Goal: Task Accomplishment & Management: Manage account settings

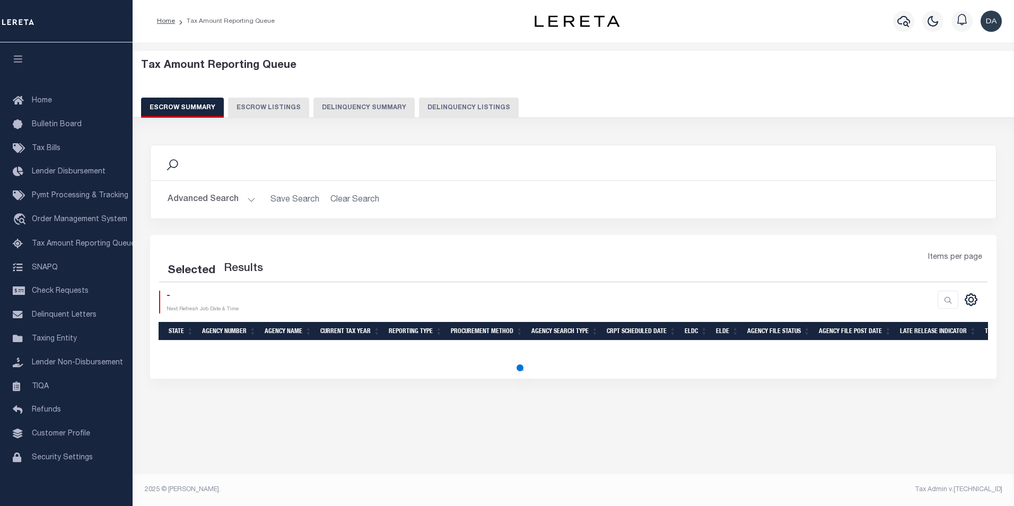
select select "100"
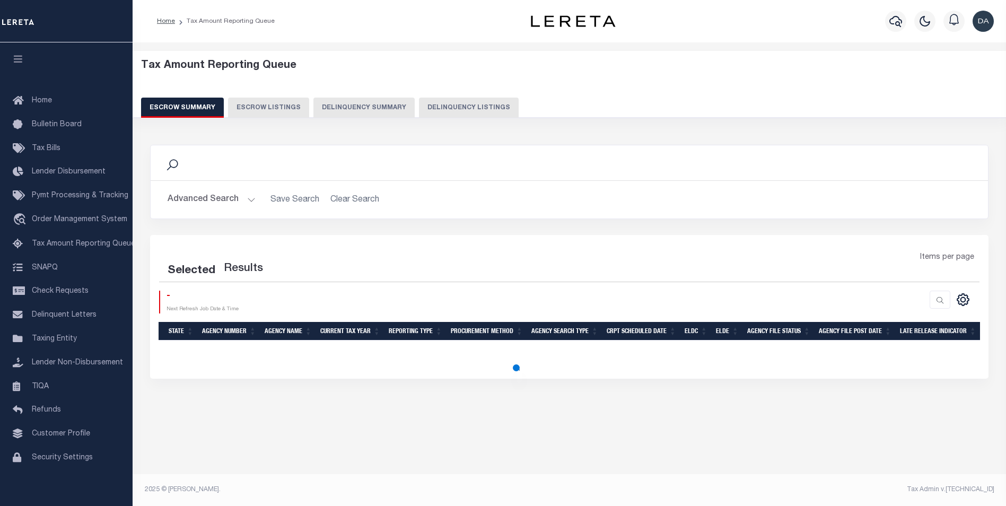
select select "100"
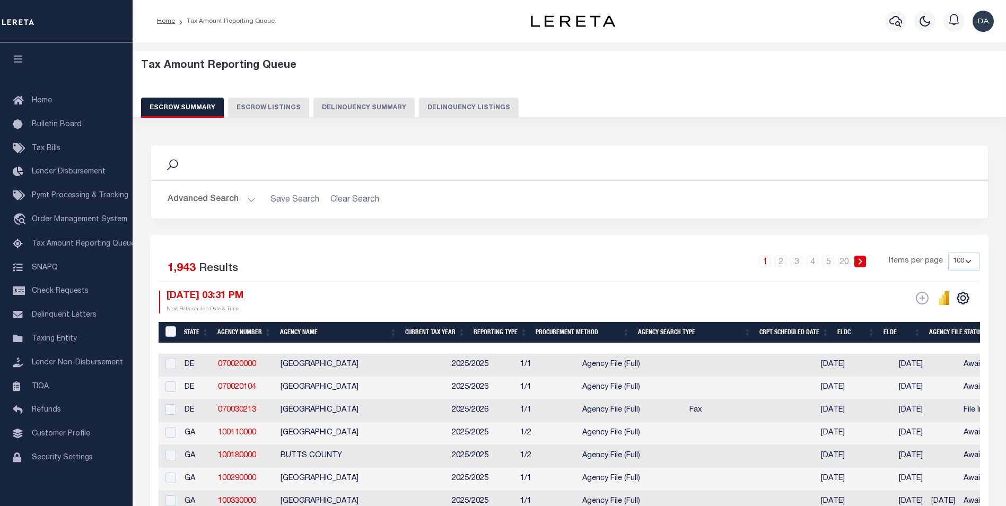
click at [389, 104] on button "Delinquency Summary" at bounding box center [363, 108] width 101 height 20
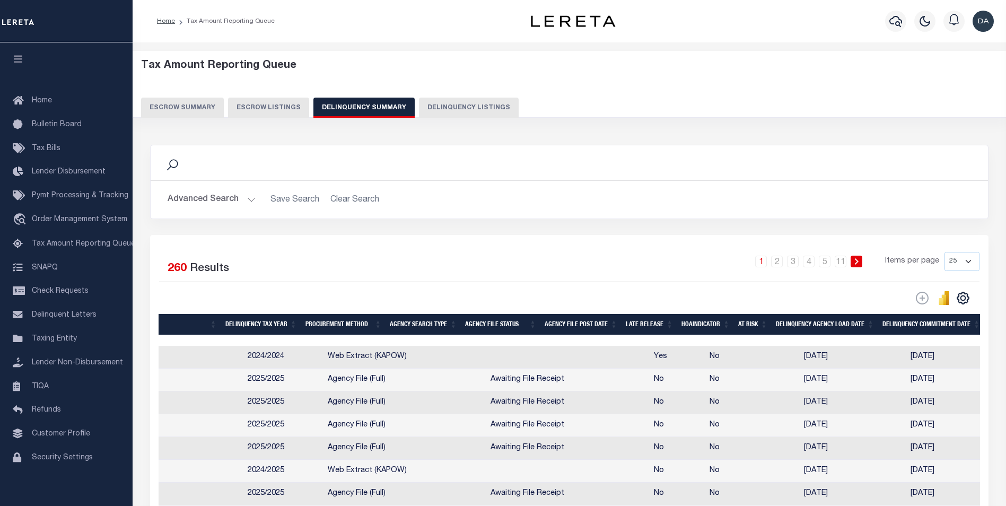
scroll to position [0, 932]
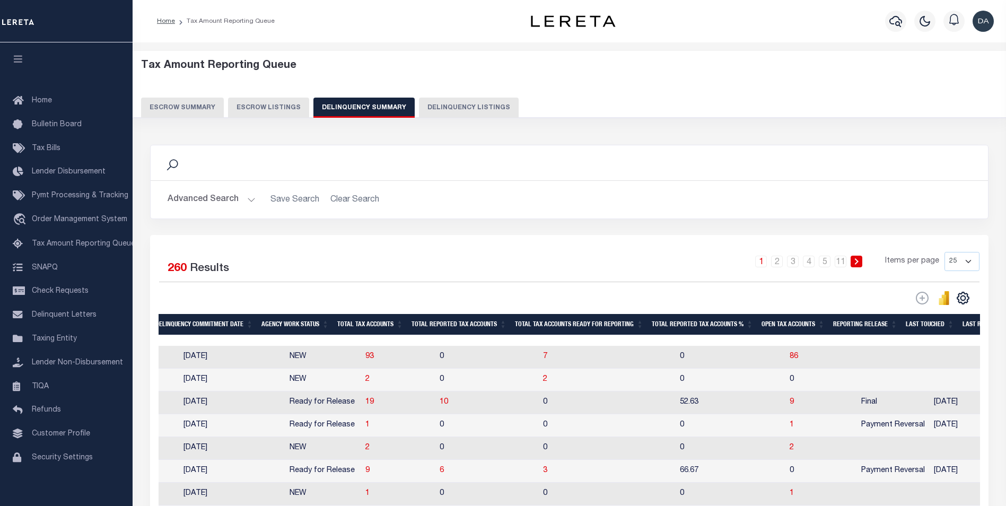
drag, startPoint x: 349, startPoint y: 382, endPoint x: 427, endPoint y: 376, distance: 78.7
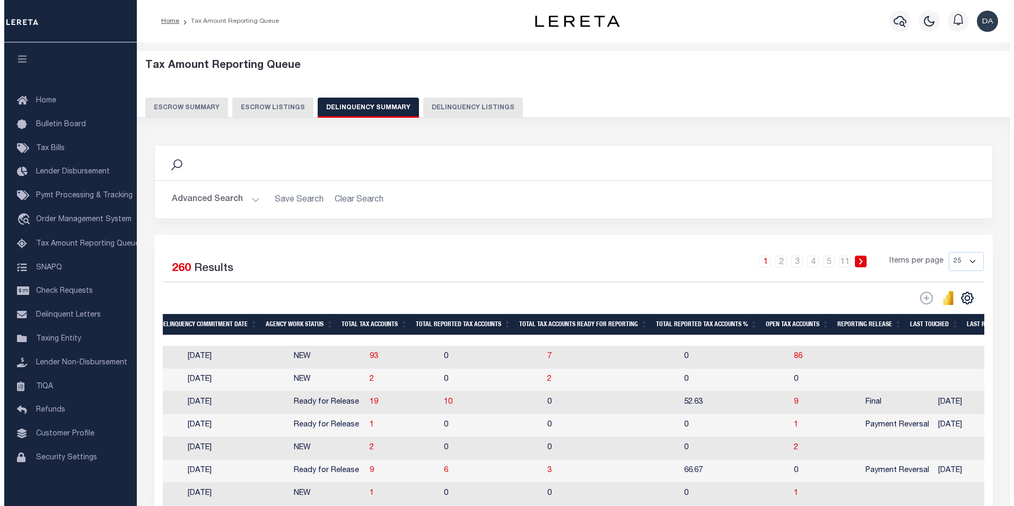
scroll to position [0, 1479]
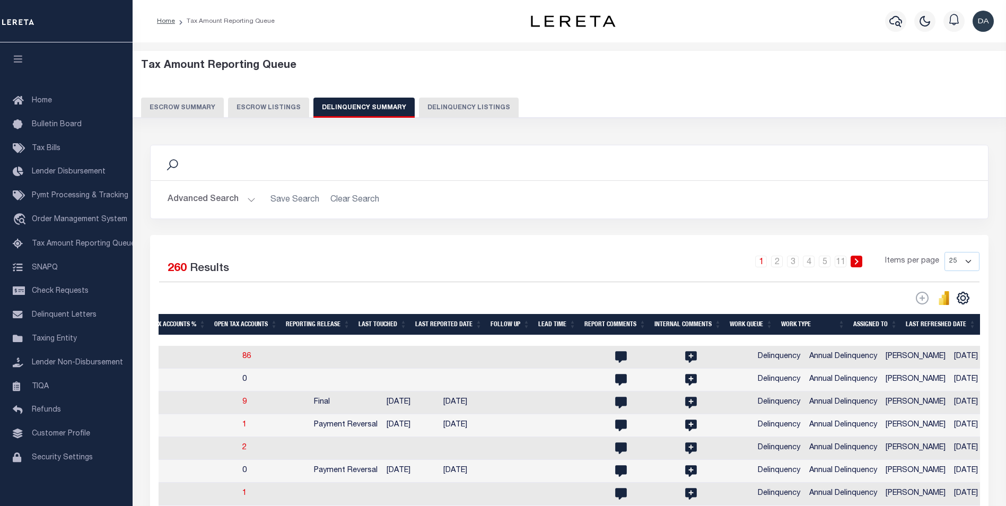
drag, startPoint x: 386, startPoint y: 380, endPoint x: 502, endPoint y: 388, distance: 116.4
drag, startPoint x: 364, startPoint y: 390, endPoint x: 545, endPoint y: 396, distance: 181.4
click at [242, 428] on span "1" at bounding box center [244, 424] width 4 height 7
select select "100"
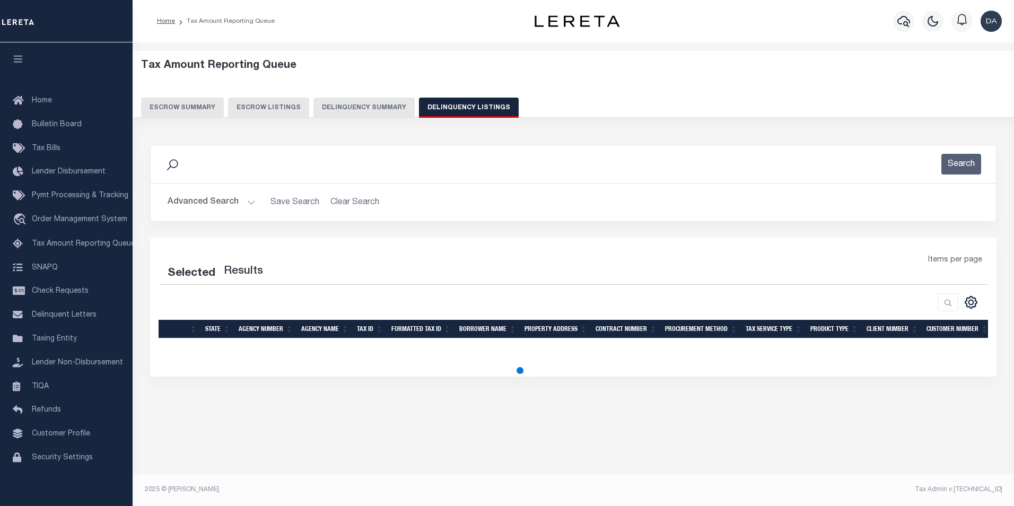
select select "100"
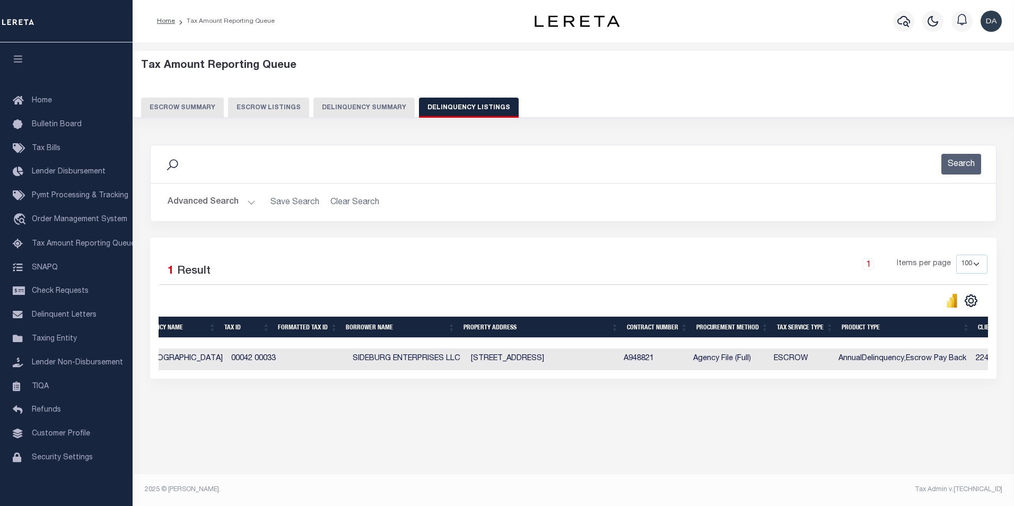
scroll to position [0, 7]
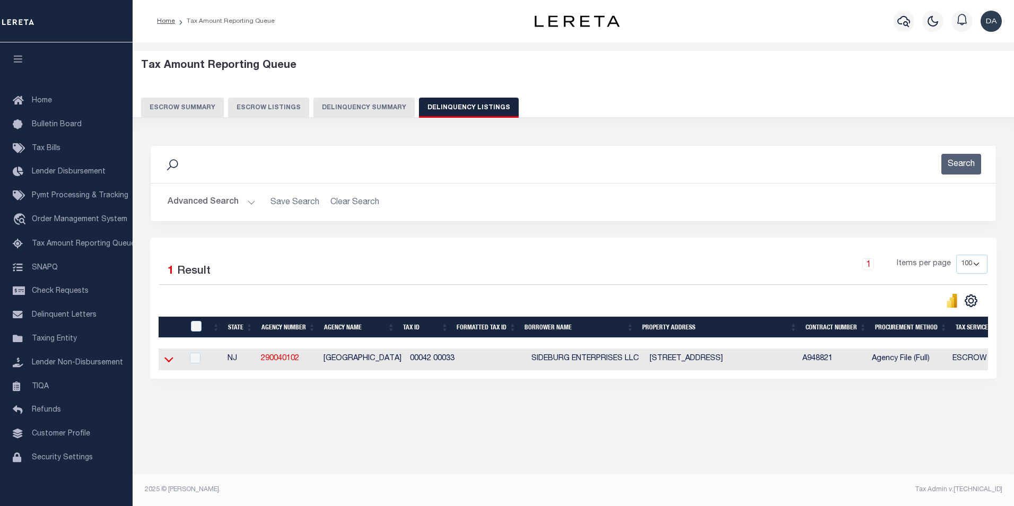
click at [165, 365] on icon at bounding box center [168, 359] width 9 height 11
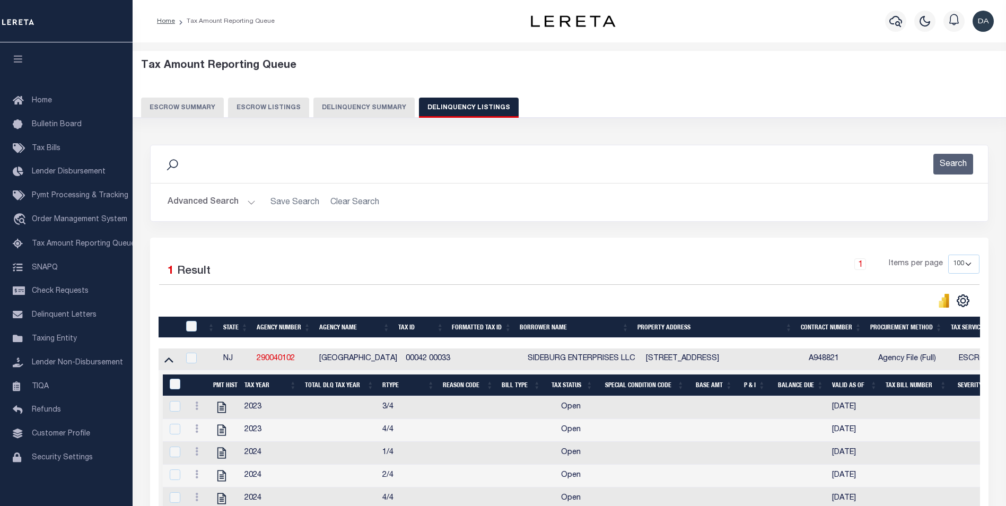
click at [195, 414] on div at bounding box center [198, 407] width 14 height 13
checkbox input "true"
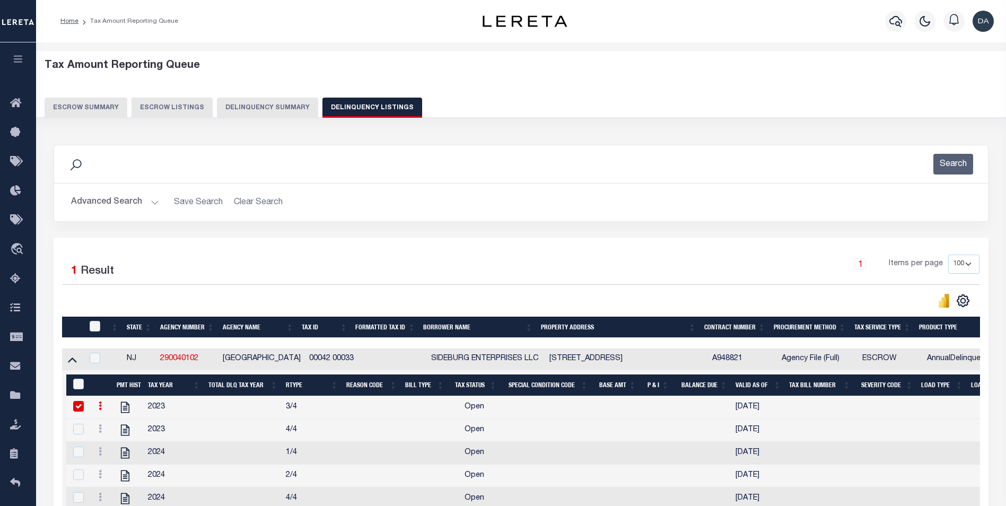
click at [100, 410] on icon at bounding box center [100, 405] width 3 height 8
click at [109, 443] on img "" at bounding box center [113, 440] width 11 height 11
select select "OP2"
select select
type input "[DATE]"
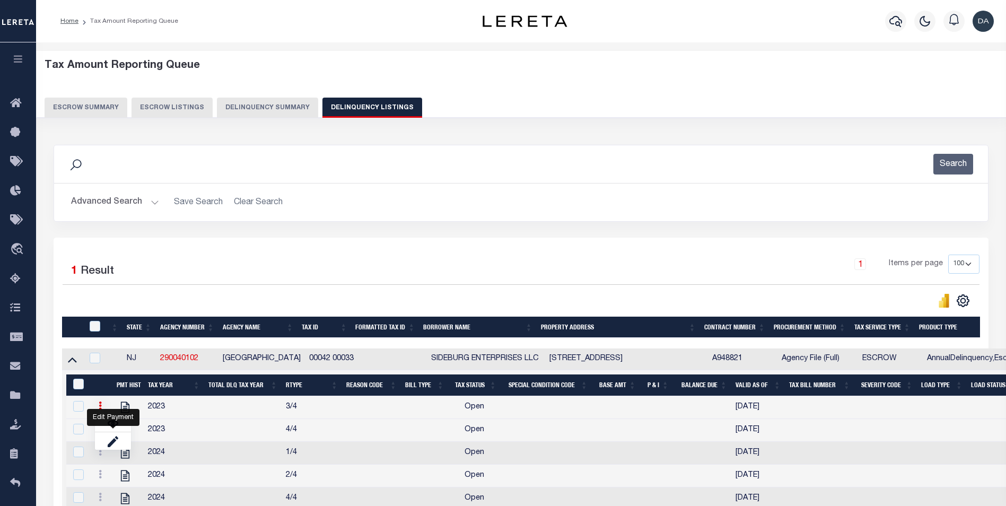
checkbox input "false"
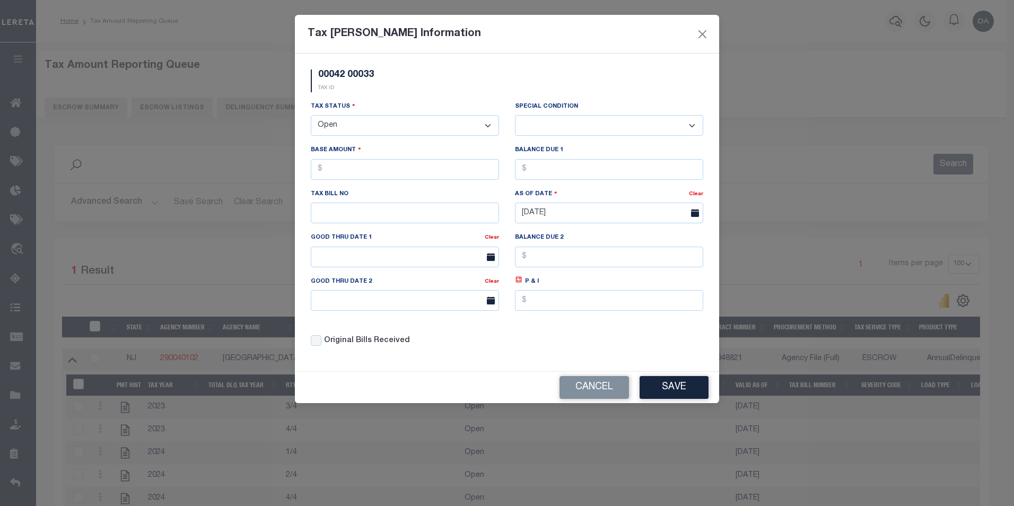
click at [399, 127] on select "- Select Status - Open Due/Unpaid Paid Incomplete No Tax Due Internal Refund Pr…" at bounding box center [405, 125] width 188 height 21
select select "PYD"
click at [311, 116] on select "- Select Status - Open Due/Unpaid Paid Incomplete No Tax Due Internal Refund Pr…" at bounding box center [405, 125] width 188 height 21
select select "0"
click at [663, 383] on button "Save" at bounding box center [673, 387] width 69 height 23
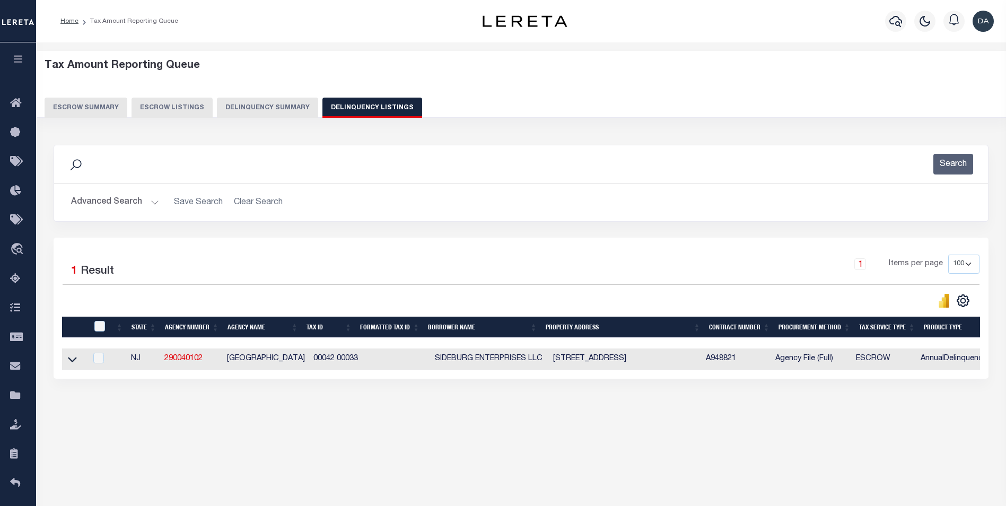
click at [67, 362] on link at bounding box center [72, 358] width 12 height 7
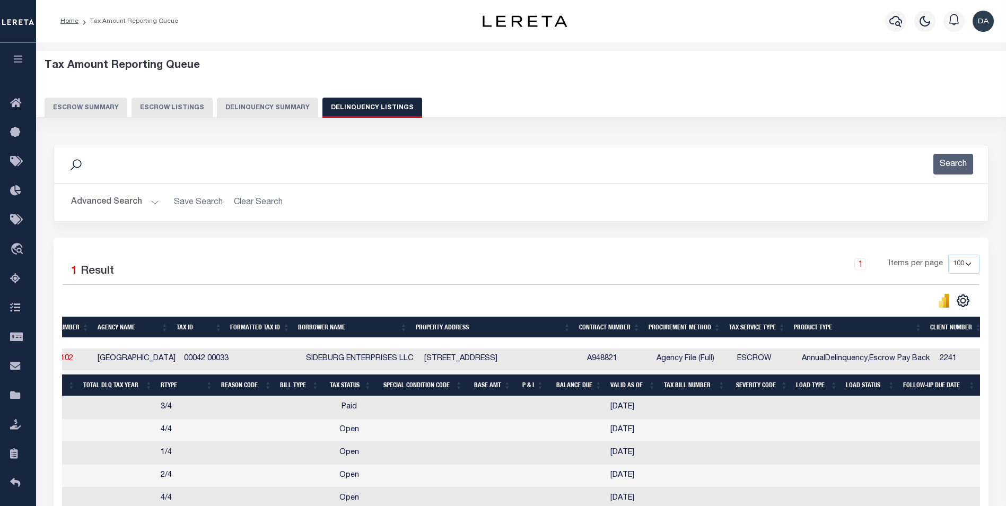
drag, startPoint x: 506, startPoint y: 439, endPoint x: 547, endPoint y: 436, distance: 41.0
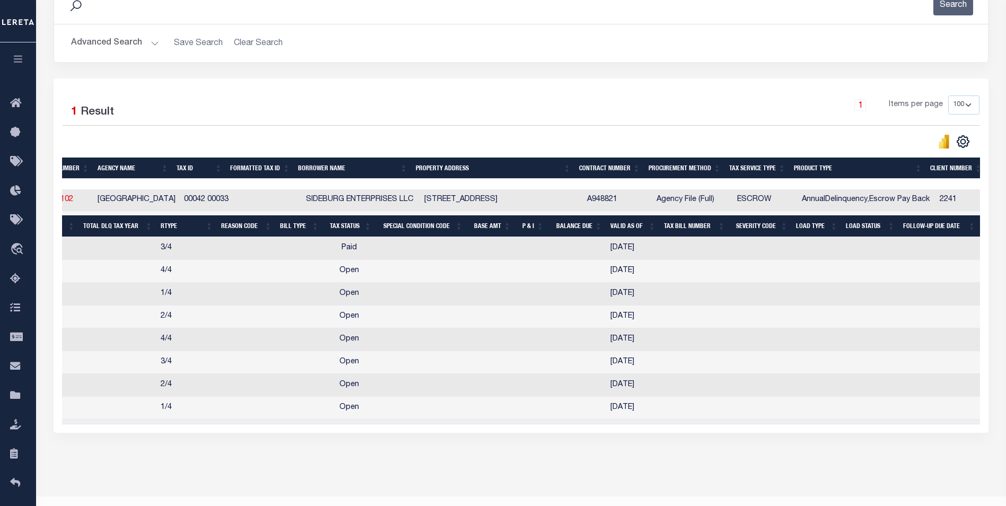
scroll to position [0, 0]
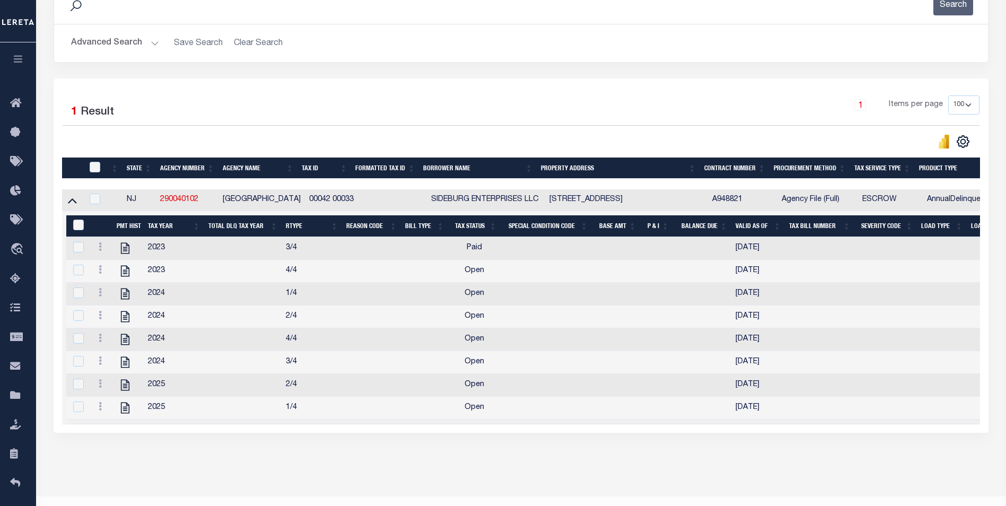
click at [101, 255] on div at bounding box center [101, 248] width 14 height 13
checkbox input "true"
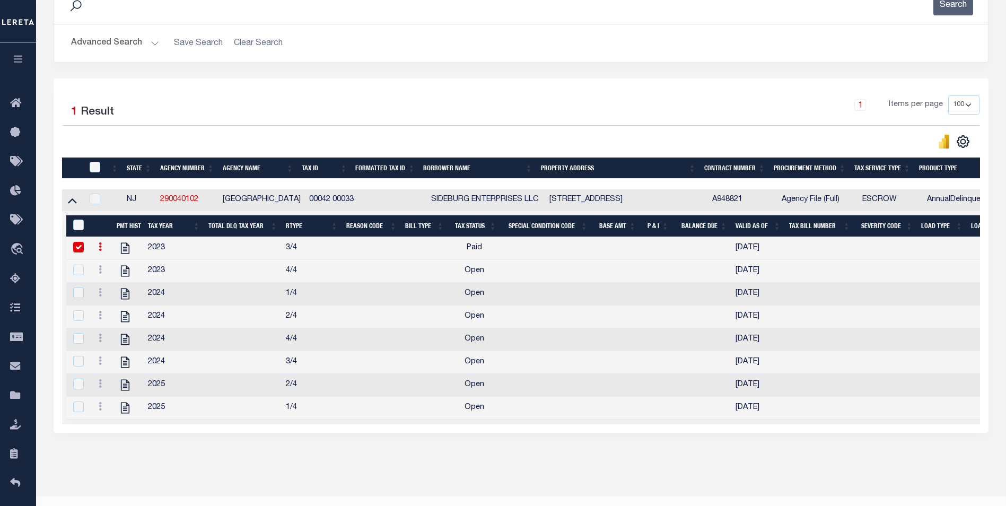
click at [97, 250] on link at bounding box center [100, 248] width 12 height 8
click at [110, 291] on link "" at bounding box center [113, 281] width 36 height 17
select select "PYD"
checkbox input "false"
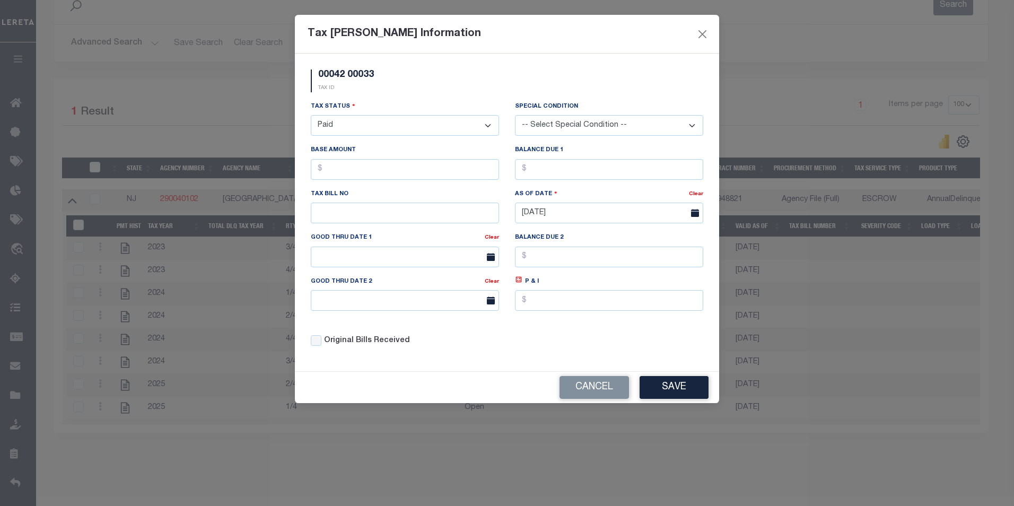
click at [388, 119] on select "- Select Status - Open Due/Unpaid Paid Incomplete No Tax Due Internal Refund Pr…" at bounding box center [405, 125] width 188 height 21
select select "OP2"
click at [311, 116] on select "- Select Status - Open Due/Unpaid Paid Incomplete No Tax Due Internal Refund Pr…" at bounding box center [405, 125] width 188 height 21
click at [676, 385] on button "Save" at bounding box center [673, 387] width 69 height 23
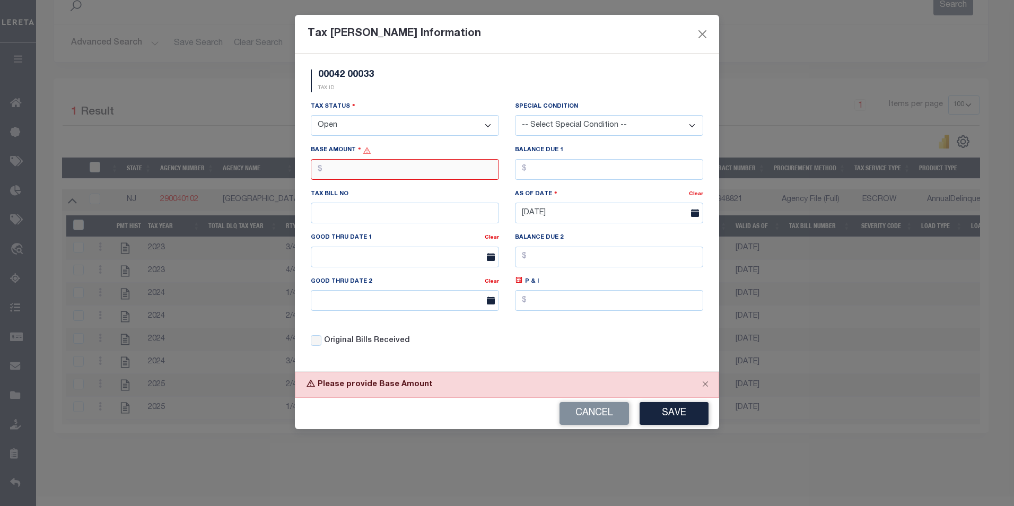
click at [404, 179] on input "text" at bounding box center [405, 169] width 188 height 21
type input "$3.00"
click at [682, 425] on button "Save" at bounding box center [673, 413] width 69 height 23
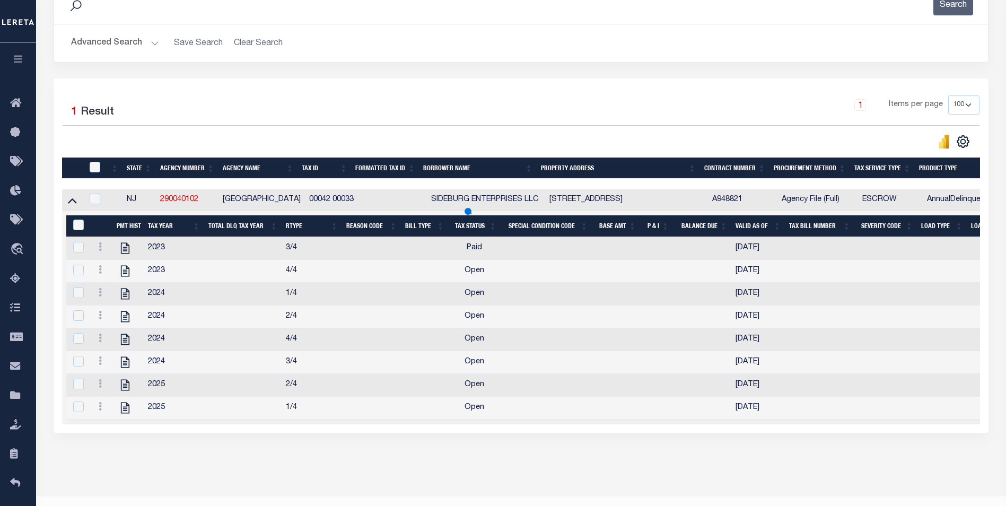
scroll to position [56, 0]
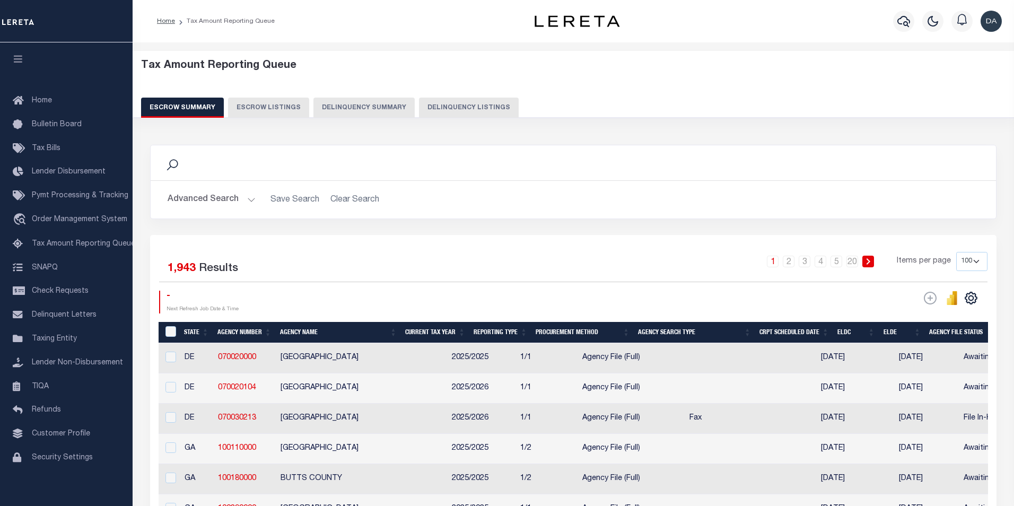
click at [332, 108] on button "Delinquency Summary" at bounding box center [363, 108] width 101 height 20
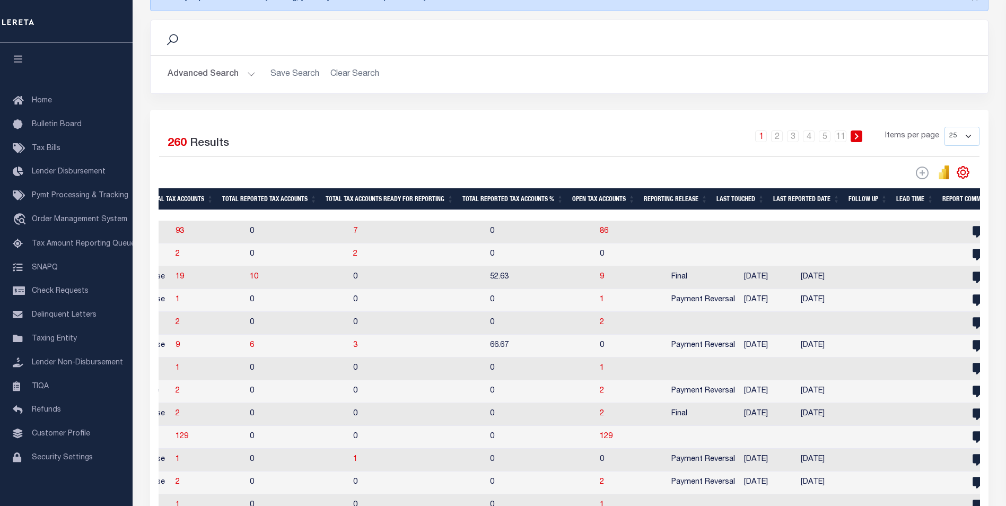
scroll to position [0, 1530]
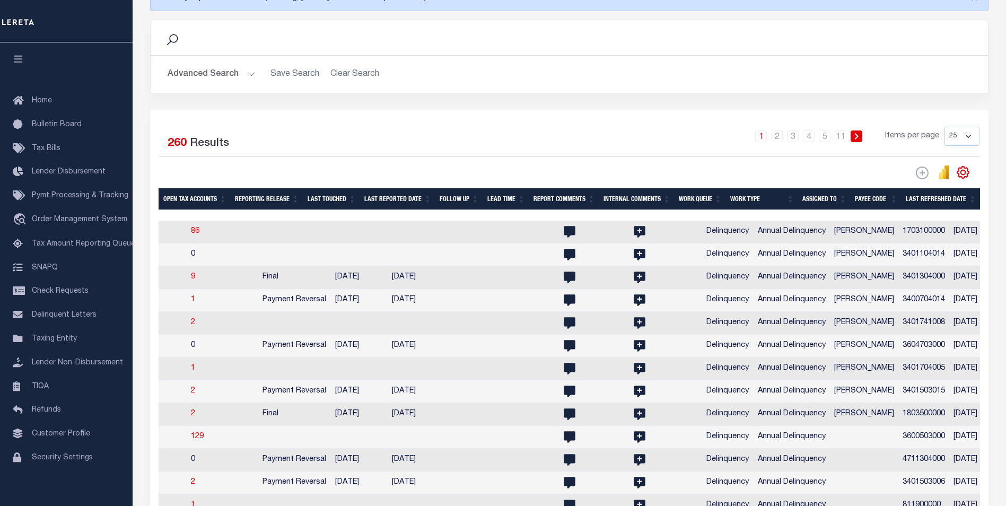
drag, startPoint x: 335, startPoint y: 388, endPoint x: 490, endPoint y: 402, distance: 156.0
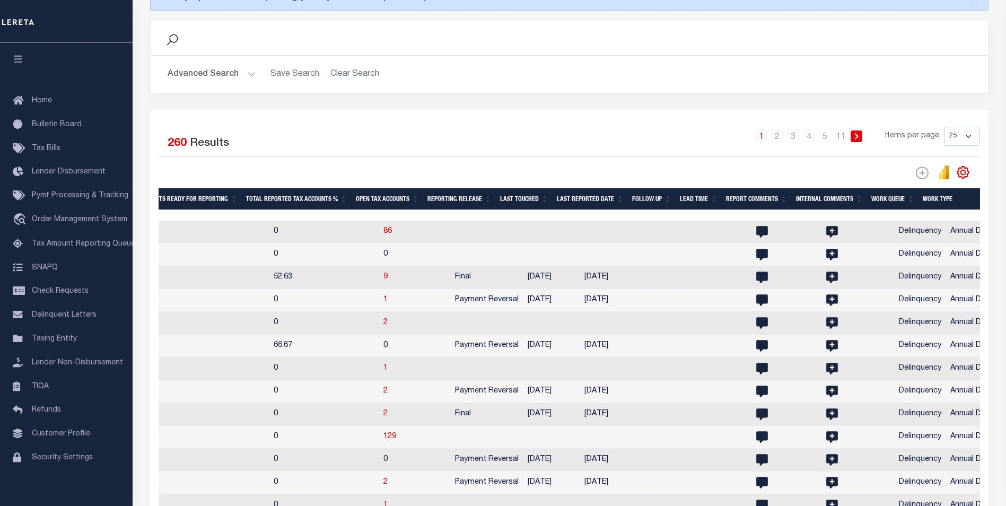
drag, startPoint x: 438, startPoint y: 381, endPoint x: 321, endPoint y: 359, distance: 119.6
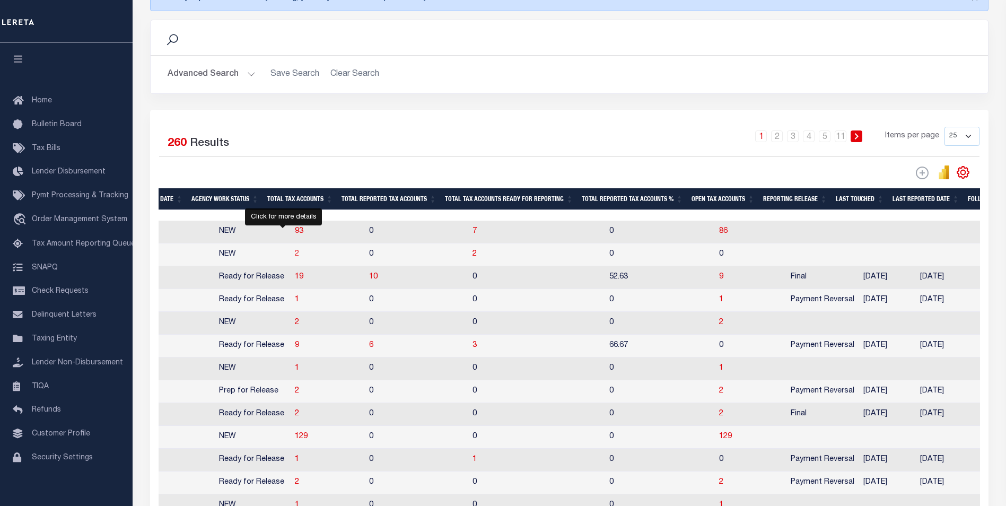
click at [295, 256] on span "2" at bounding box center [297, 253] width 4 height 7
select select "100"
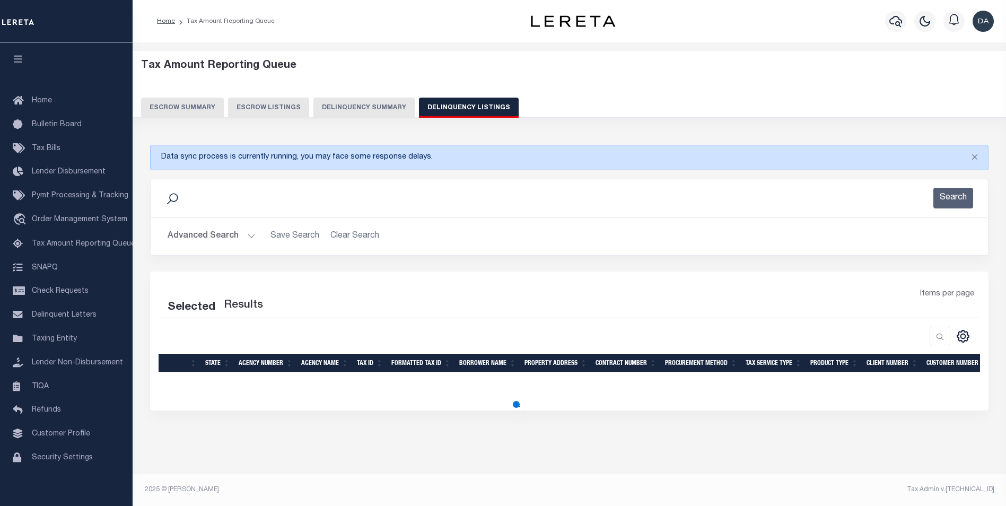
scroll to position [0, 0]
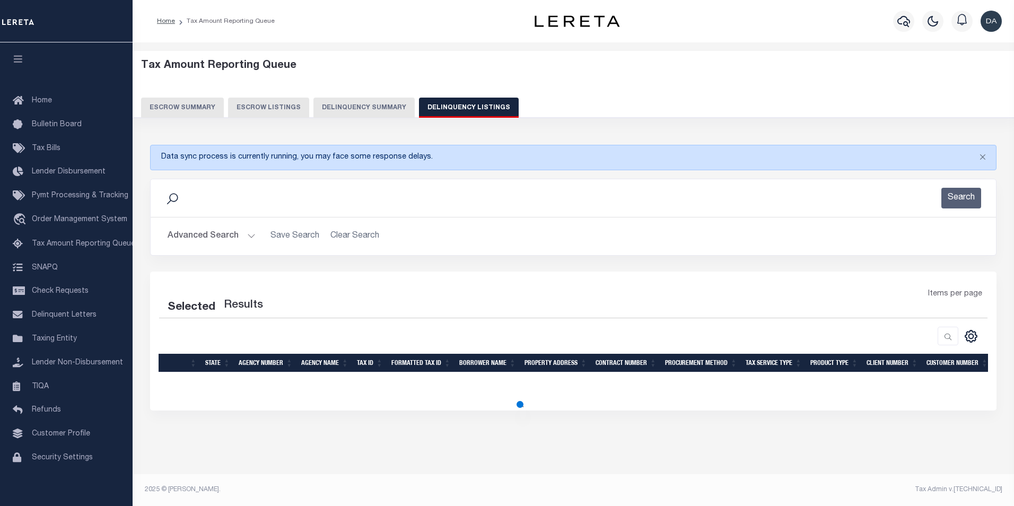
select select "100"
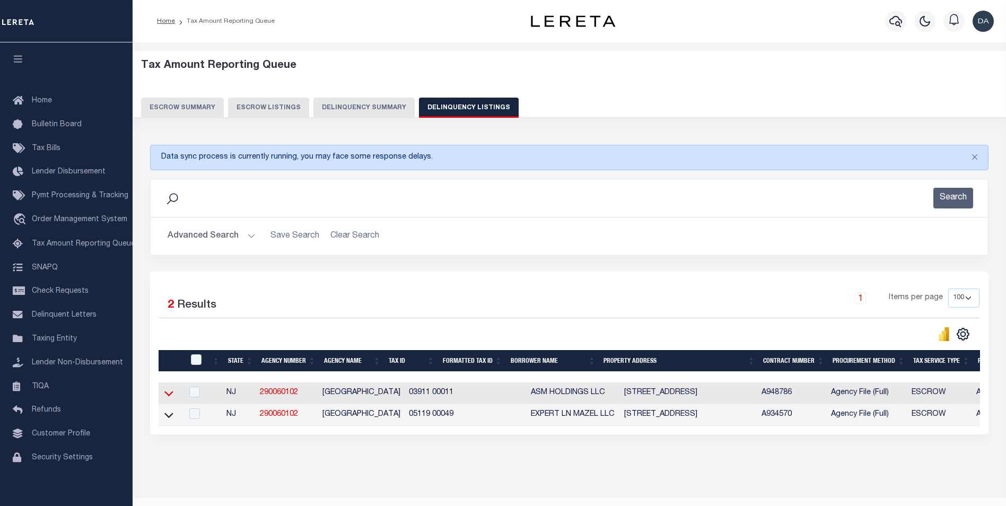
click at [166, 396] on icon at bounding box center [168, 393] width 9 height 11
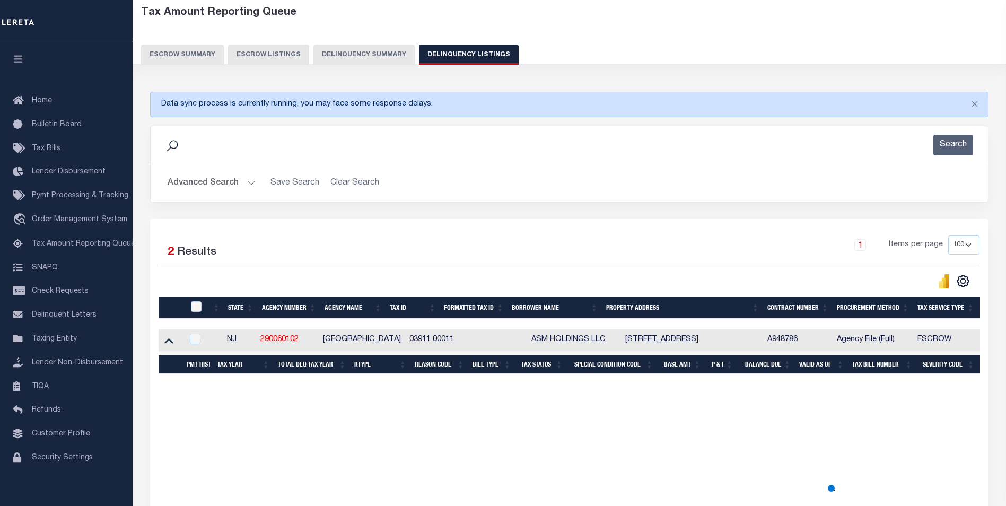
scroll to position [106, 0]
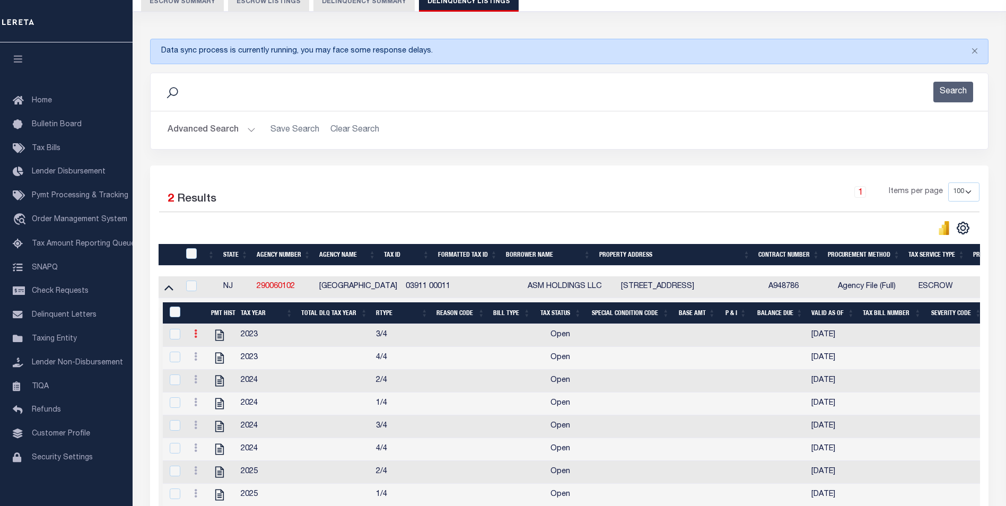
click at [195, 336] on icon at bounding box center [195, 333] width 3 height 8
click at [208, 372] on img "" at bounding box center [208, 368] width 11 height 11
select select "OP2"
select select
type input "[DATE]"
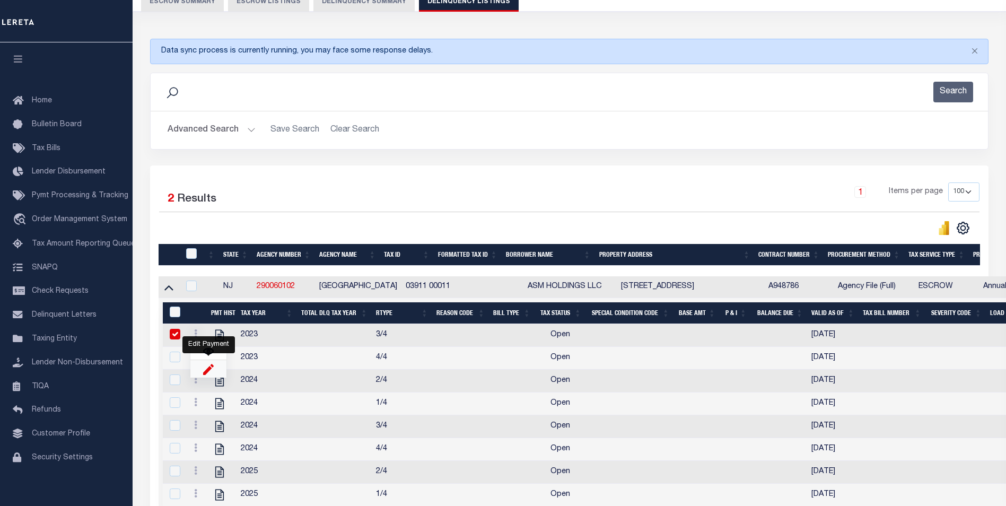
checkbox input "true"
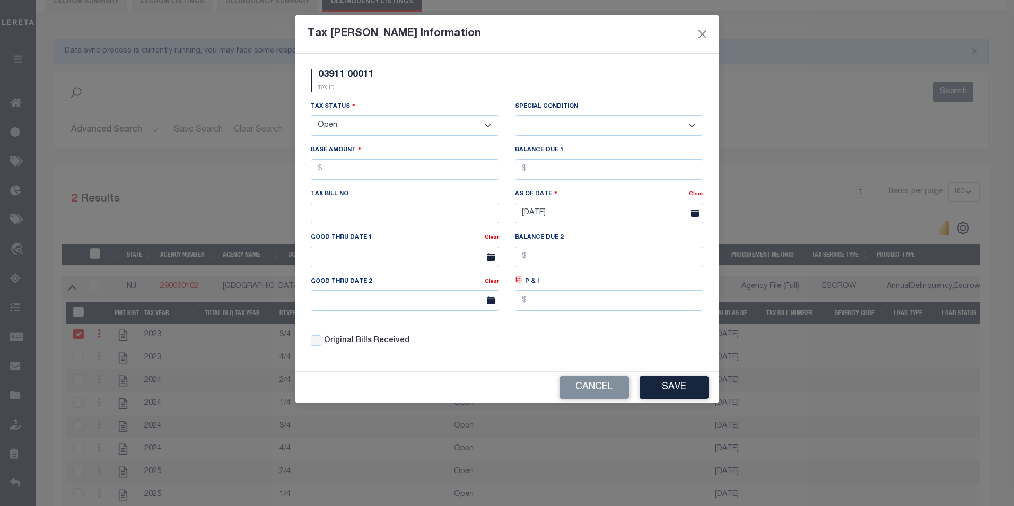
click at [398, 130] on select "- Select Status - Open Due/Unpaid Paid Incomplete No Tax Due Internal Refund Pr…" at bounding box center [405, 125] width 188 height 21
click at [530, 177] on input "text" at bounding box center [609, 169] width 188 height 21
click at [652, 396] on button "Save" at bounding box center [673, 387] width 69 height 23
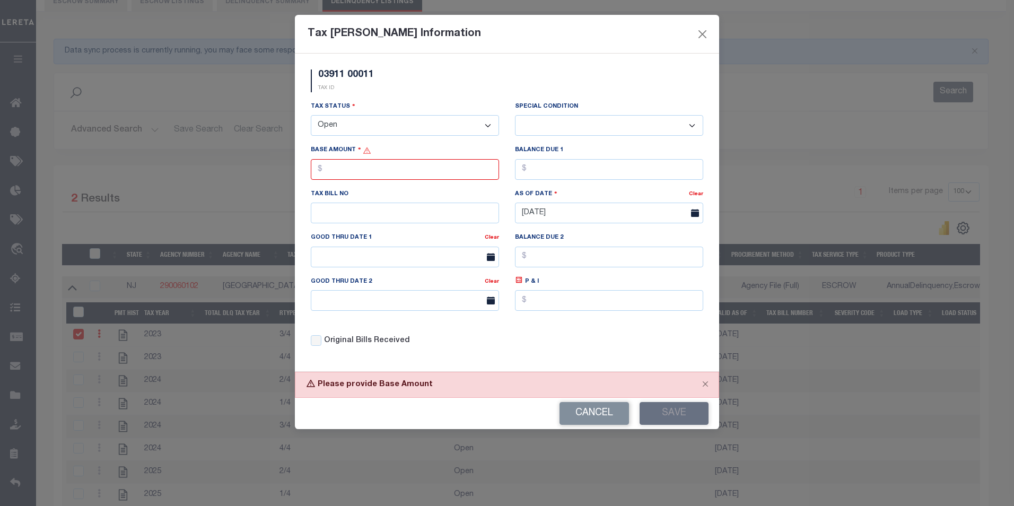
click at [395, 130] on select "- Select Status - Open Due/Unpaid Paid Incomplete No Tax Due Internal Refund Pr…" at bounding box center [405, 125] width 188 height 21
select select "DUE"
click at [311, 116] on select "- Select Status - Open Due/Unpaid Paid Incomplete No Tax Due Internal Refund Pr…" at bounding box center [405, 125] width 188 height 21
select select "0"
click at [677, 407] on button "Save" at bounding box center [673, 413] width 69 height 23
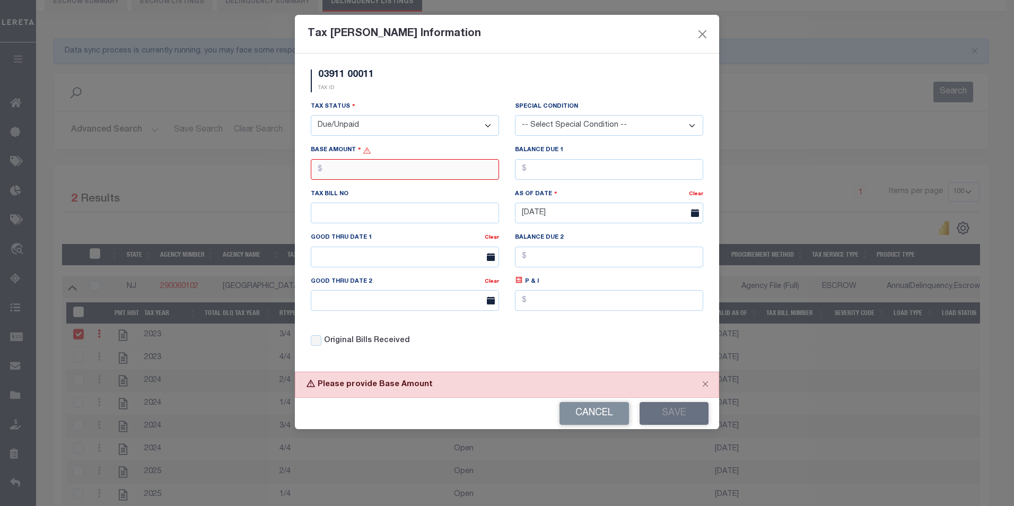
click at [394, 171] on input "text" at bounding box center [405, 169] width 188 height 21
type input "$0.00"
click at [667, 425] on button "Save" at bounding box center [673, 413] width 69 height 23
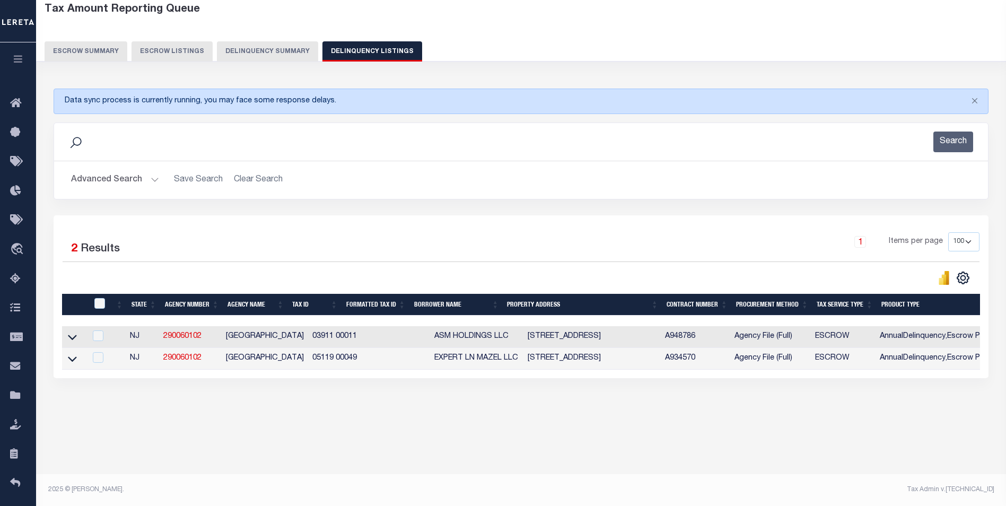
scroll to position [56, 0]
click at [223, 61] on button "Delinquency Summary" at bounding box center [267, 51] width 101 height 20
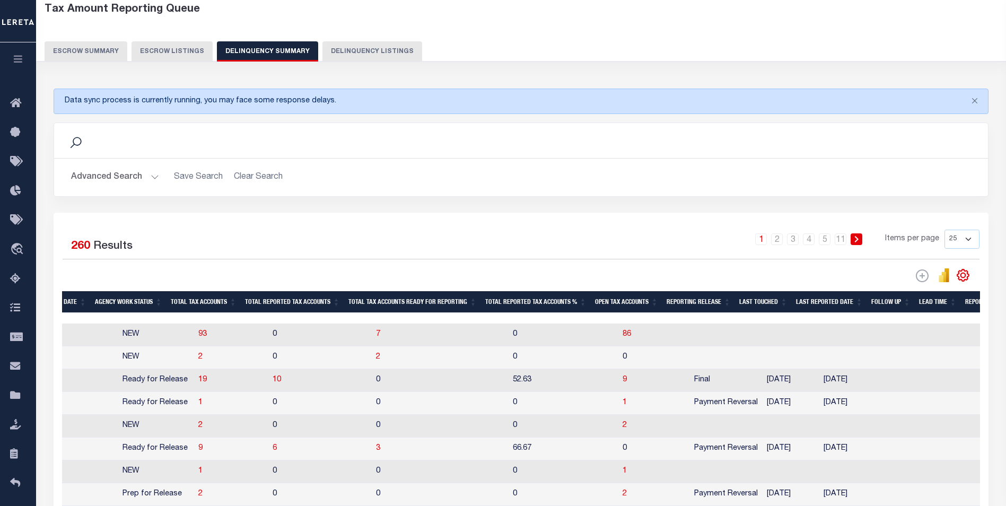
click at [233, 58] on button "Delinquency Summary" at bounding box center [267, 51] width 101 height 20
click at [189, 49] on button "Escrow Listings" at bounding box center [171, 51] width 81 height 20
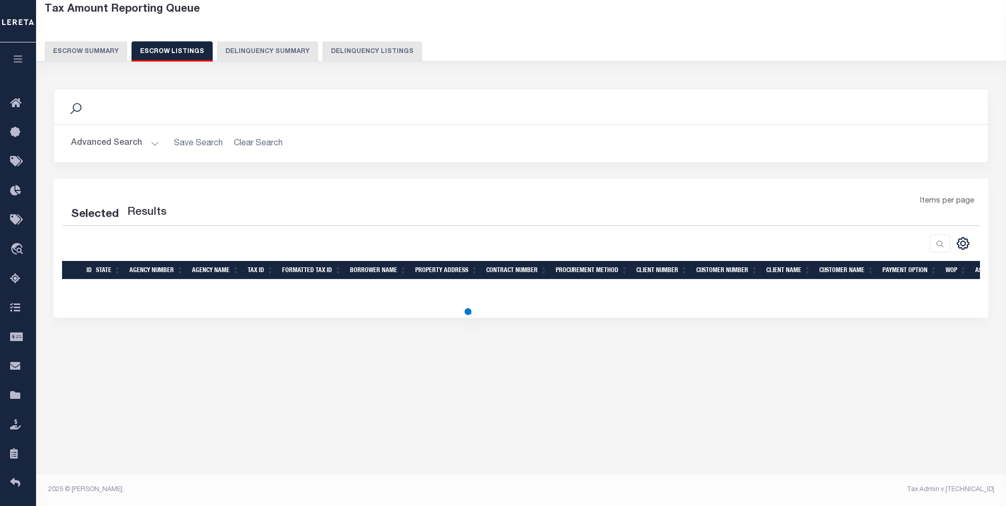
click at [245, 49] on button "Delinquency Summary" at bounding box center [267, 51] width 101 height 20
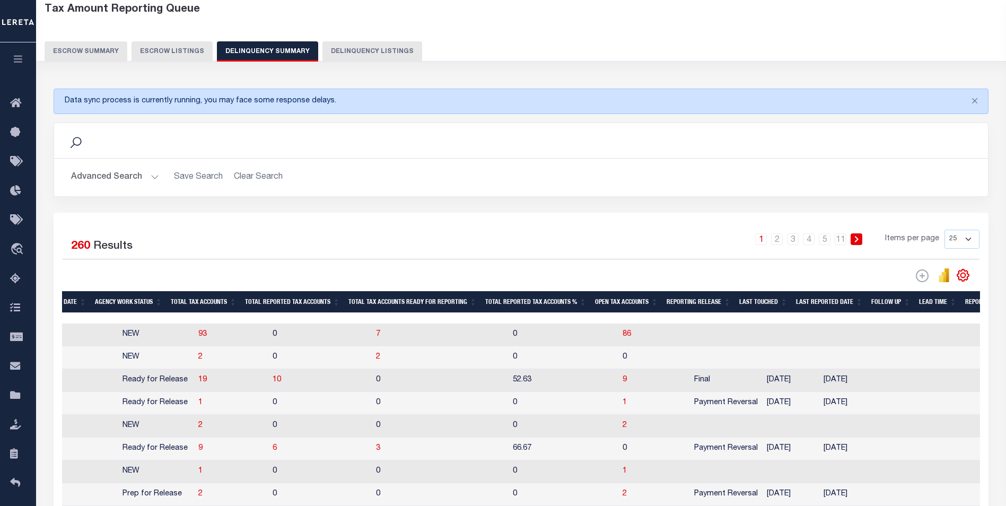
click at [194, 362] on td "2" at bounding box center [231, 357] width 74 height 23
checkbox input "true"
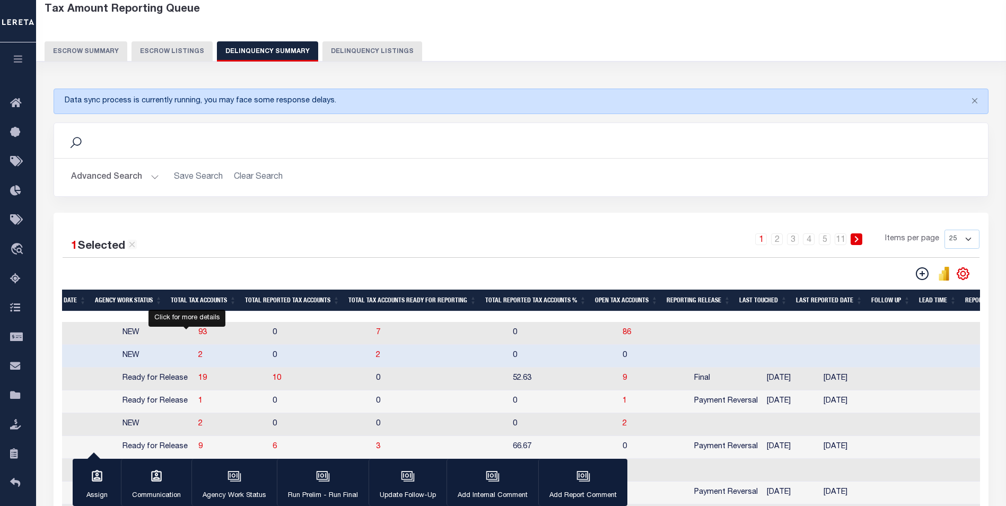
click at [198, 359] on span "2" at bounding box center [200, 355] width 4 height 7
select select "100"
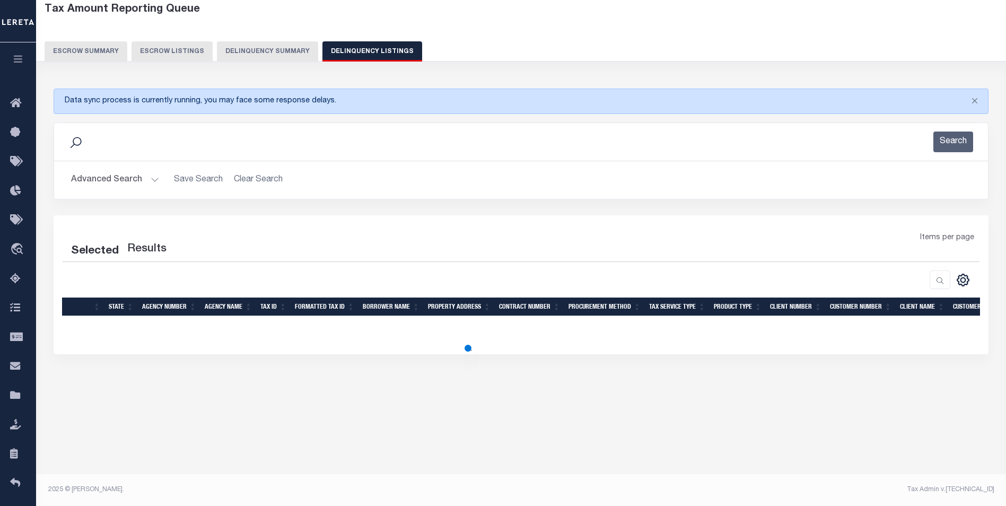
select select "100"
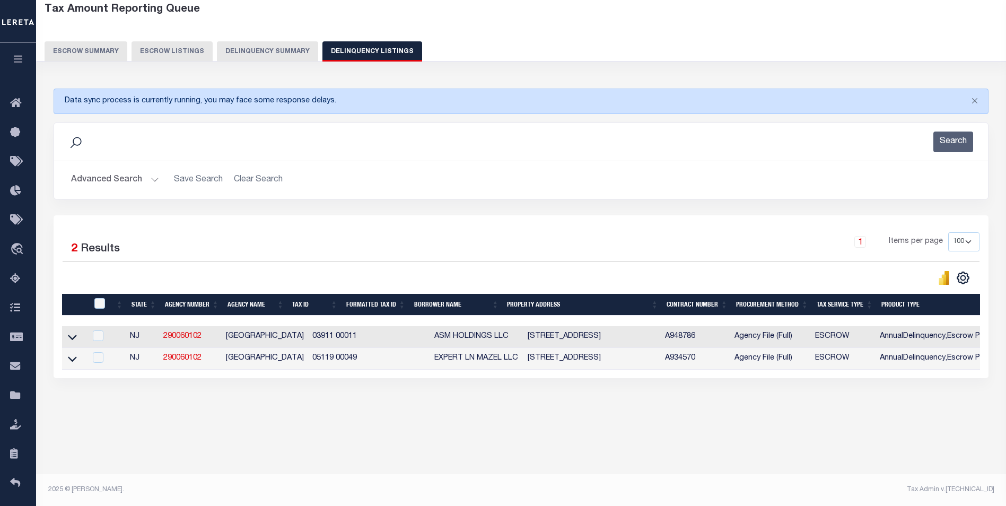
click at [77, 337] on link at bounding box center [72, 335] width 12 height 7
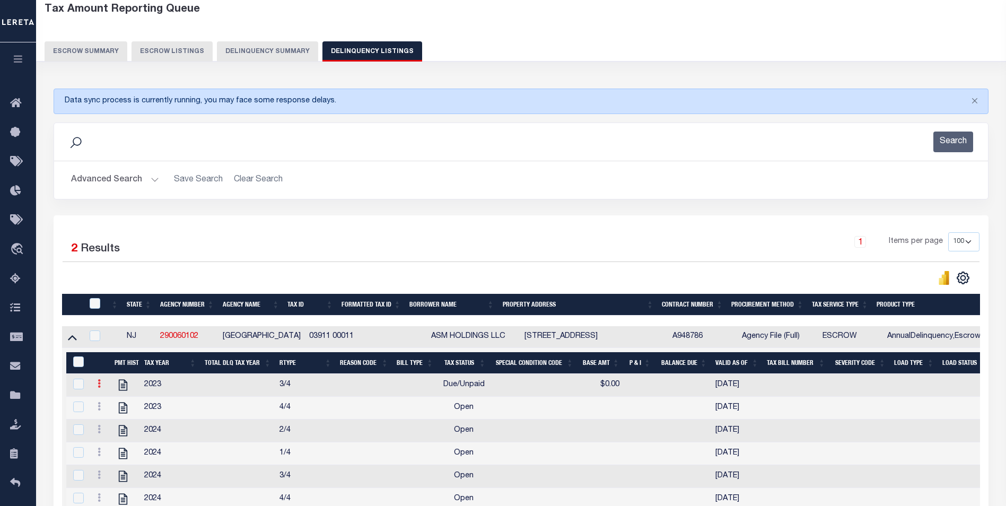
click at [98, 387] on icon at bounding box center [99, 383] width 3 height 8
click at [113, 424] on img "" at bounding box center [112, 418] width 11 height 11
select select "DUE"
type input "$0.00"
checkbox input "true"
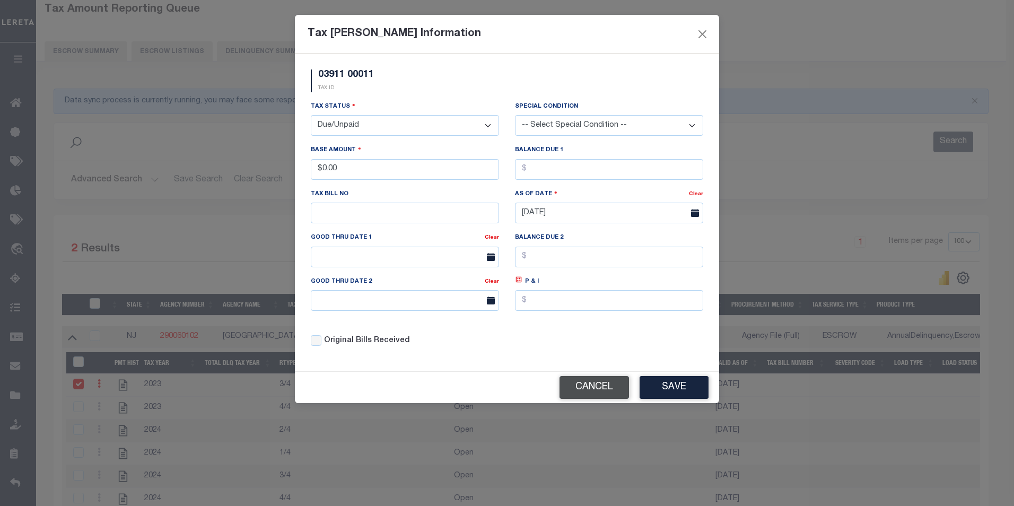
click at [574, 381] on button "Cancel" at bounding box center [593, 387] width 69 height 23
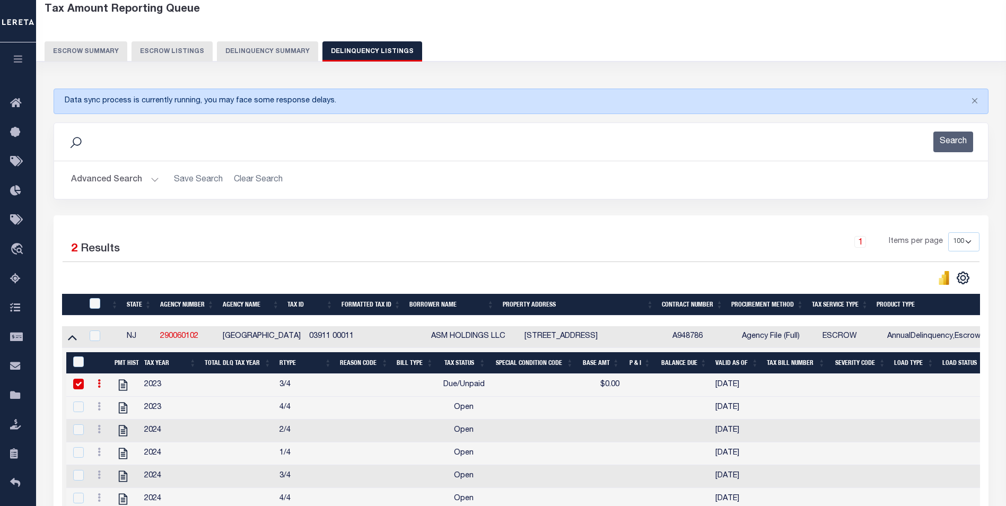
click at [99, 388] on icon at bounding box center [99, 383] width 3 height 8
click at [117, 423] on img "" at bounding box center [112, 418] width 11 height 11
type input "$0.00"
checkbox input "false"
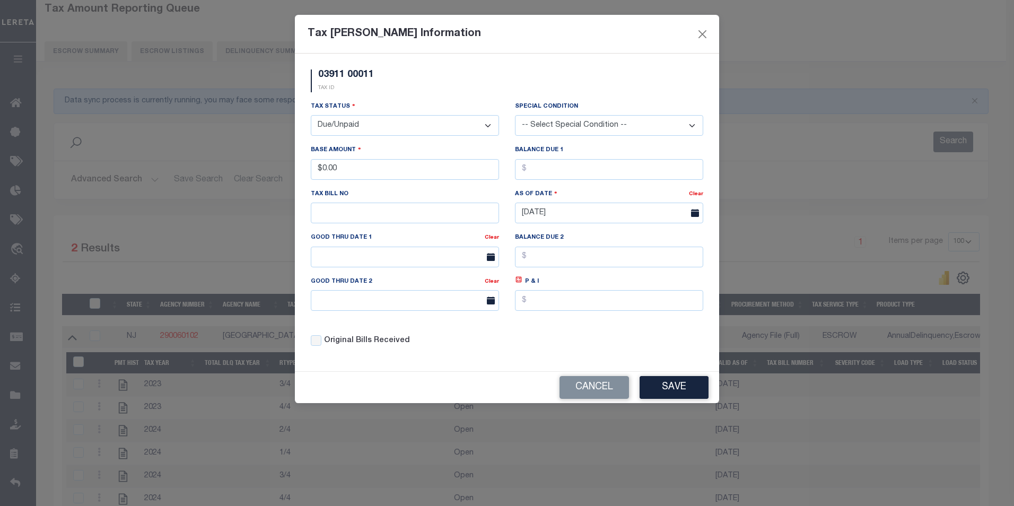
click at [403, 131] on select "- Select Status - Open Due/Unpaid Paid Incomplete No Tax Due Internal Refund Pr…" at bounding box center [405, 125] width 188 height 21
click at [439, 84] on div "03911 00011 TAX ID" at bounding box center [507, 84] width 408 height 31
click at [344, 172] on input "$0.00" at bounding box center [405, 169] width 188 height 21
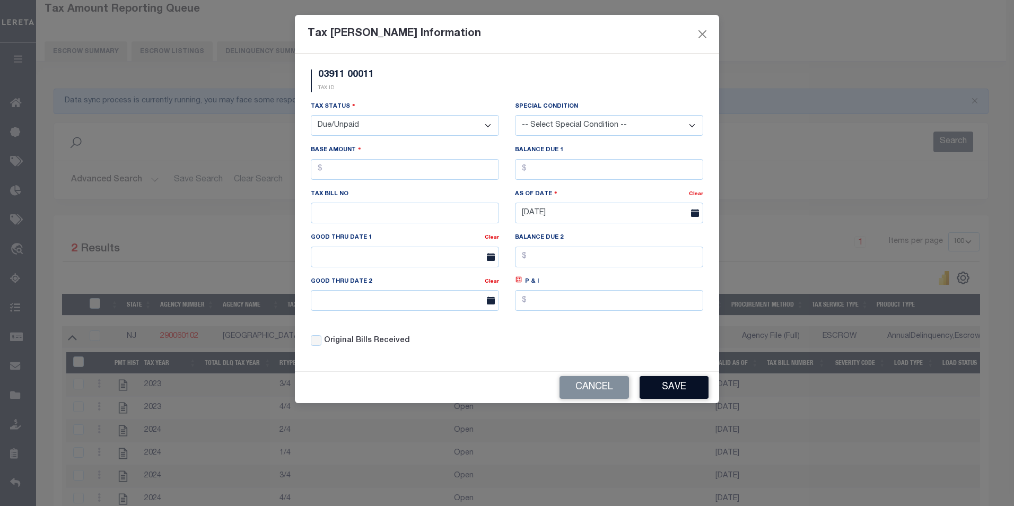
click at [683, 392] on button "Save" at bounding box center [673, 387] width 69 height 23
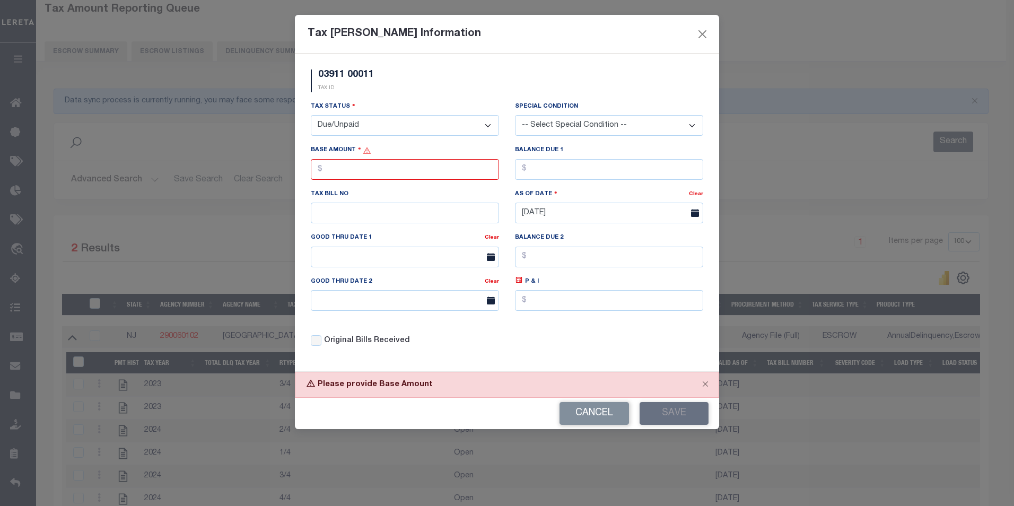
click at [415, 127] on select "- Select Status - Open Due/Unpaid Paid Incomplete No Tax Due Internal Refund Pr…" at bounding box center [405, 125] width 188 height 21
click at [311, 116] on select "- Select Status - Open Due/Unpaid Paid Incomplete No Tax Due Internal Refund Pr…" at bounding box center [405, 125] width 188 height 21
click at [673, 405] on button "Save" at bounding box center [673, 413] width 69 height 23
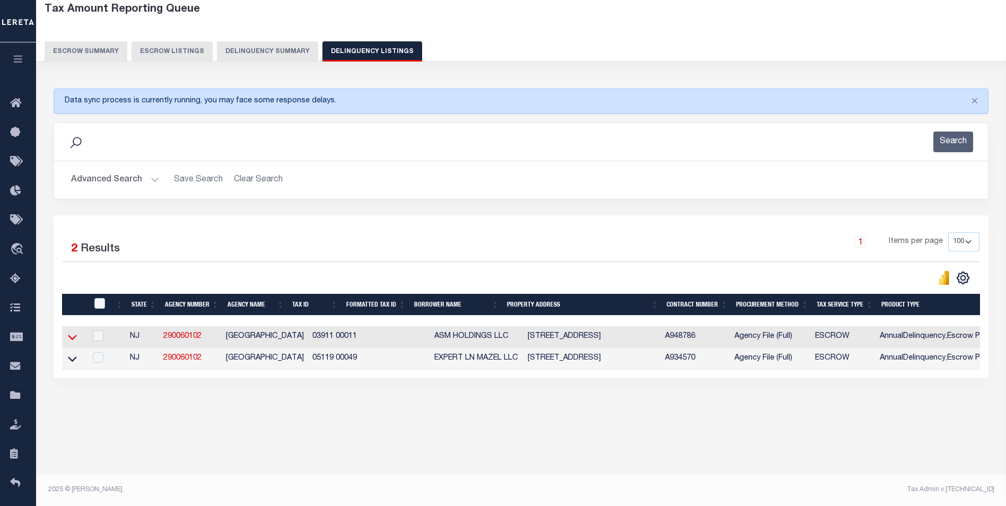
click at [69, 338] on icon at bounding box center [72, 337] width 9 height 5
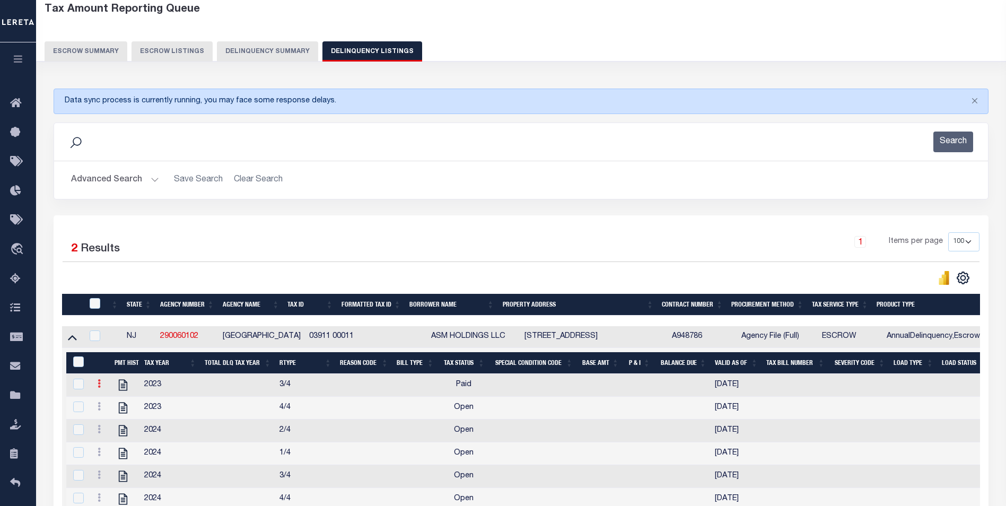
click at [99, 389] on link at bounding box center [99, 385] width 12 height 8
click at [114, 424] on img "" at bounding box center [112, 418] width 11 height 11
select select "PYD"
checkbox input "true"
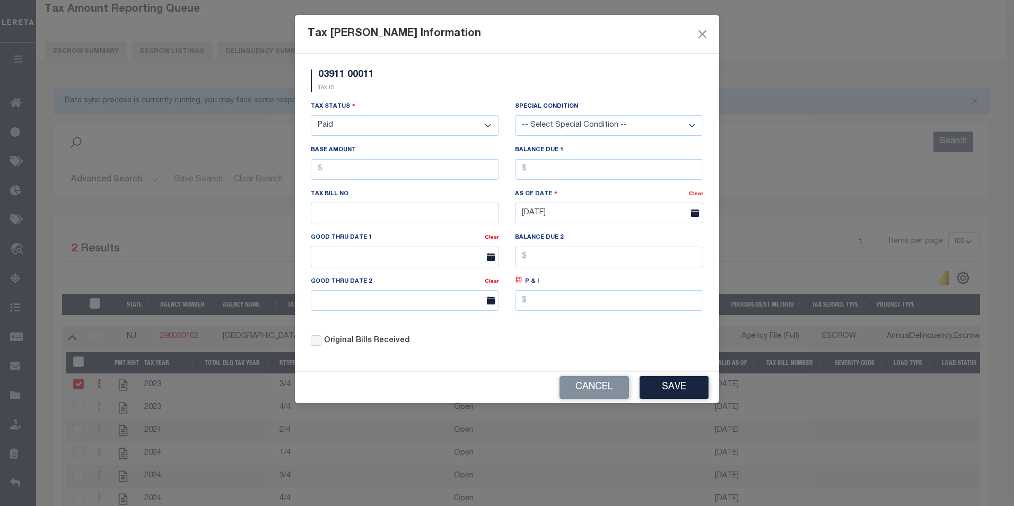
click at [381, 129] on select "- Select Status - Open Due/Unpaid Paid Incomplete No Tax Due Internal Refund Pr…" at bounding box center [405, 125] width 188 height 21
select select "INC"
click at [311, 116] on select "- Select Status - Open Due/Unpaid Paid Incomplete No Tax Due Internal Refund Pr…" at bounding box center [405, 125] width 188 height 21
click at [678, 389] on button "Save" at bounding box center [673, 387] width 69 height 23
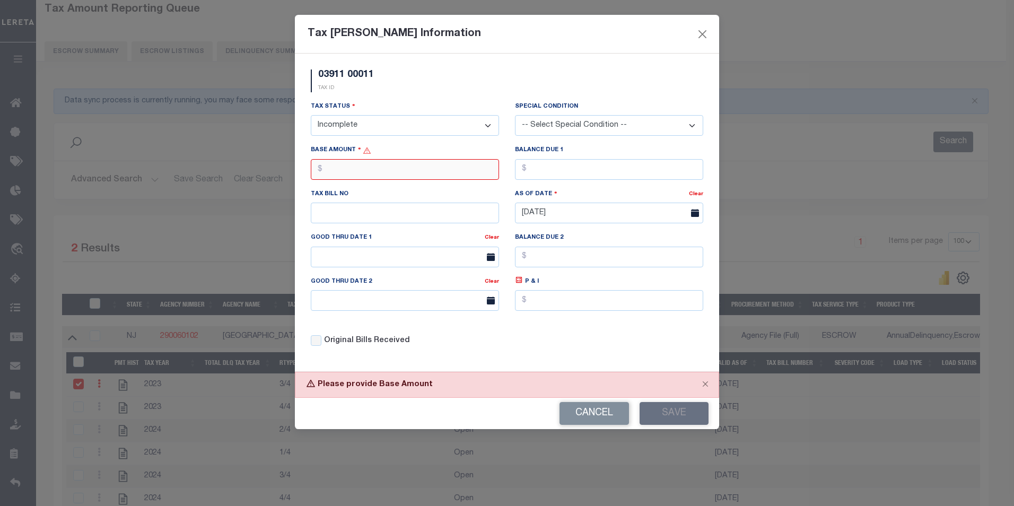
click at [448, 174] on input "text" at bounding box center [405, 169] width 188 height 21
type input "$0.00"
click at [672, 419] on button "Save" at bounding box center [673, 413] width 69 height 23
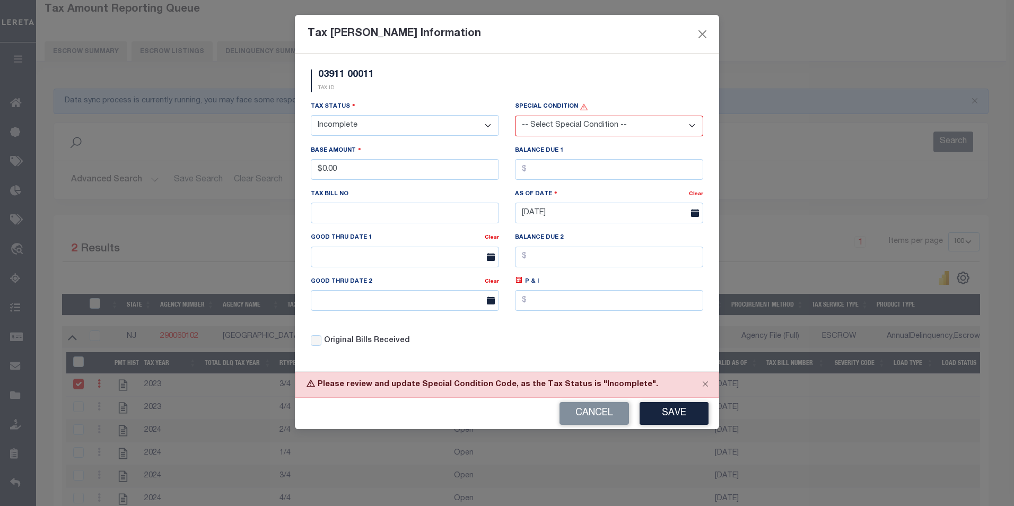
click at [385, 130] on select "- Select Status - Open Due/Unpaid Paid Incomplete No Tax Due Internal Refund Pr…" at bounding box center [405, 125] width 188 height 21
select select "NTX"
click at [311, 116] on select "- Select Status - Open Due/Unpaid Paid Incomplete No Tax Due Internal Refund Pr…" at bounding box center [405, 125] width 188 height 21
click at [384, 172] on input "$0.00" at bounding box center [405, 169] width 188 height 21
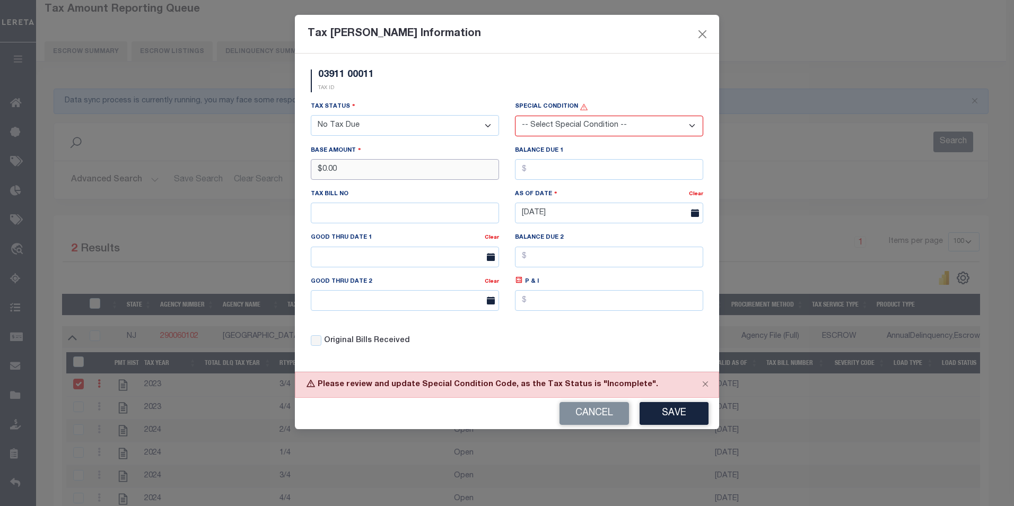
click at [384, 172] on input "$0.00" at bounding box center [405, 169] width 188 height 21
click at [687, 421] on button "Save" at bounding box center [673, 413] width 69 height 23
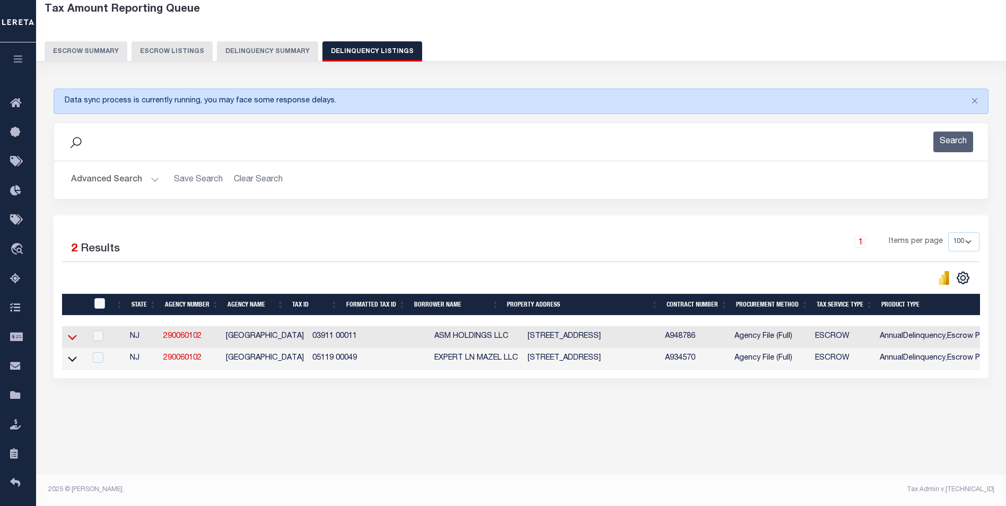
click at [70, 336] on icon at bounding box center [72, 336] width 9 height 11
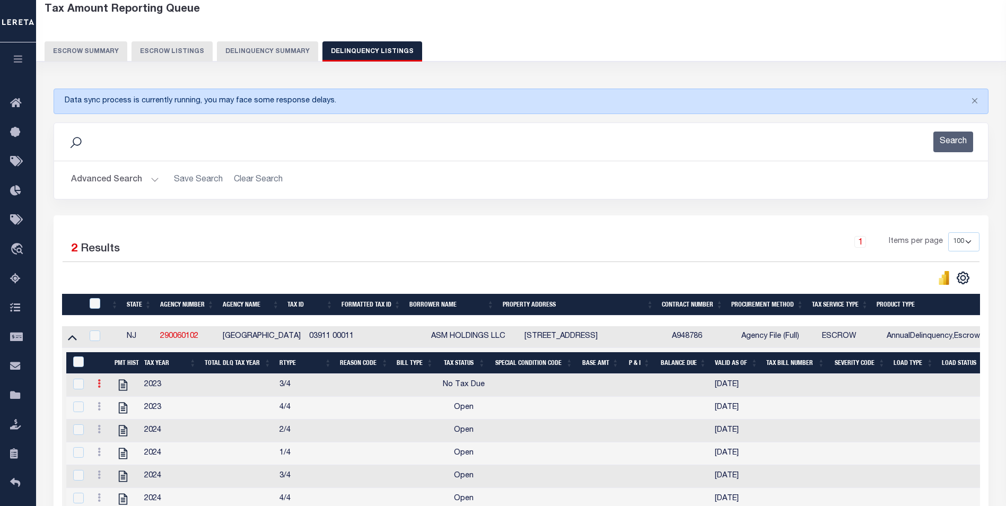
click at [97, 388] on link at bounding box center [99, 385] width 12 height 8
click at [114, 417] on link "" at bounding box center [112, 418] width 36 height 17
select select "NTX"
checkbox input "true"
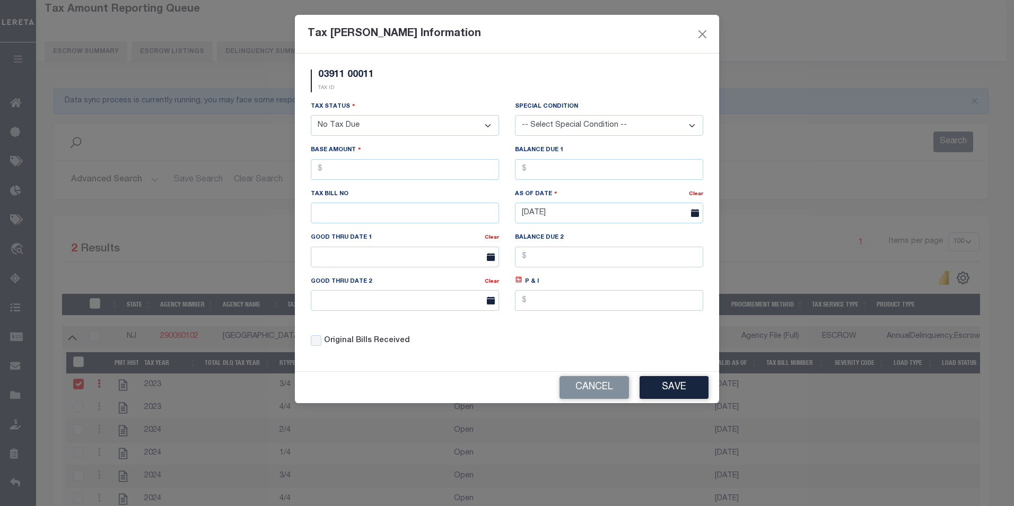
drag, startPoint x: 418, startPoint y: 126, endPoint x: 418, endPoint y: 135, distance: 9.0
click at [418, 126] on select "- Select Status - Open Due/Unpaid Paid Incomplete No Tax Due Internal Refund Pr…" at bounding box center [405, 125] width 188 height 21
click at [311, 116] on select "- Select Status - Open Due/Unpaid Paid Incomplete No Tax Due Internal Refund Pr…" at bounding box center [405, 125] width 188 height 21
click at [680, 394] on button "Save" at bounding box center [673, 387] width 69 height 23
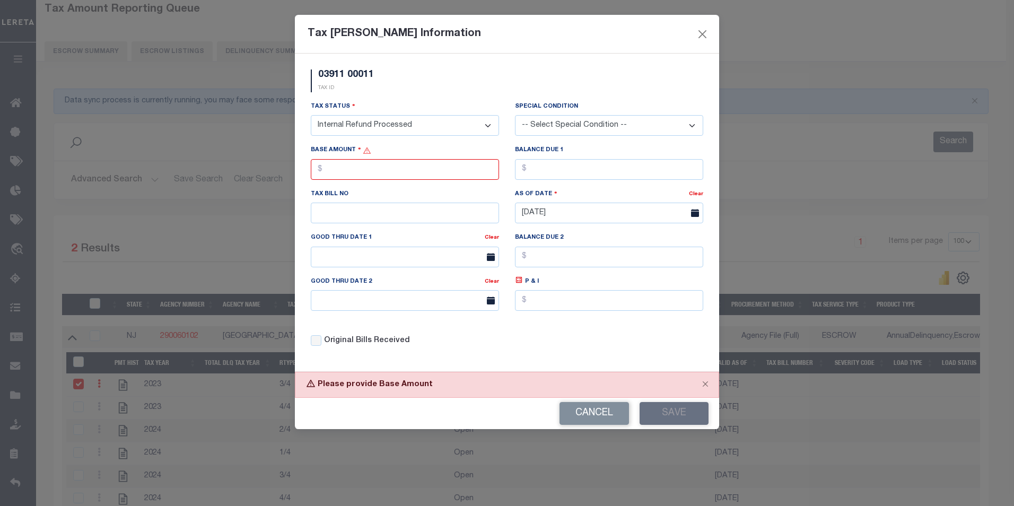
click at [453, 130] on select "- Select Status - Open Due/Unpaid Paid Incomplete No Tax Due Internal Refund Pr…" at bounding box center [405, 125] width 188 height 21
select select "NW2"
click at [311, 116] on select "- Select Status - Open Due/Unpaid Paid Incomplete No Tax Due Internal Refund Pr…" at bounding box center [405, 125] width 188 height 21
click at [666, 404] on div "Cancel Save" at bounding box center [507, 413] width 424 height 31
click at [679, 413] on button "Save" at bounding box center [673, 413] width 69 height 23
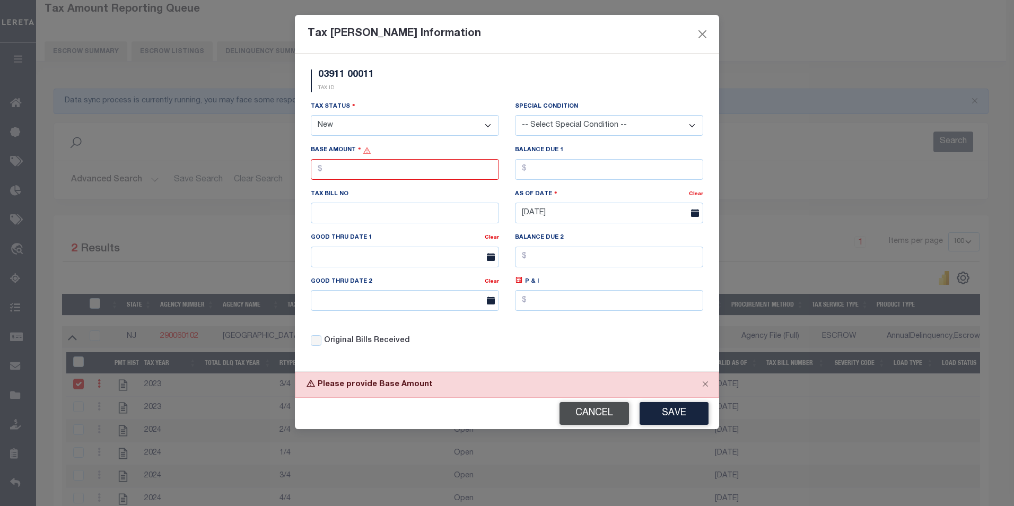
click at [605, 409] on button "Cancel" at bounding box center [593, 413] width 69 height 23
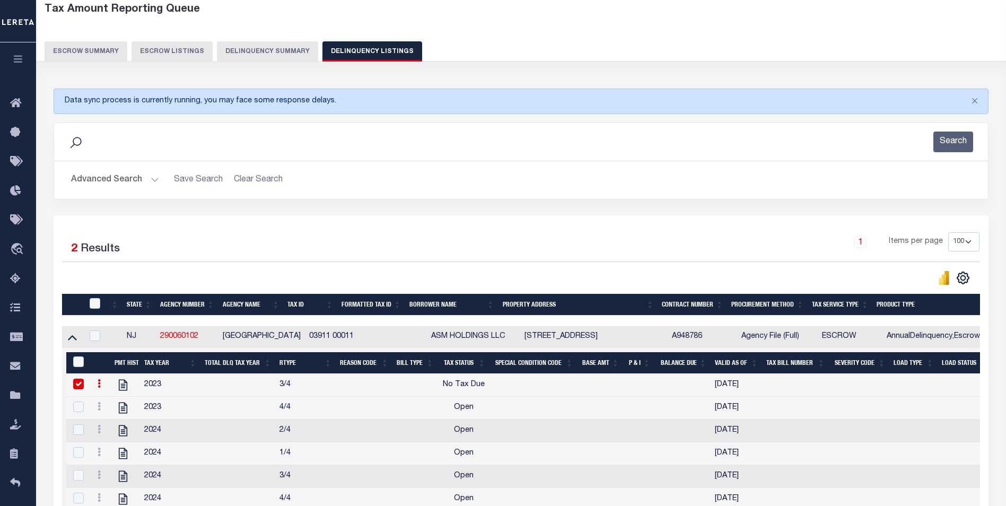
scroll to position [251, 0]
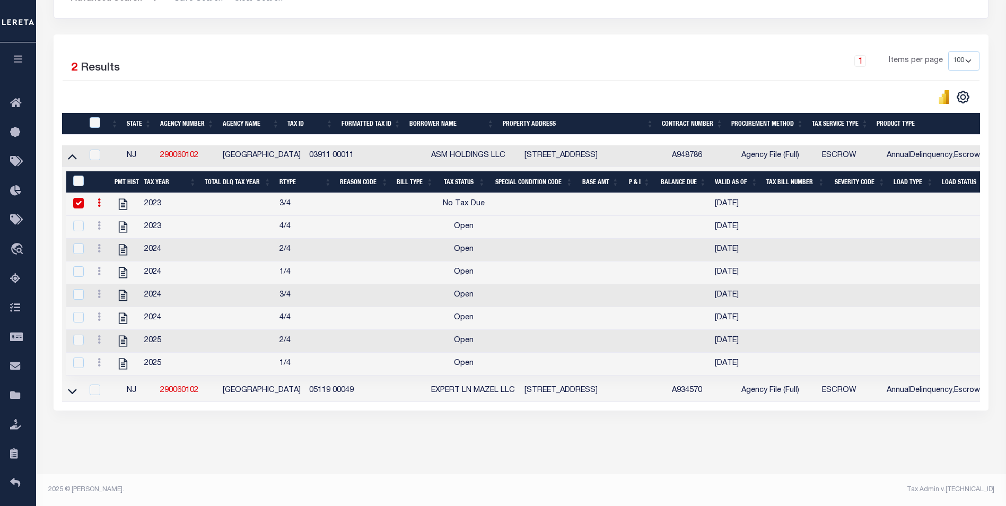
click at [77, 198] on input "checkbox" at bounding box center [78, 203] width 11 height 11
checkbox input "false"
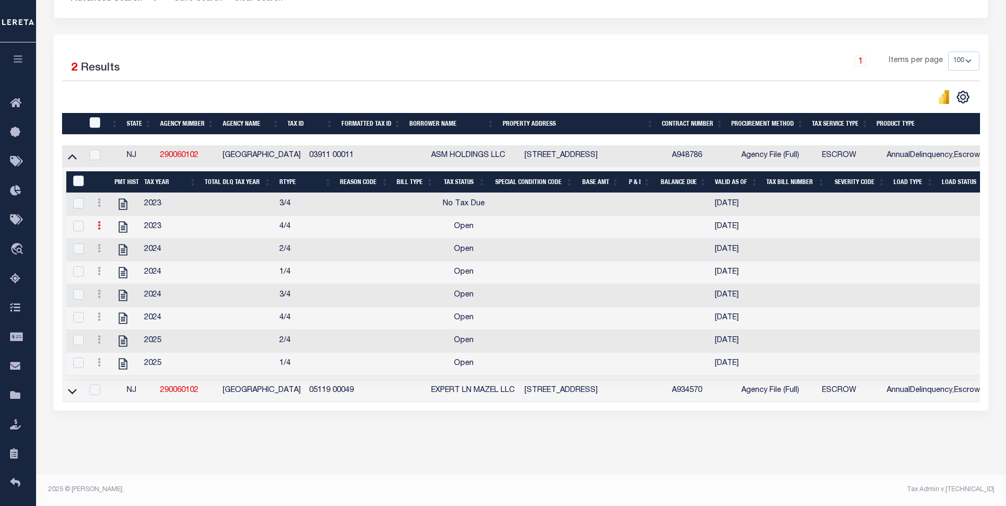
click at [99, 221] on icon at bounding box center [99, 225] width 3 height 8
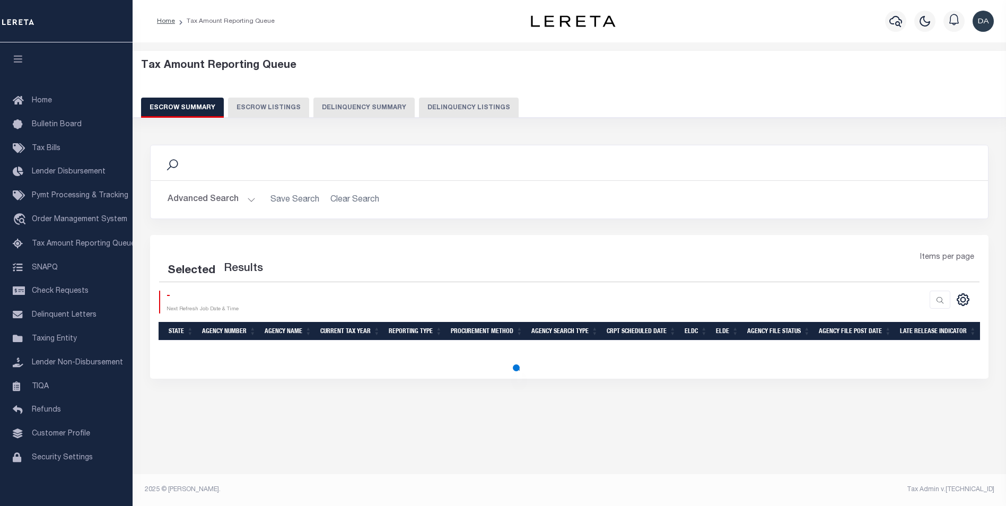
select select "100"
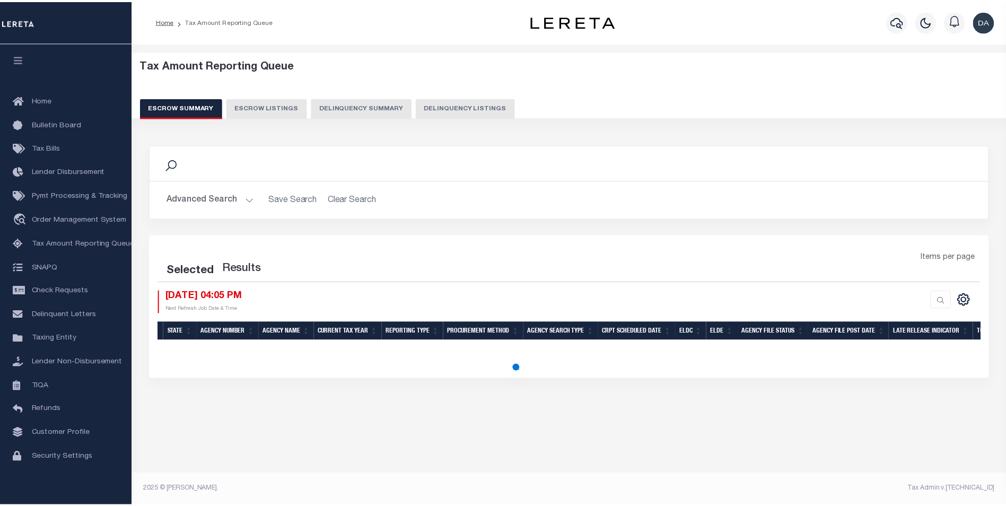
select select "100"
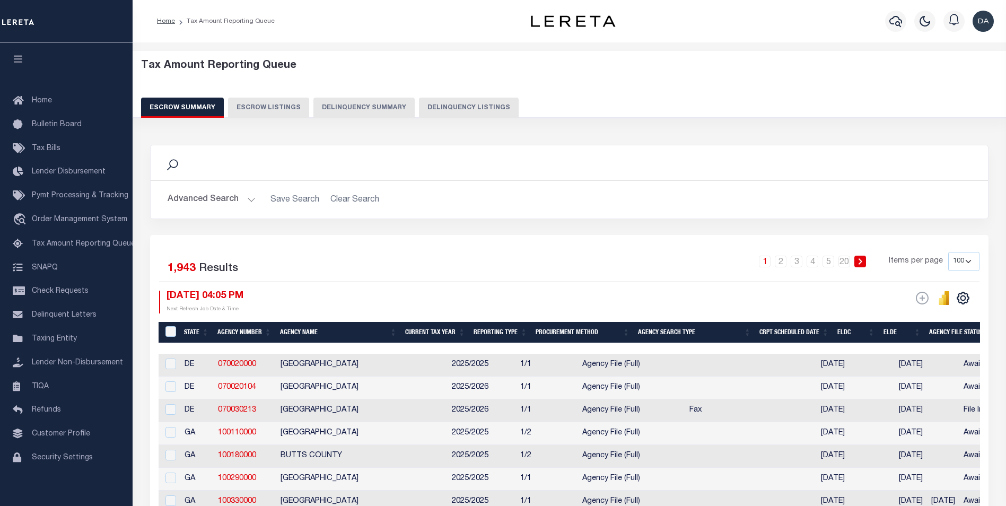
click at [366, 105] on button "Delinquency Summary" at bounding box center [363, 108] width 101 height 20
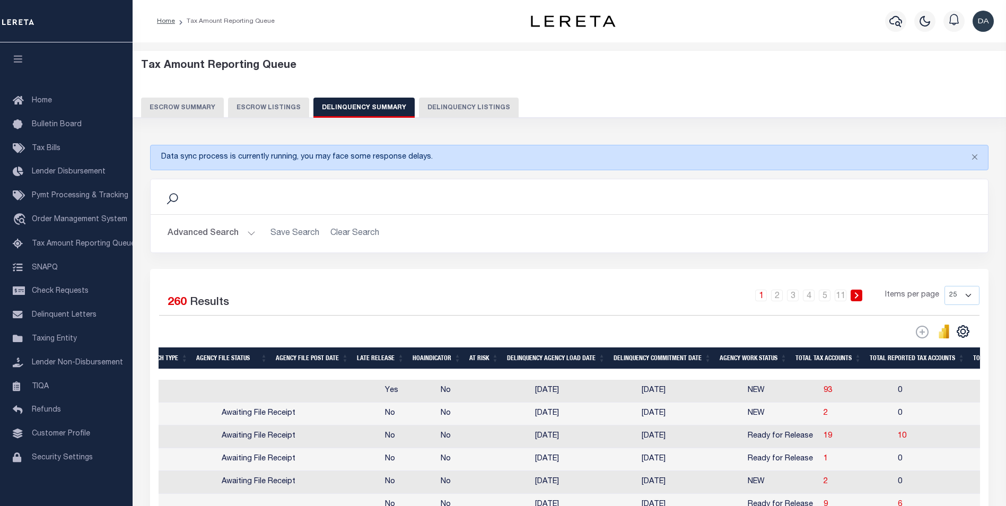
scroll to position [0, 677]
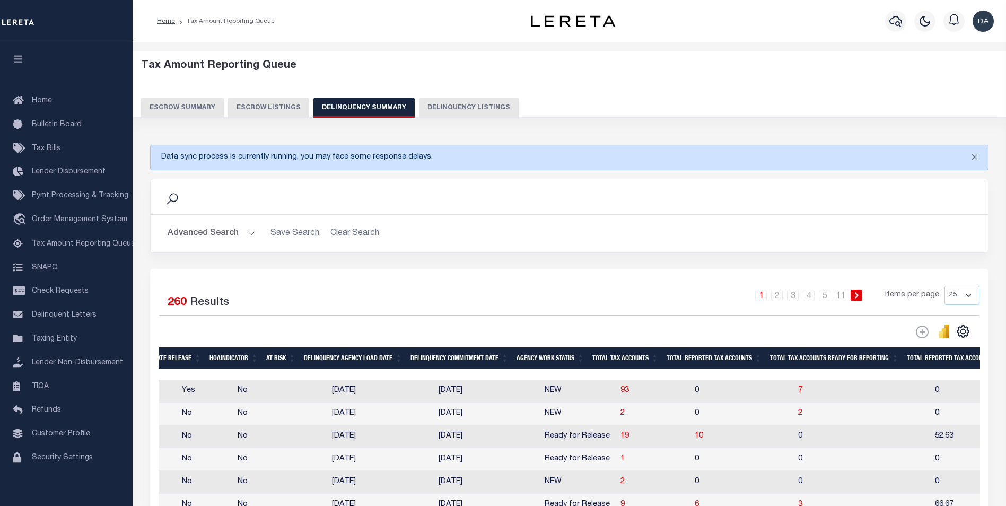
drag, startPoint x: 347, startPoint y: 400, endPoint x: 412, endPoint y: 398, distance: 64.7
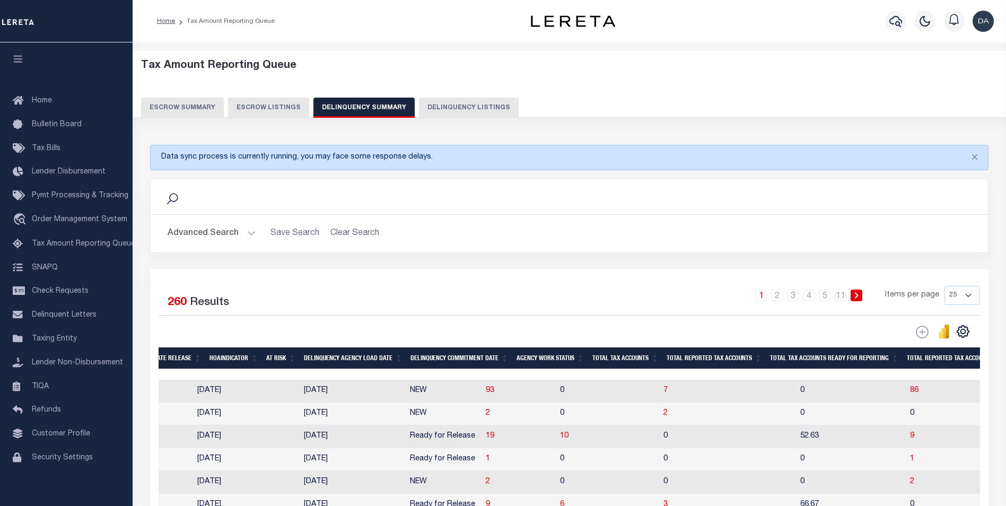
scroll to position [0, 0]
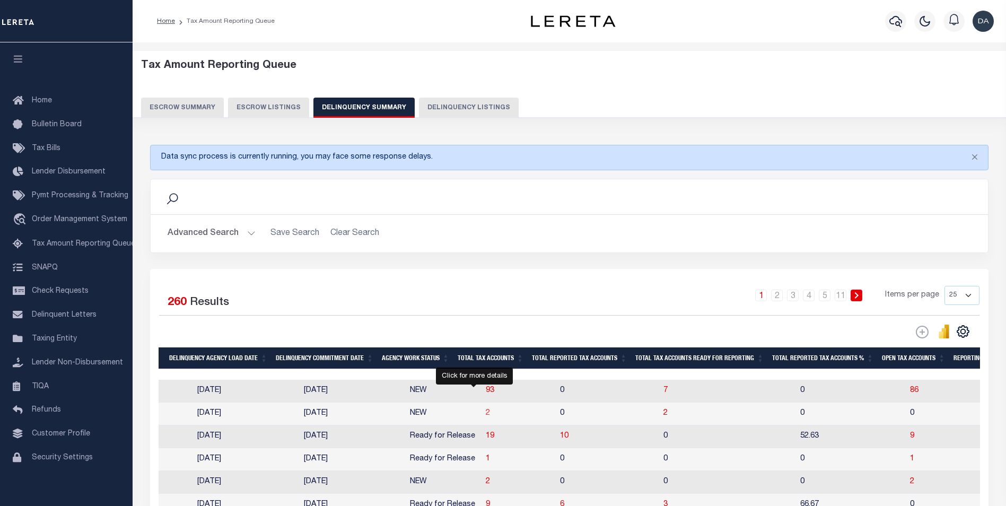
click at [486, 417] on span "2" at bounding box center [488, 412] width 4 height 7
select select "100"
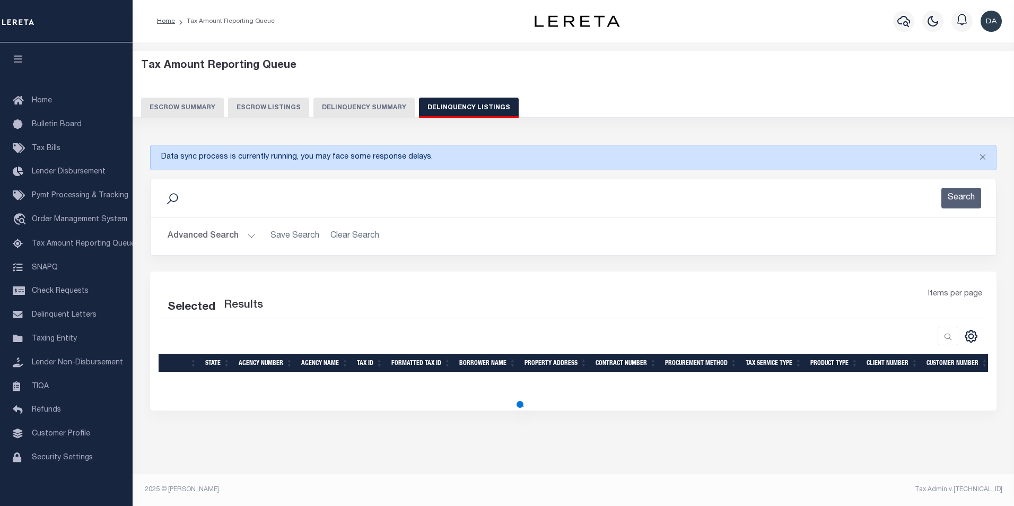
select select "100"
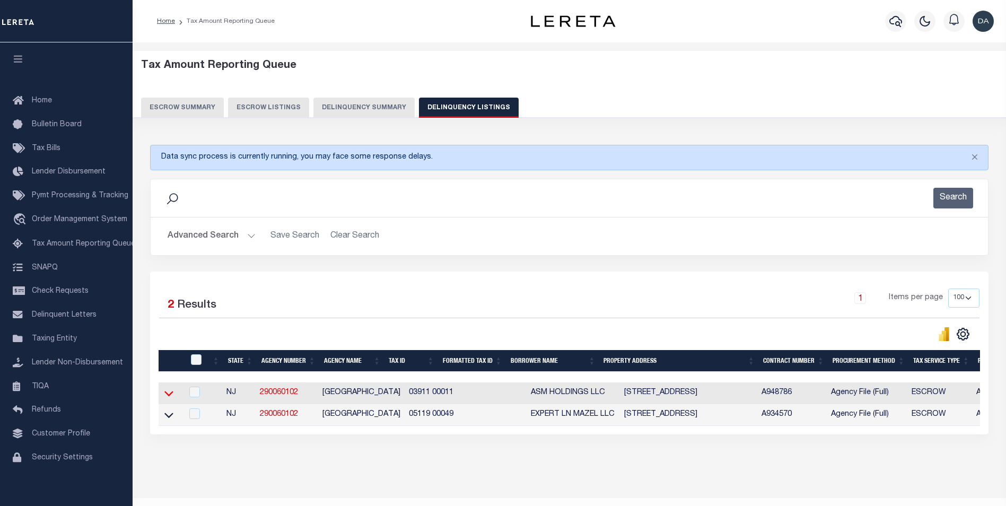
click at [171, 394] on icon at bounding box center [168, 393] width 9 height 11
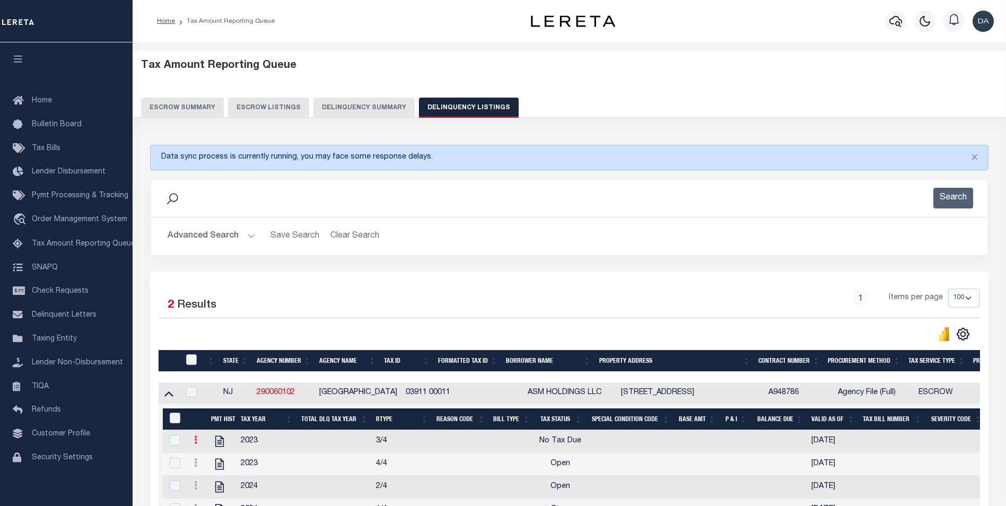
click at [196, 444] on icon at bounding box center [195, 439] width 3 height 8
click at [208, 476] on img "" at bounding box center [208, 474] width 11 height 11
select select "NTX"
type input "[DATE]"
checkbox input "true"
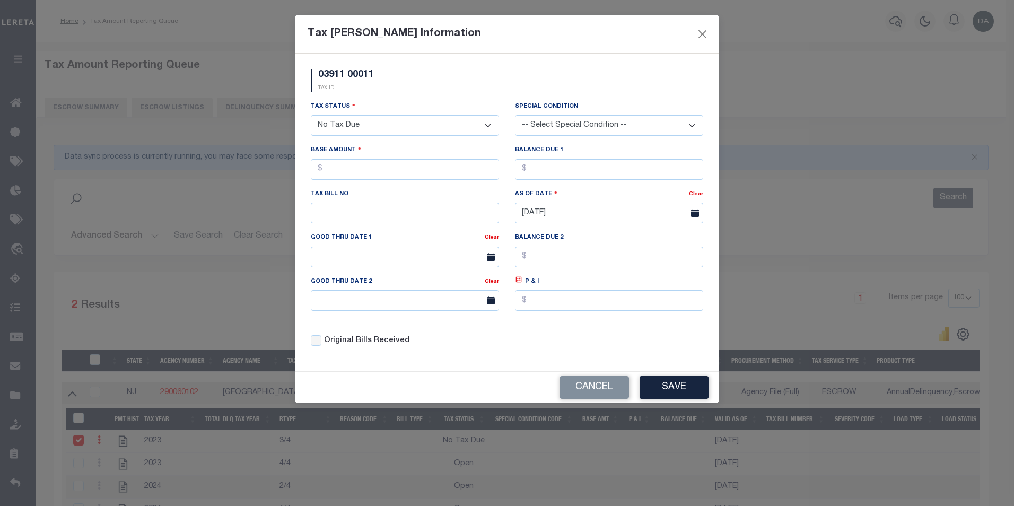
click at [370, 126] on select "- Select Status - Open Due/Unpaid Paid Incomplete No Tax Due Internal Refund Pr…" at bounding box center [405, 125] width 188 height 21
select select "PYD"
click at [311, 116] on select "- Select Status - Open Due/Unpaid Paid Incomplete No Tax Due Internal Refund Pr…" at bounding box center [405, 125] width 188 height 21
click at [664, 382] on button "Save" at bounding box center [673, 387] width 69 height 23
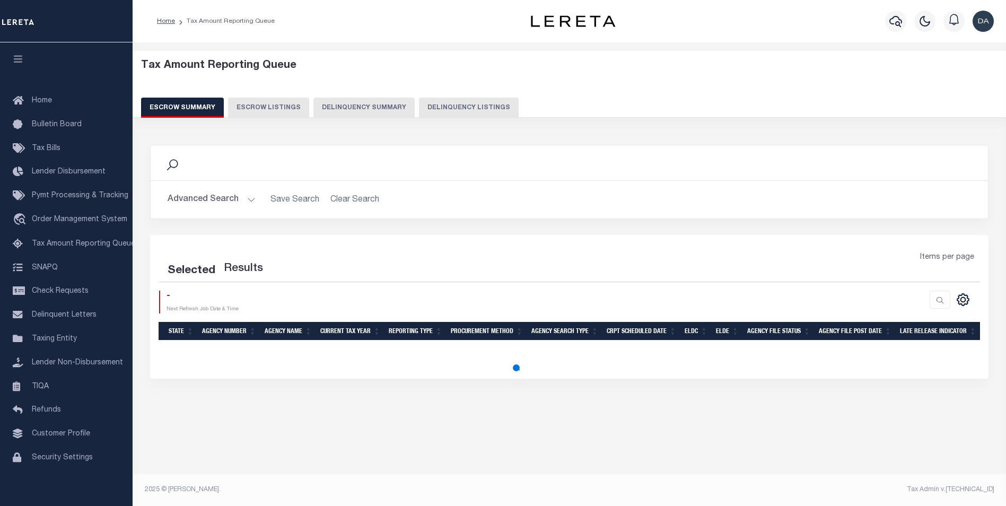
select select "100"
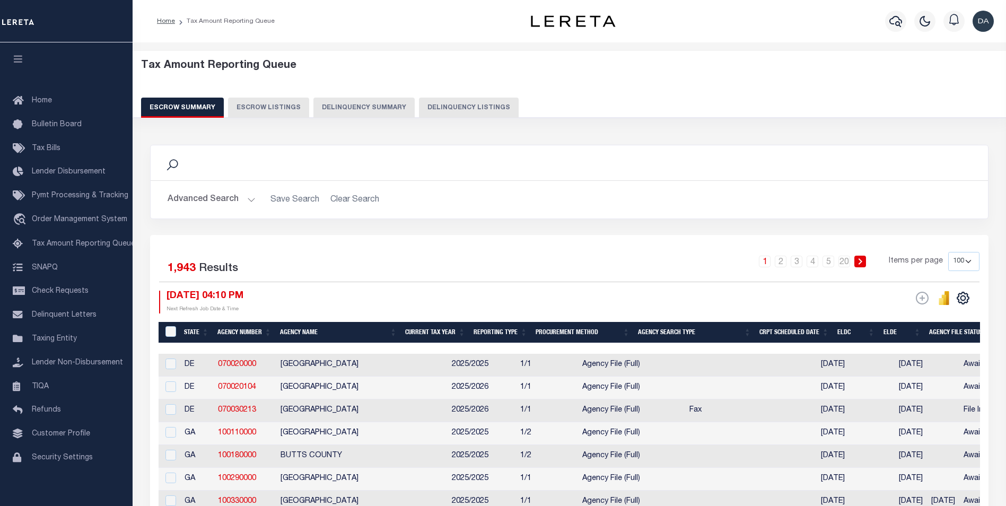
click at [356, 106] on button "Delinquency Summary" at bounding box center [363, 108] width 101 height 20
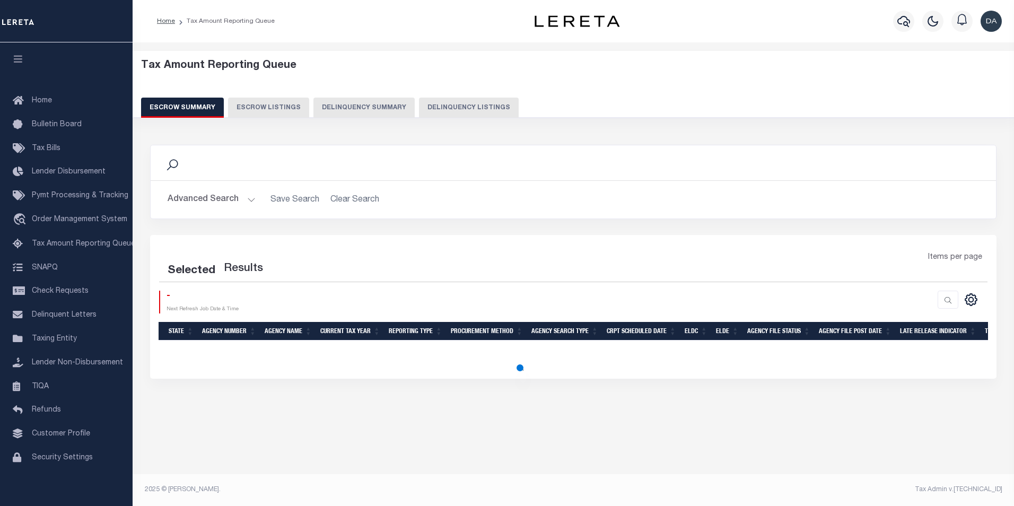
select select "100"
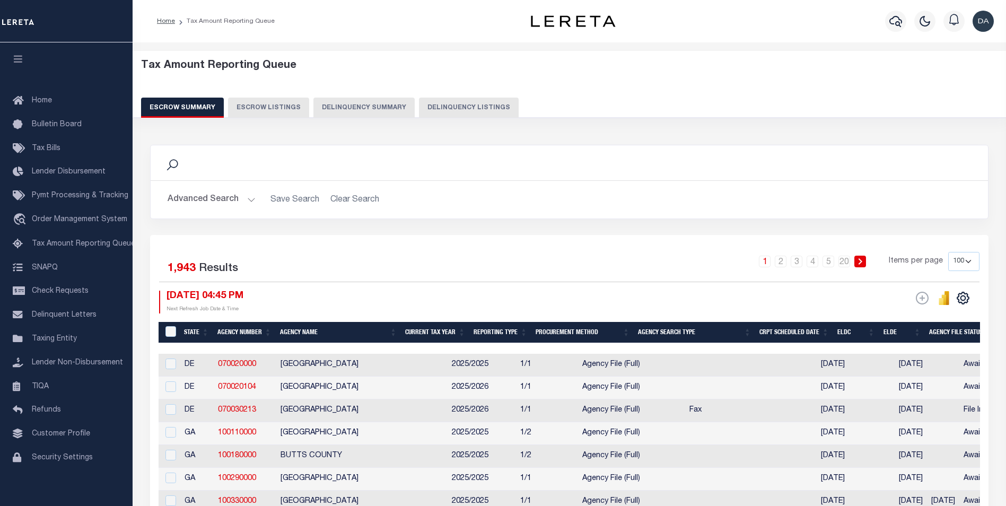
click at [365, 114] on button "Delinquency Summary" at bounding box center [363, 108] width 101 height 20
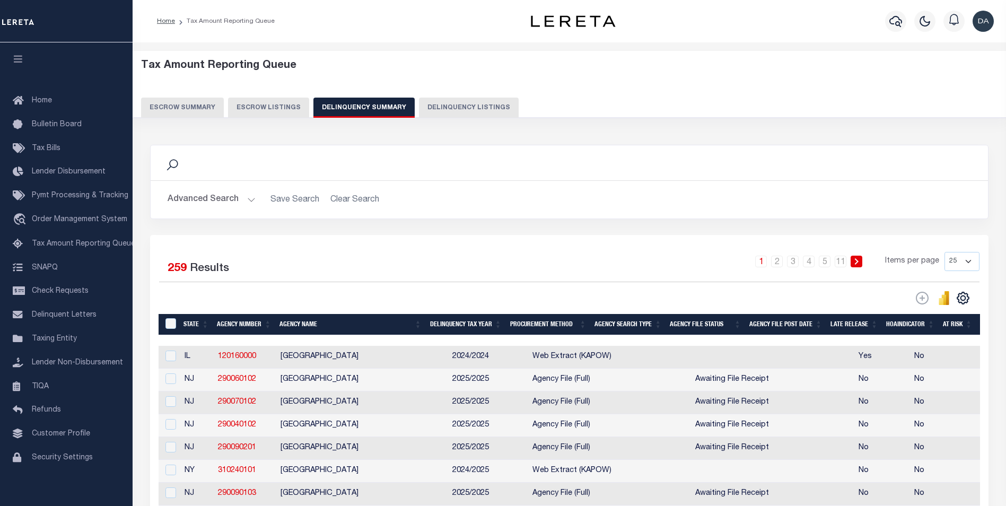
scroll to position [0, 533]
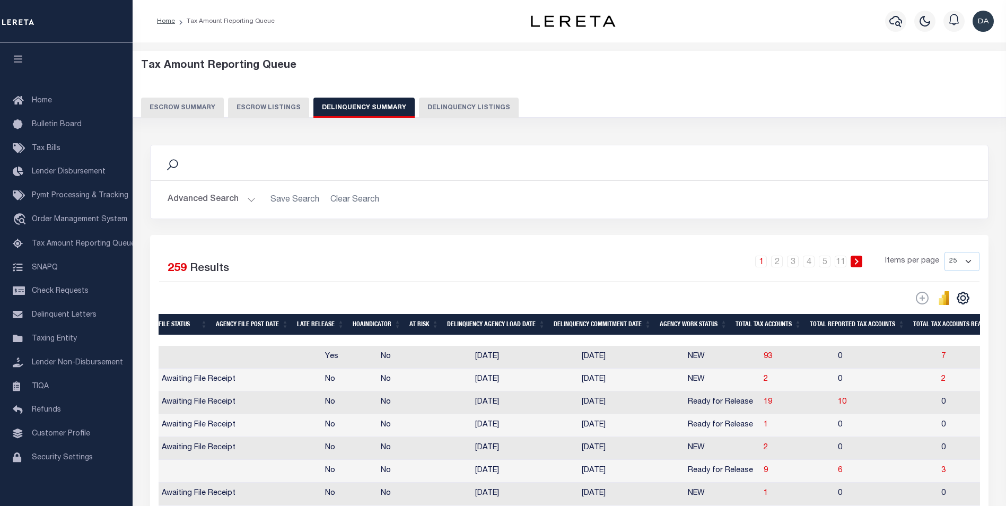
drag, startPoint x: 407, startPoint y: 405, endPoint x: 626, endPoint y: 407, distance: 219.5
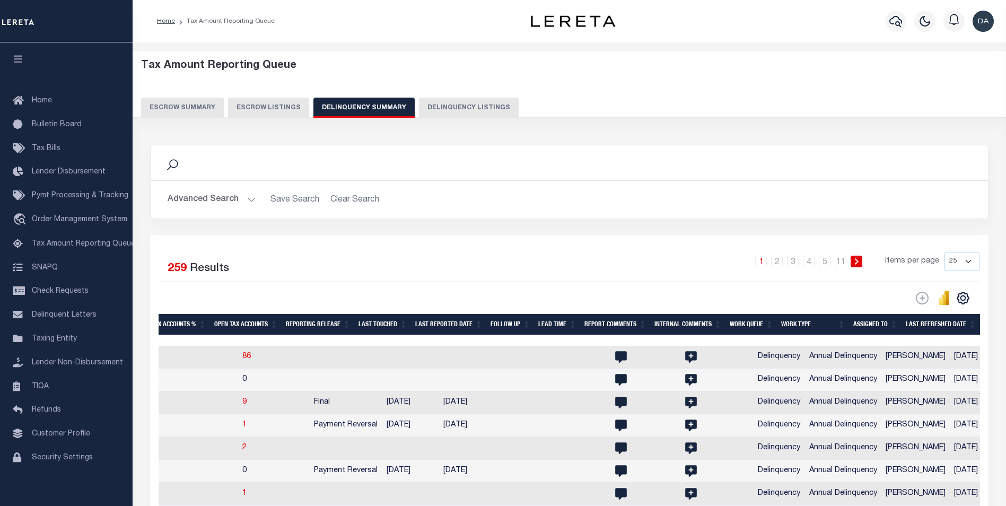
drag, startPoint x: 445, startPoint y: 402, endPoint x: 335, endPoint y: 415, distance: 111.0
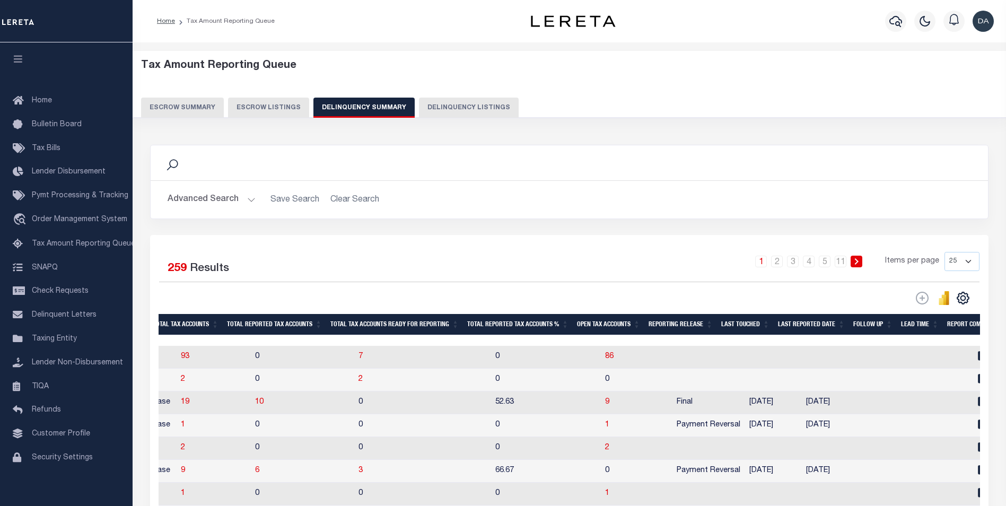
click at [601, 430] on td "1" at bounding box center [637, 425] width 72 height 23
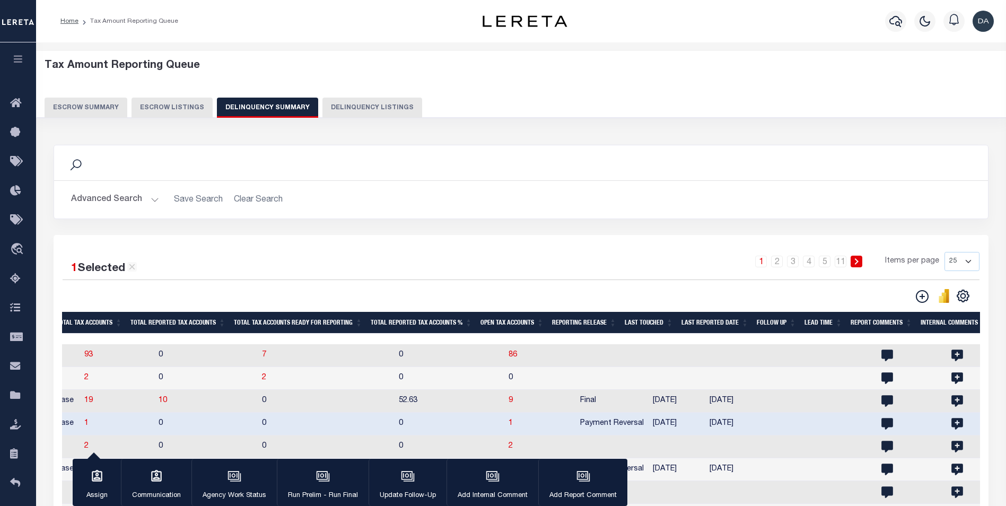
click at [533, 424] on td "1" at bounding box center [540, 424] width 72 height 23
checkbox input "false"
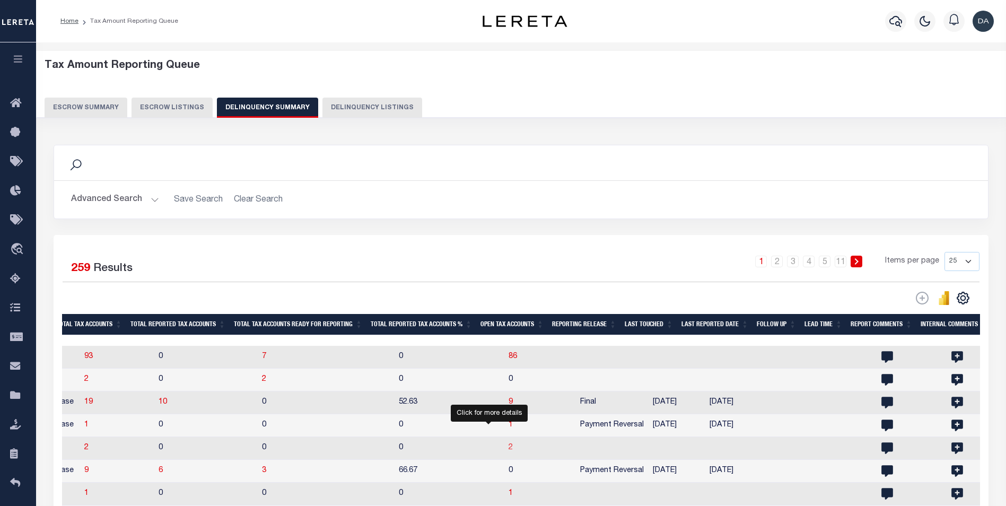
click at [508, 451] on span "2" at bounding box center [510, 447] width 4 height 7
select select "100"
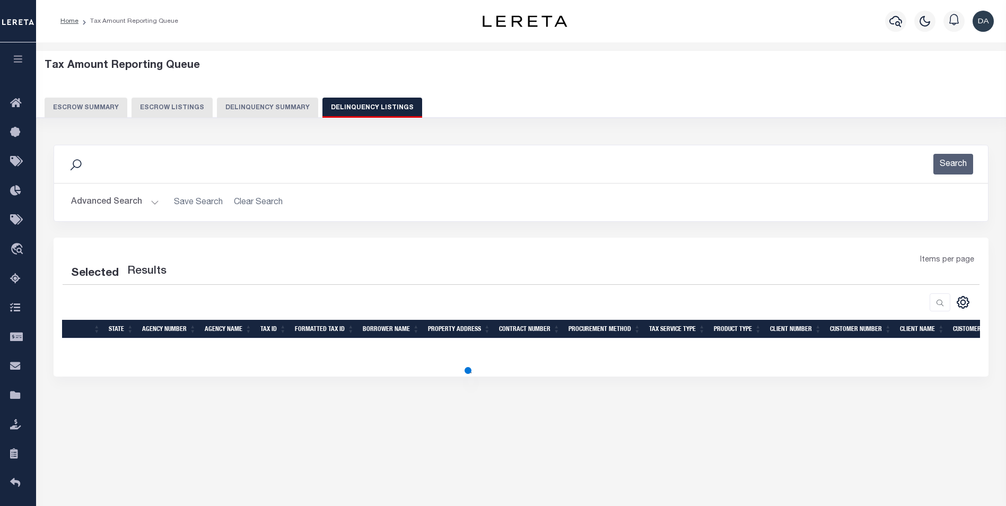
select select "100"
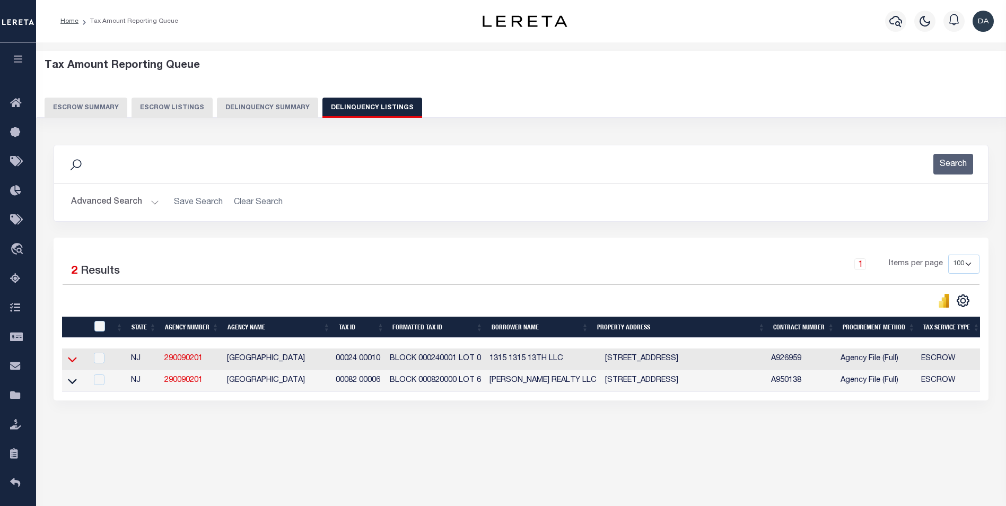
click at [71, 363] on icon at bounding box center [72, 359] width 9 height 5
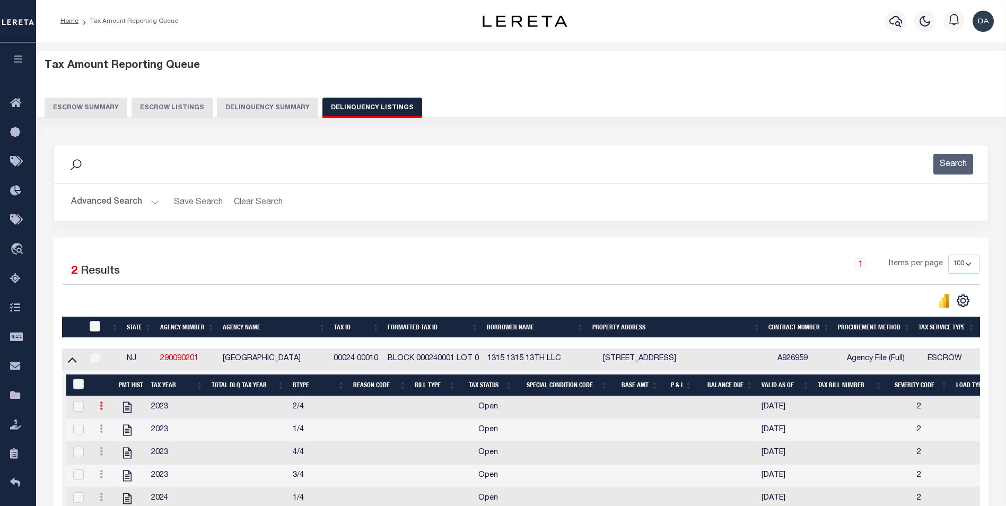
click at [98, 410] on link at bounding box center [101, 407] width 12 height 8
click at [112, 440] on link "" at bounding box center [114, 440] width 36 height 17
select select "OP2"
select select
type input "[DATE]"
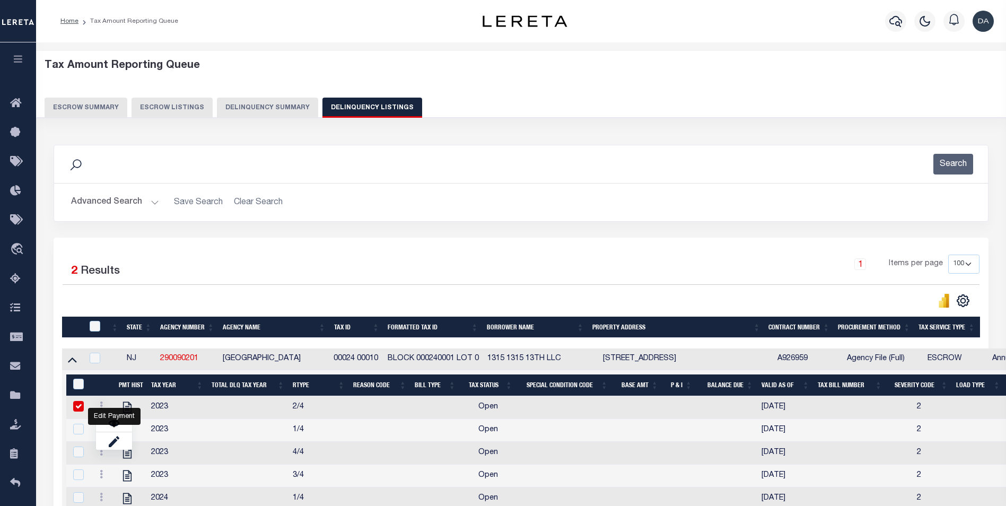
checkbox input "true"
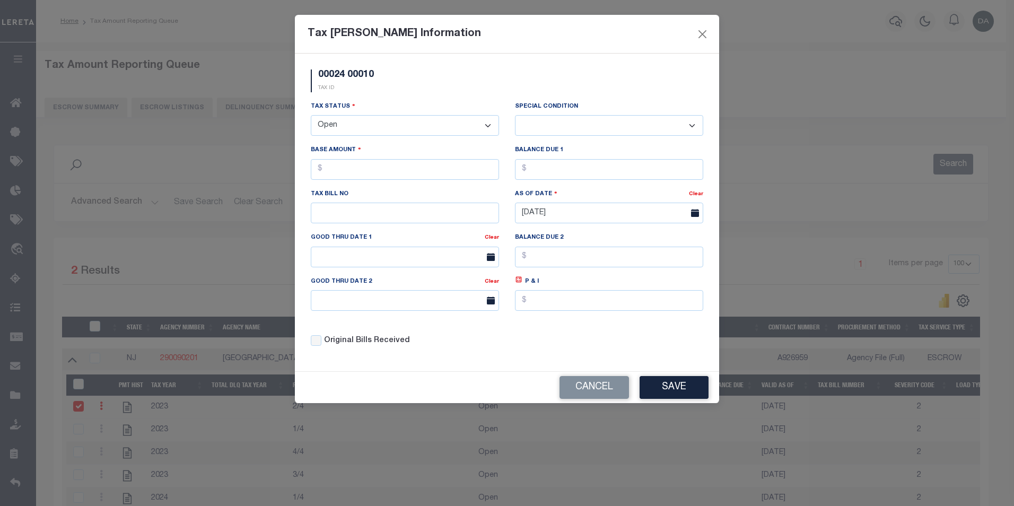
drag, startPoint x: 368, startPoint y: 136, endPoint x: 374, endPoint y: 136, distance: 6.4
click at [368, 136] on select "- Select Status - Open Due/Unpaid Paid Incomplete No Tax Due Internal Refund Pr…" at bounding box center [405, 125] width 188 height 21
click at [311, 116] on select "- Select Status - Open Due/Unpaid Paid Incomplete No Tax Due Internal Refund Pr…" at bounding box center [405, 125] width 188 height 21
click at [674, 391] on button "Save" at bounding box center [673, 387] width 69 height 23
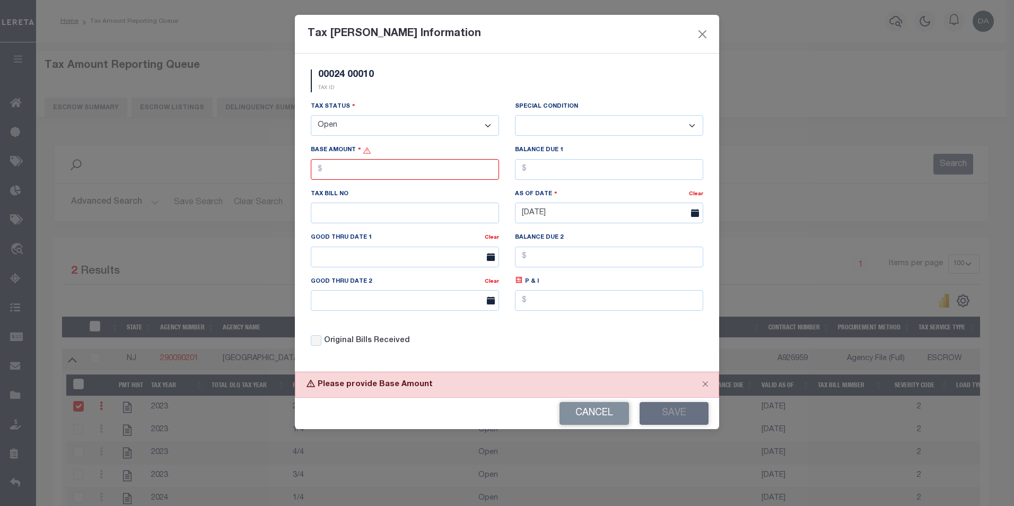
drag, startPoint x: 398, startPoint y: 132, endPoint x: 406, endPoint y: 137, distance: 8.8
click at [398, 132] on select "- Select Status - Open Due/Unpaid Paid Incomplete No Tax Due Internal Refund Pr…" at bounding box center [405, 125] width 188 height 21
click at [525, 148] on label "Balance Due 1" at bounding box center [539, 150] width 48 height 9
click at [434, 169] on input "text" at bounding box center [405, 169] width 188 height 21
type input "$0.00"
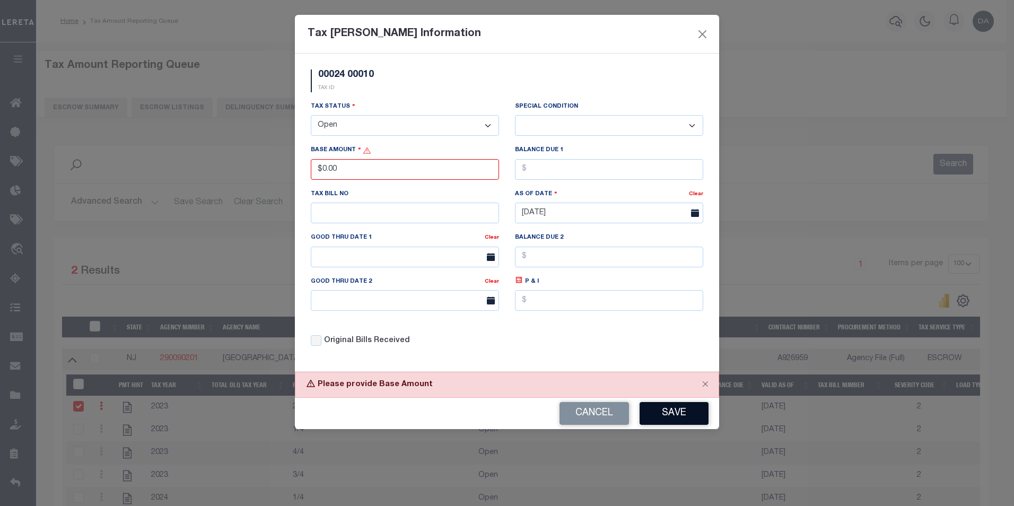
click at [687, 417] on button "Save" at bounding box center [673, 413] width 69 height 23
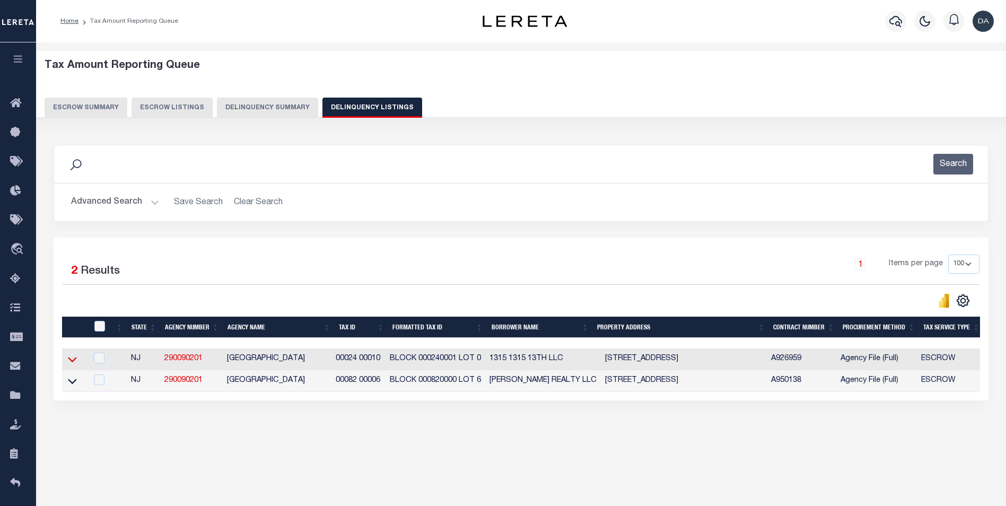
click at [73, 361] on icon at bounding box center [72, 359] width 9 height 11
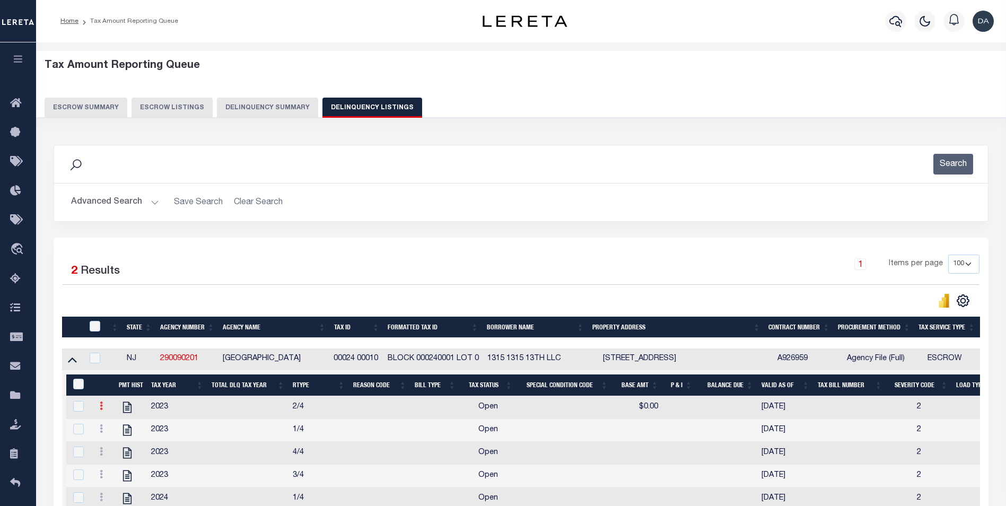
click at [101, 410] on icon at bounding box center [101, 405] width 3 height 8
click at [119, 445] on link "" at bounding box center [114, 440] width 36 height 17
select select
type input "$0.00"
checkbox input "true"
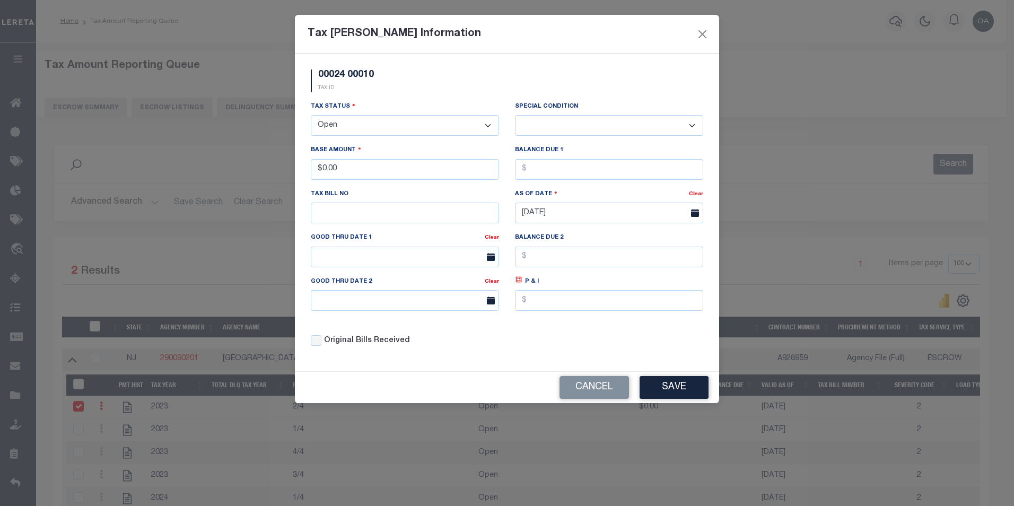
click at [393, 130] on select "- Select Status - Open Due/Unpaid Paid Incomplete No Tax Due Internal Refund Pr…" at bounding box center [405, 125] width 188 height 21
select select "PYD"
click at [311, 116] on select "- Select Status - Open Due/Unpaid Paid Incomplete No Tax Due Internal Refund Pr…" at bounding box center [405, 125] width 188 height 21
select select "0"
click at [394, 174] on input "$0.00" at bounding box center [405, 169] width 188 height 21
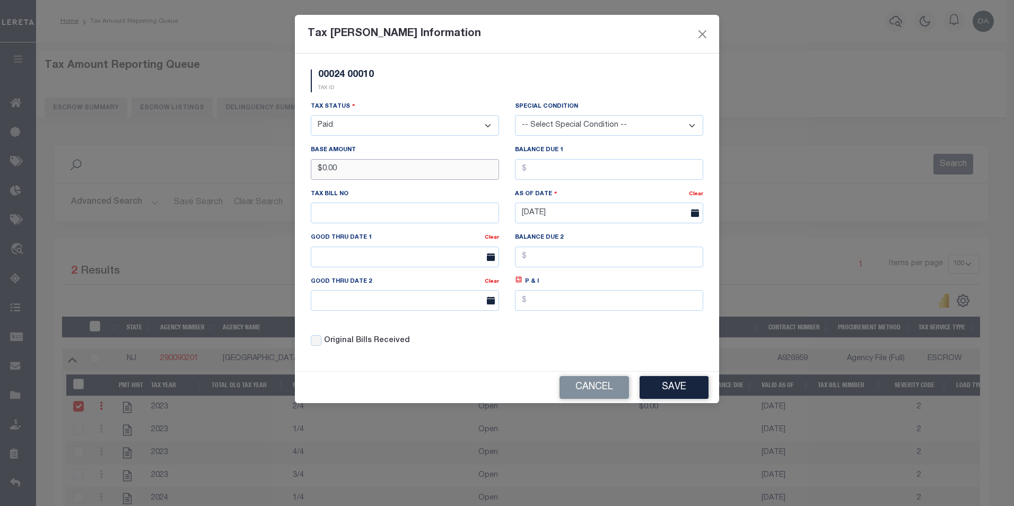
click at [394, 174] on input "$0.00" at bounding box center [405, 169] width 188 height 21
click at [701, 384] on button "Save" at bounding box center [673, 387] width 69 height 23
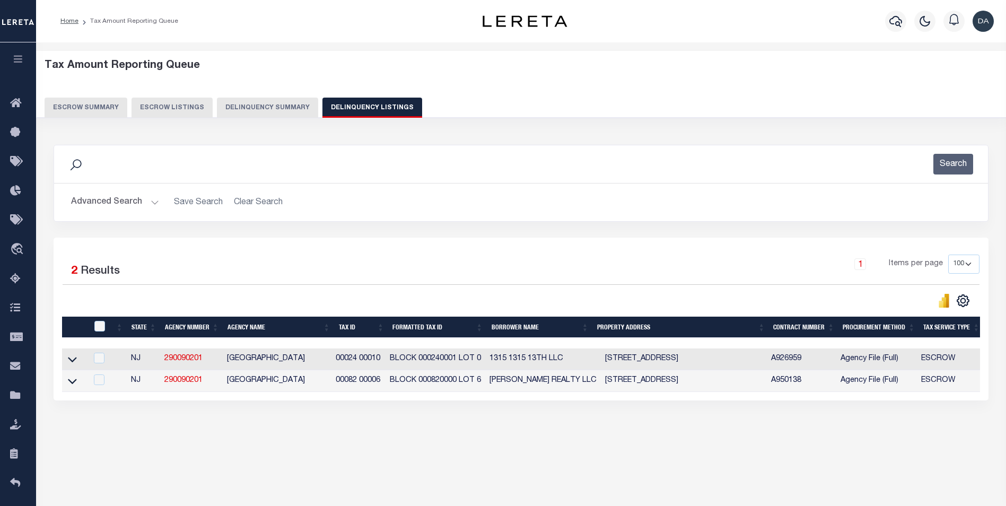
drag, startPoint x: 76, startPoint y: 367, endPoint x: 92, endPoint y: 370, distance: 16.6
click at [76, 365] on icon at bounding box center [72, 359] width 9 height 11
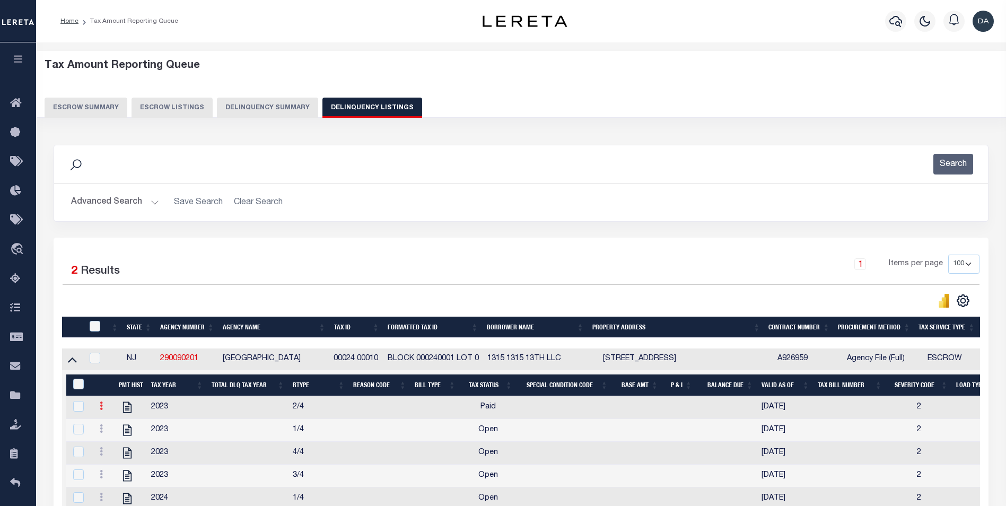
click at [105, 411] on link at bounding box center [101, 407] width 12 height 8
click at [119, 445] on img "" at bounding box center [114, 440] width 11 height 11
select select "PYD"
checkbox input "true"
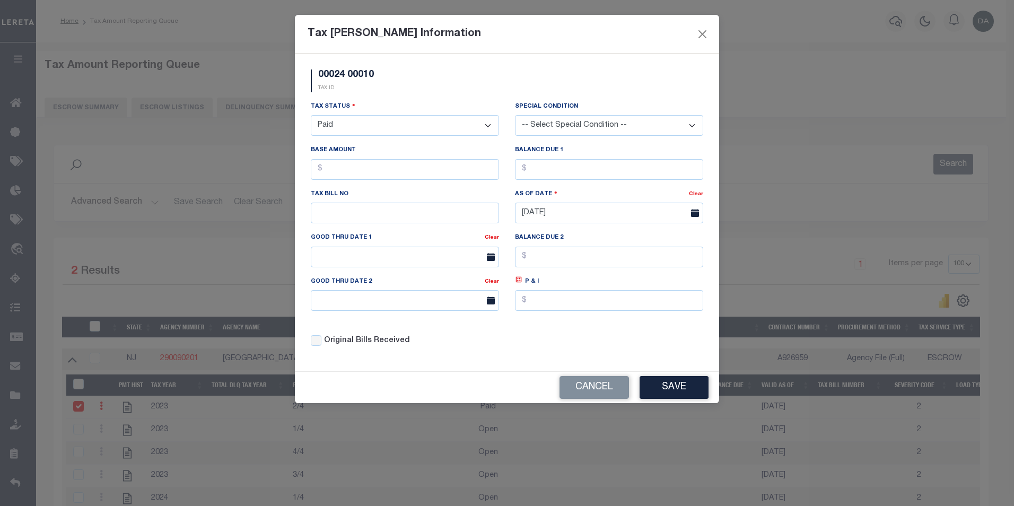
click at [393, 126] on select "- Select Status - Open Due/Unpaid Paid Incomplete No Tax Due Internal Refund Pr…" at bounding box center [405, 125] width 188 height 21
click at [594, 391] on button "Cancel" at bounding box center [593, 387] width 69 height 23
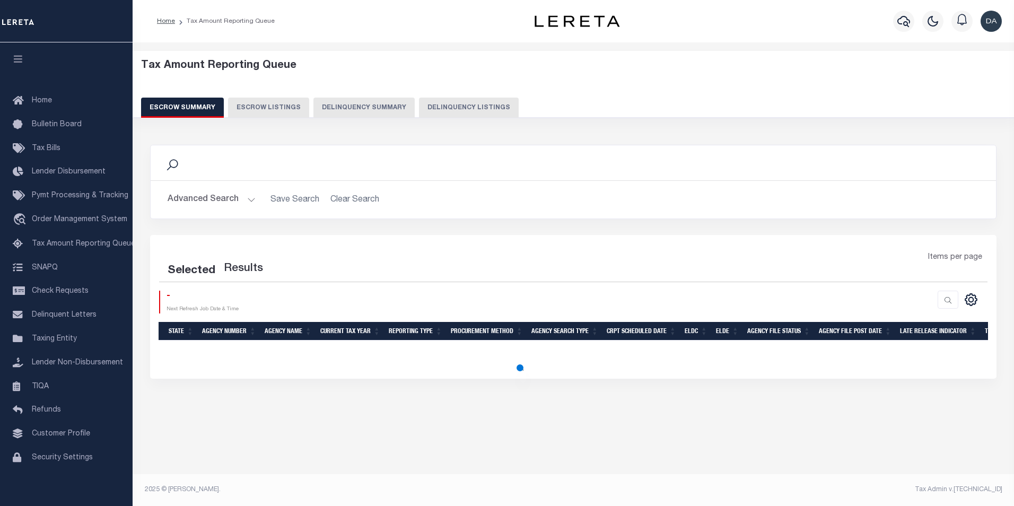
select select "100"
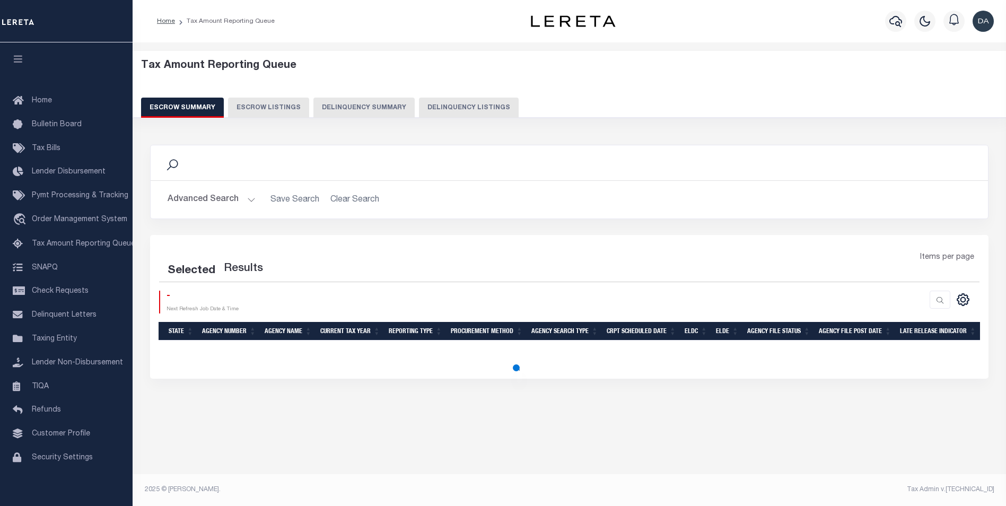
select select "100"
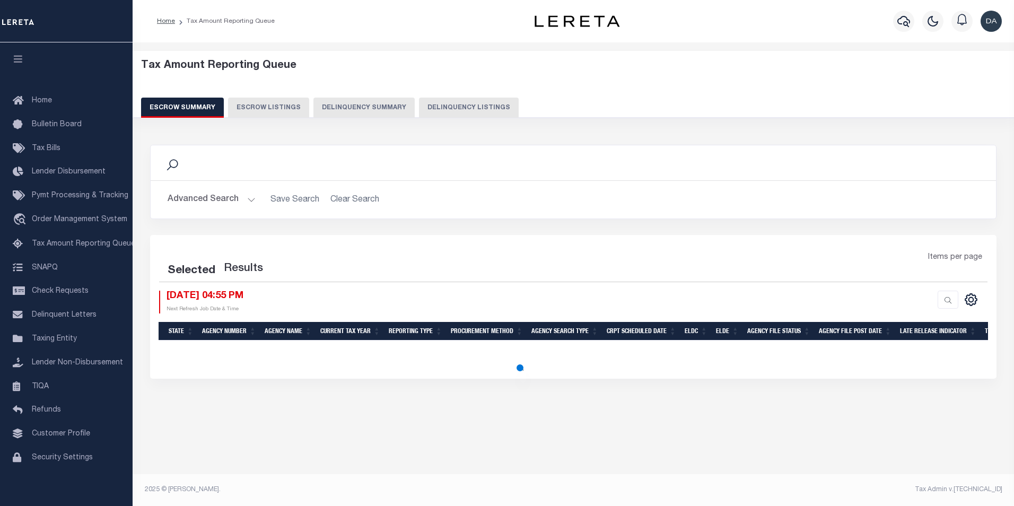
select select "100"
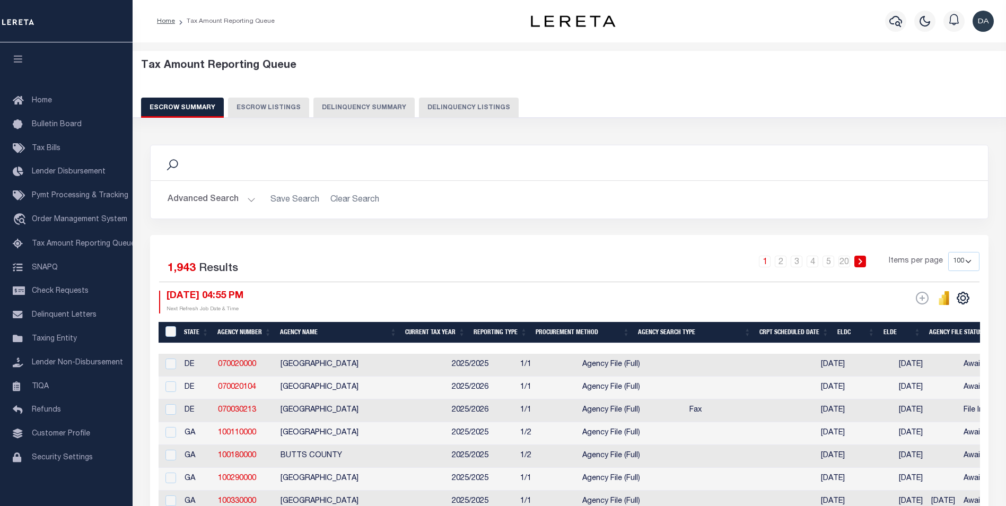
click at [390, 113] on button "Delinquency Summary" at bounding box center [363, 108] width 101 height 20
select select
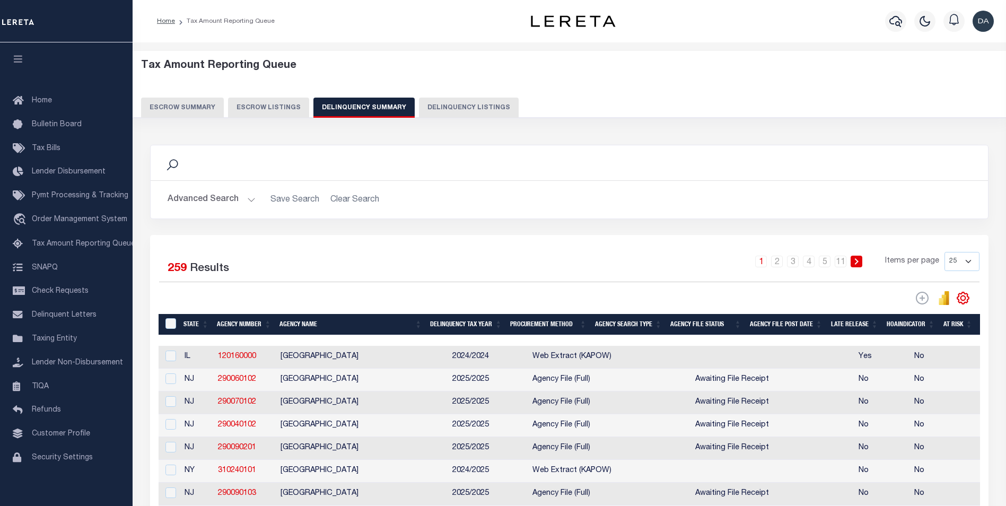
click at [220, 201] on button "Advanced Search" at bounding box center [212, 199] width 88 height 21
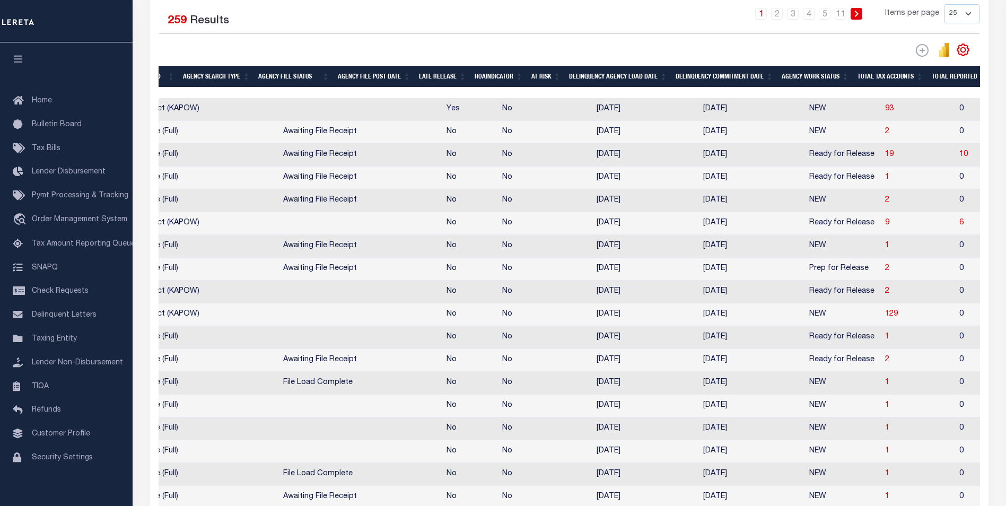
scroll to position [0, 957]
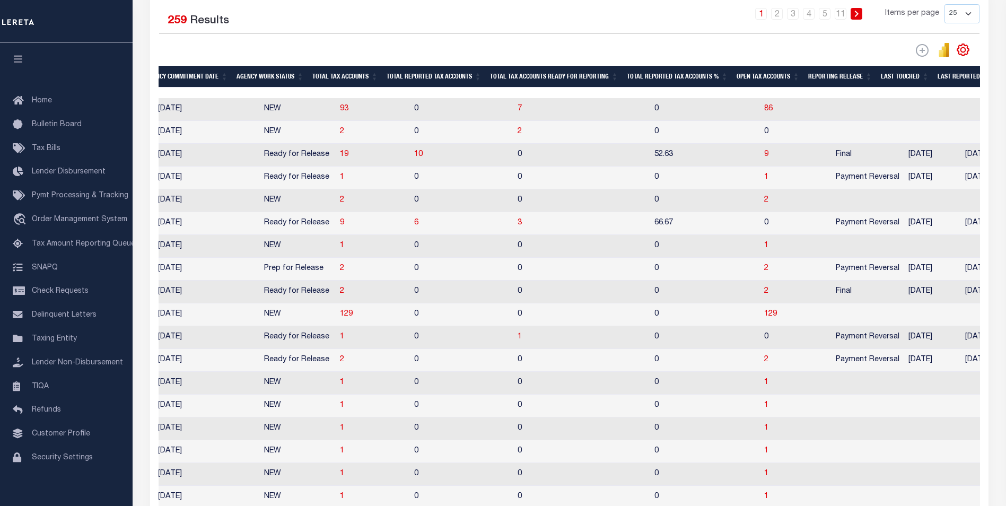
drag, startPoint x: 434, startPoint y: 209, endPoint x: 593, endPoint y: 213, distance: 158.6
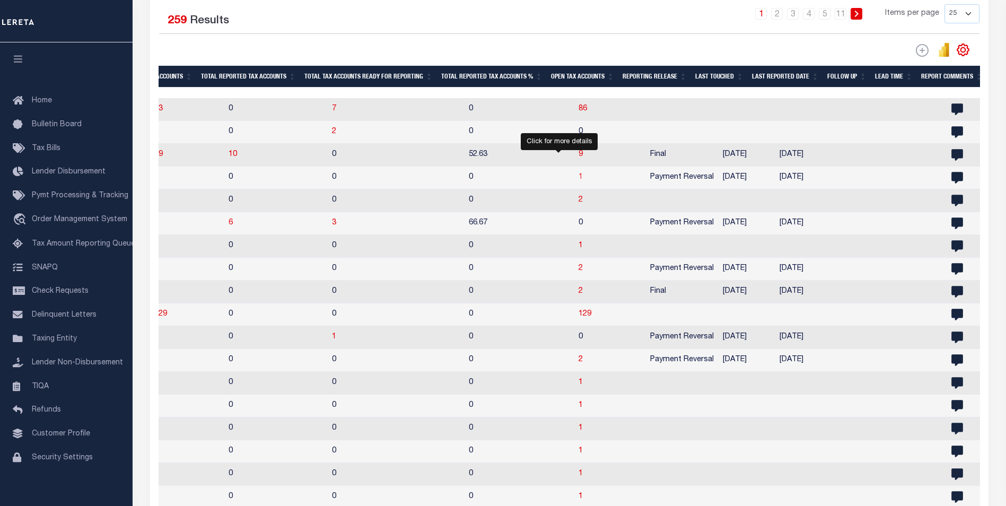
click at [578, 179] on span "1" at bounding box center [580, 176] width 4 height 7
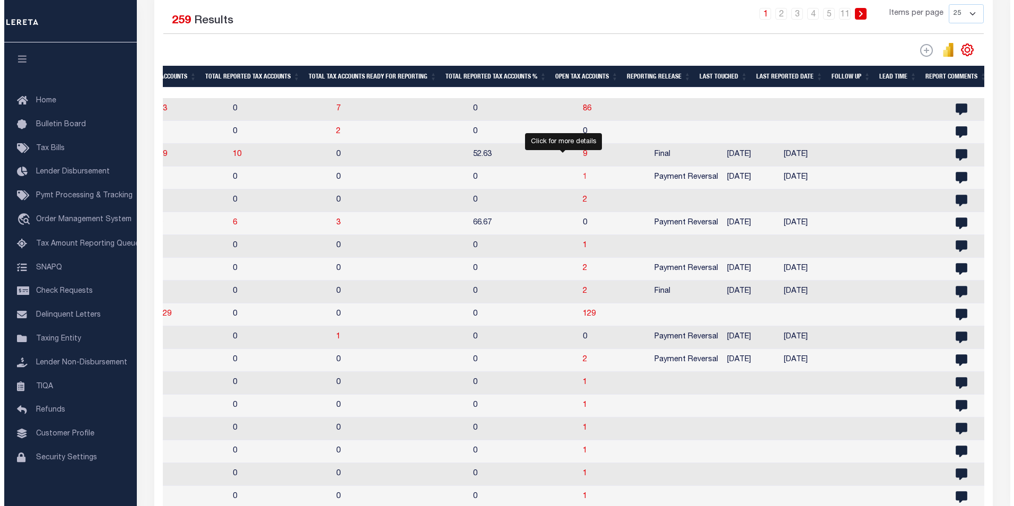
scroll to position [0, 0]
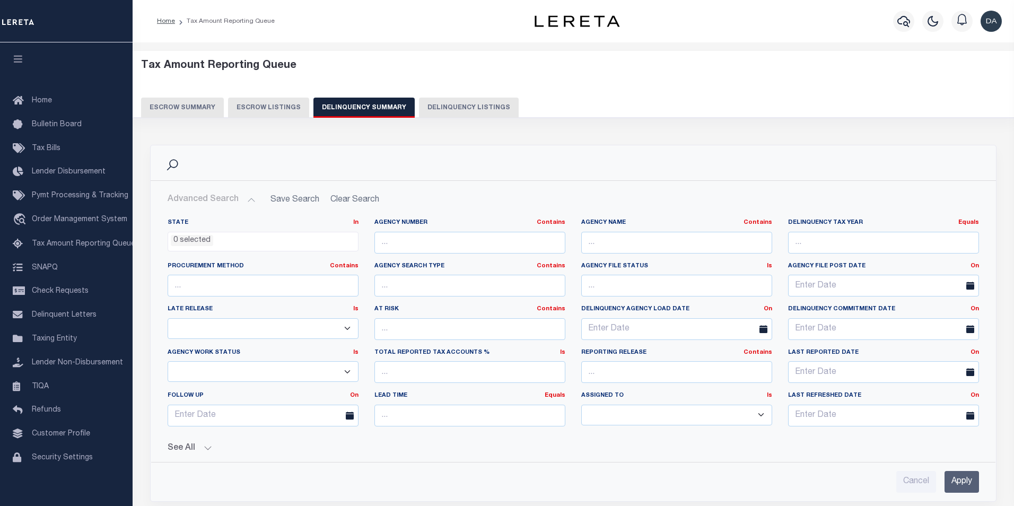
select select "100"
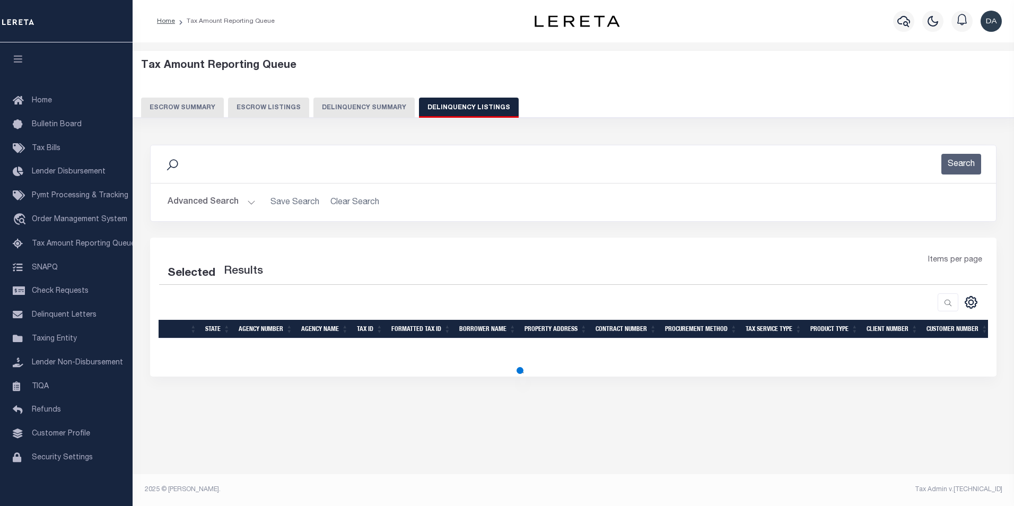
select select "100"
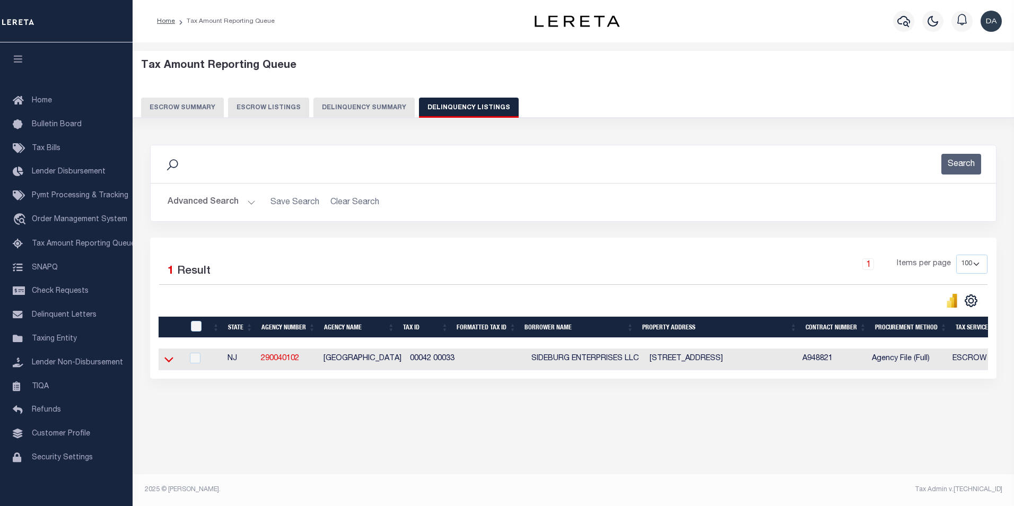
click at [171, 361] on icon at bounding box center [168, 359] width 9 height 11
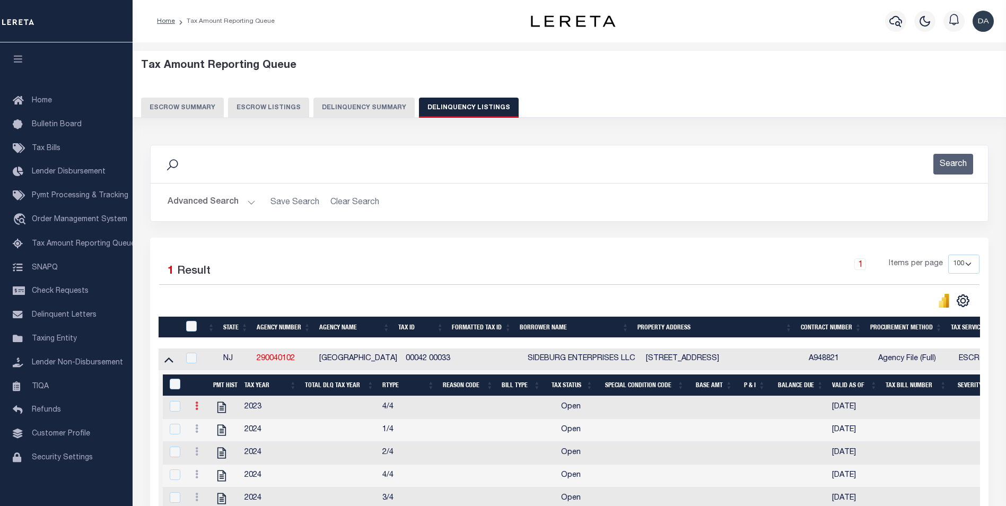
click at [196, 410] on icon at bounding box center [196, 405] width 3 height 8
click at [211, 446] on img "" at bounding box center [209, 440] width 11 height 11
select select "OP2"
select select
type input "[DATE]"
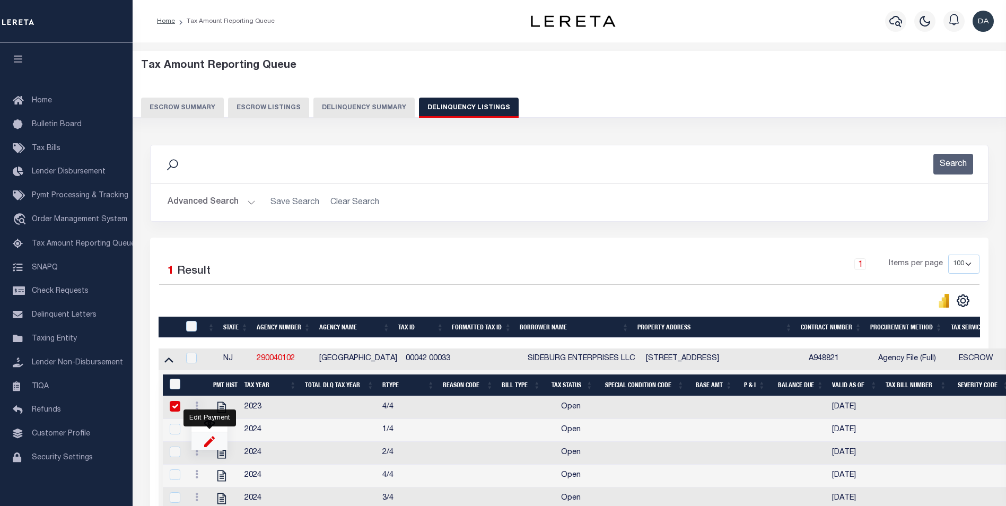
checkbox input "true"
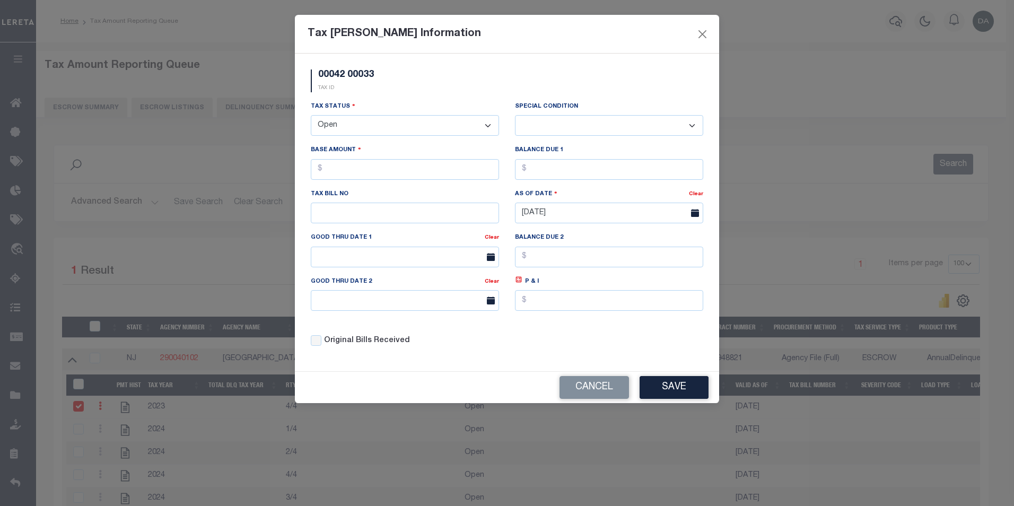
click at [371, 129] on select "- Select Status - Open Due/Unpaid Paid Incomplete No Tax Due Internal Refund Pr…" at bounding box center [405, 125] width 188 height 21
select select "PYD"
click at [311, 116] on select "- Select Status - Open Due/Unpaid Paid Incomplete No Tax Due Internal Refund Pr…" at bounding box center [405, 125] width 188 height 21
select select "0"
click at [659, 383] on button "Save" at bounding box center [673, 387] width 69 height 23
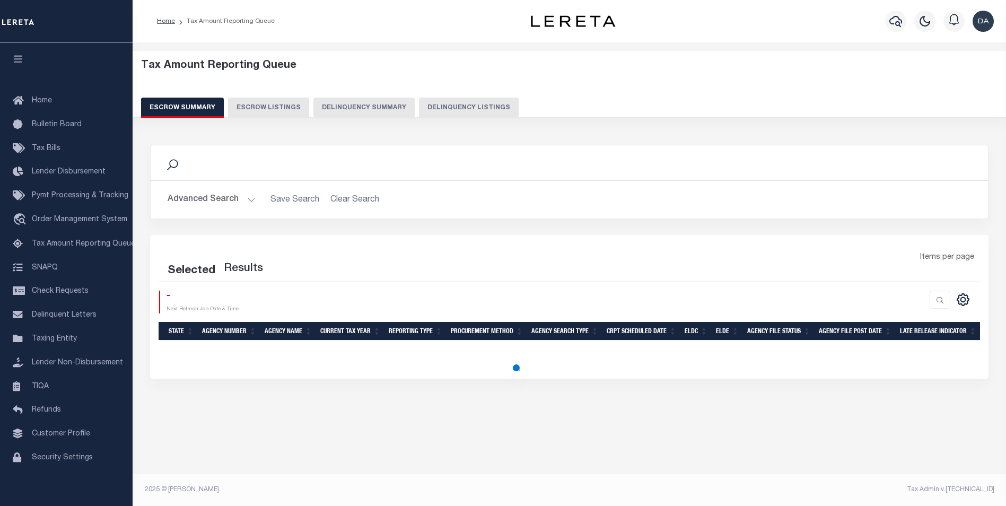
select select "100"
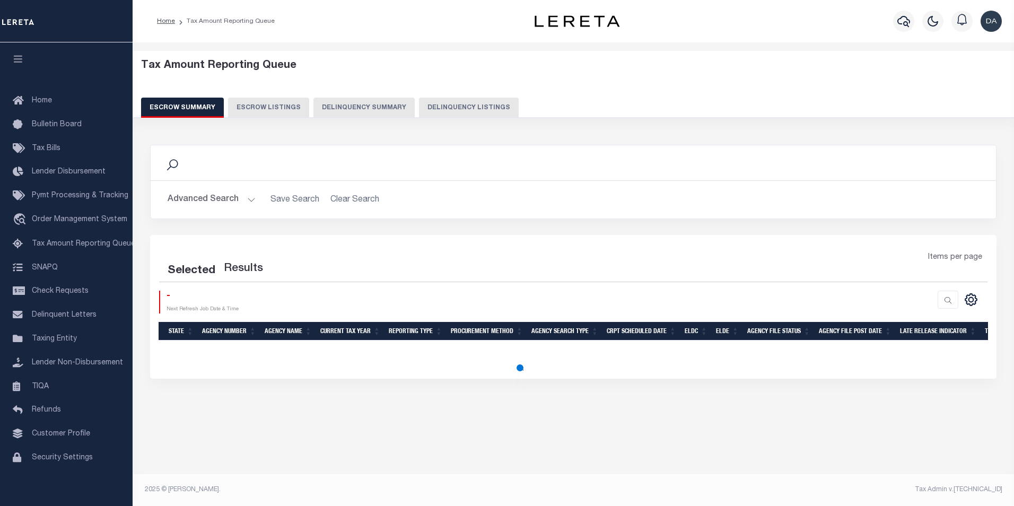
select select "100"
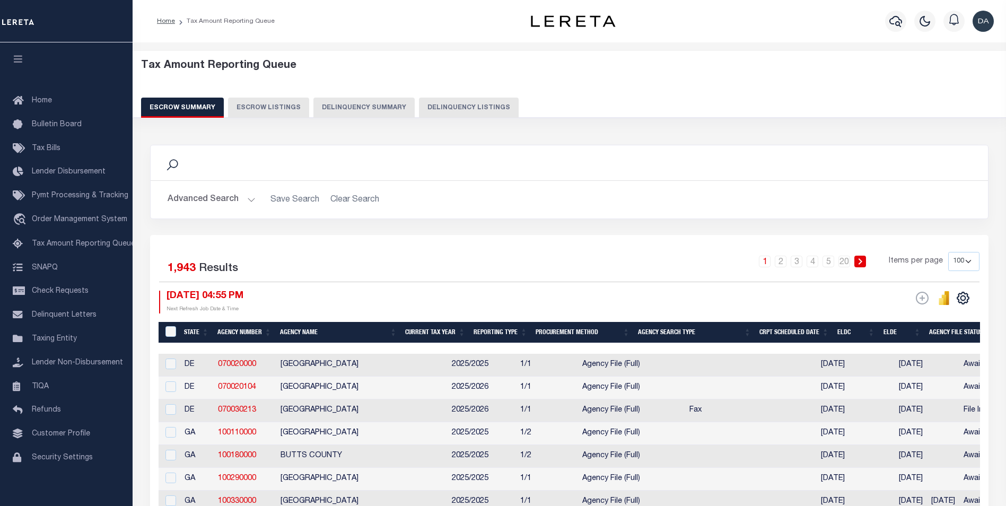
click at [369, 108] on button "Delinquency Summary" at bounding box center [363, 108] width 101 height 20
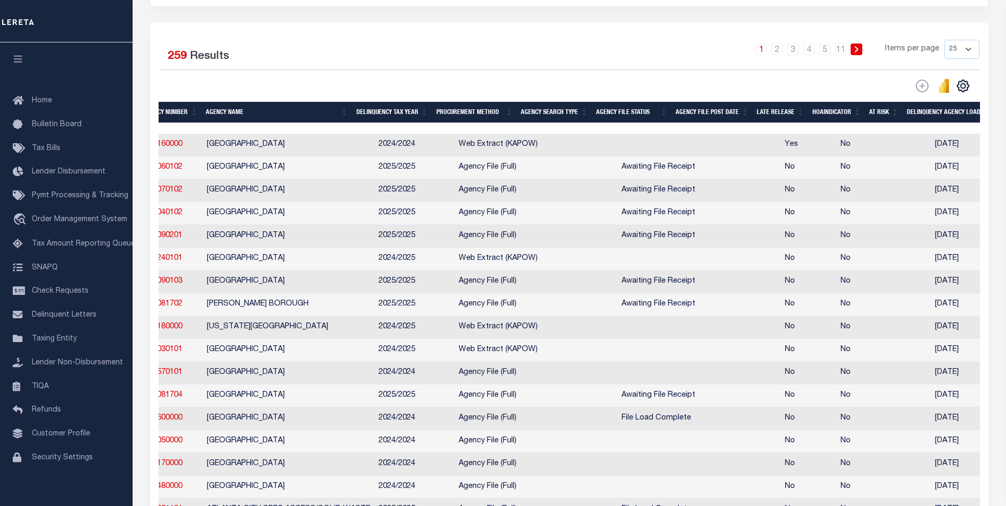
scroll to position [0, 538]
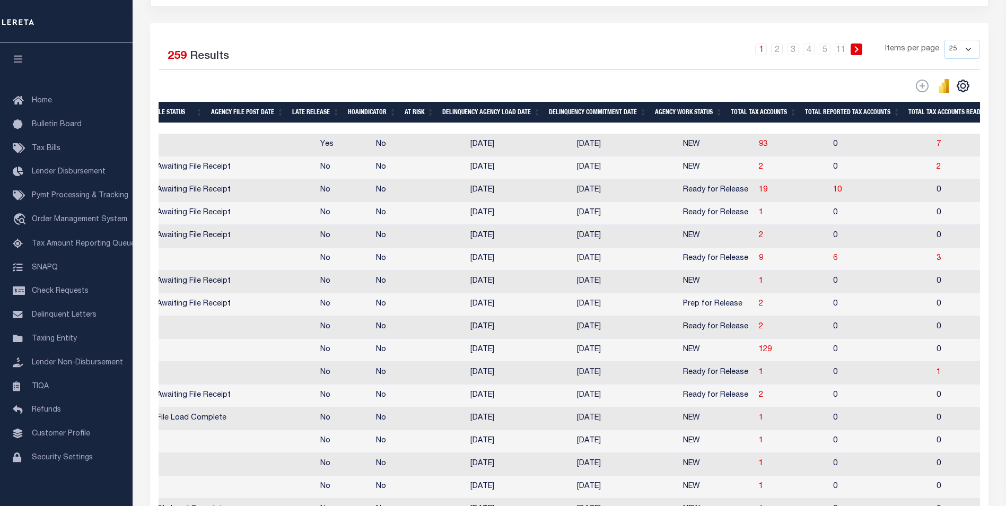
drag, startPoint x: 414, startPoint y: 280, endPoint x: 563, endPoint y: 284, distance: 149.0
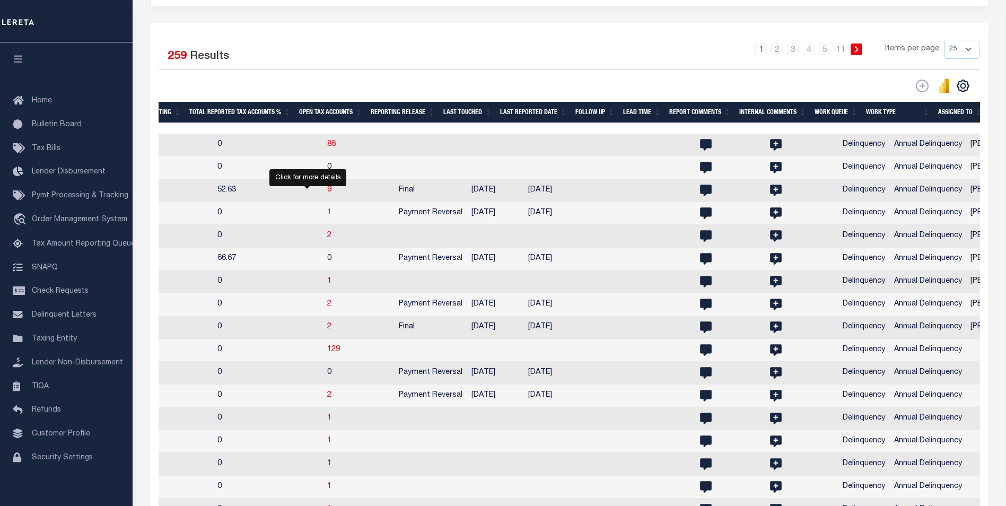
click at [327, 216] on span "1" at bounding box center [329, 212] width 4 height 7
select select "100"
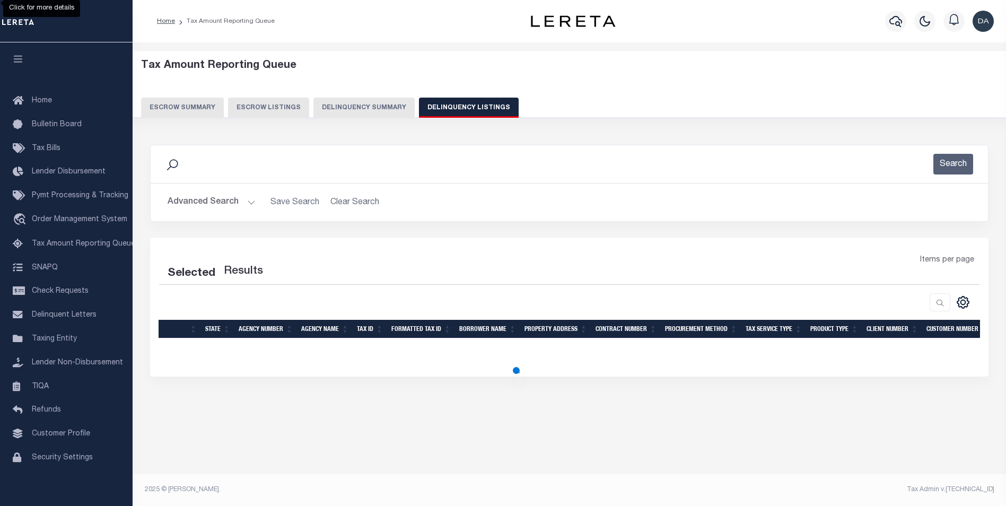
scroll to position [0, 0]
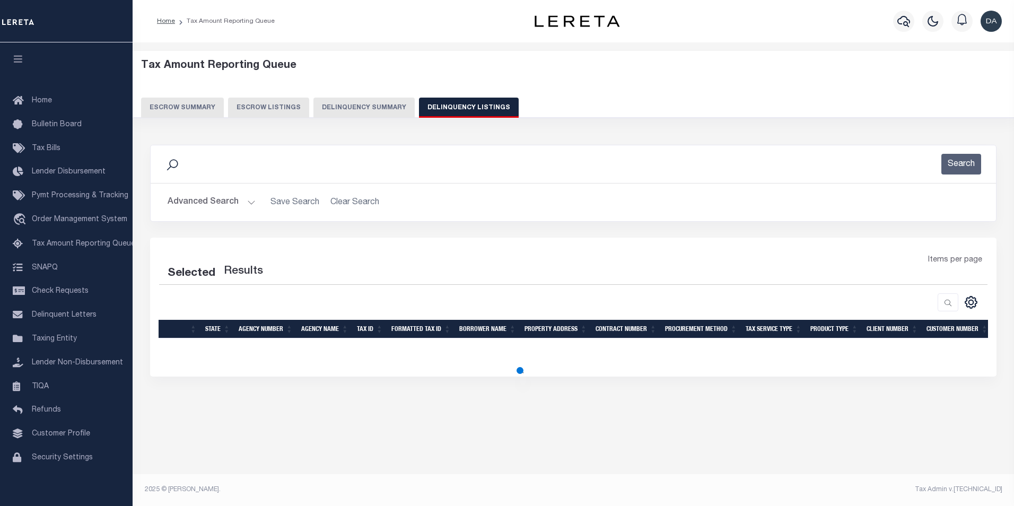
select select "100"
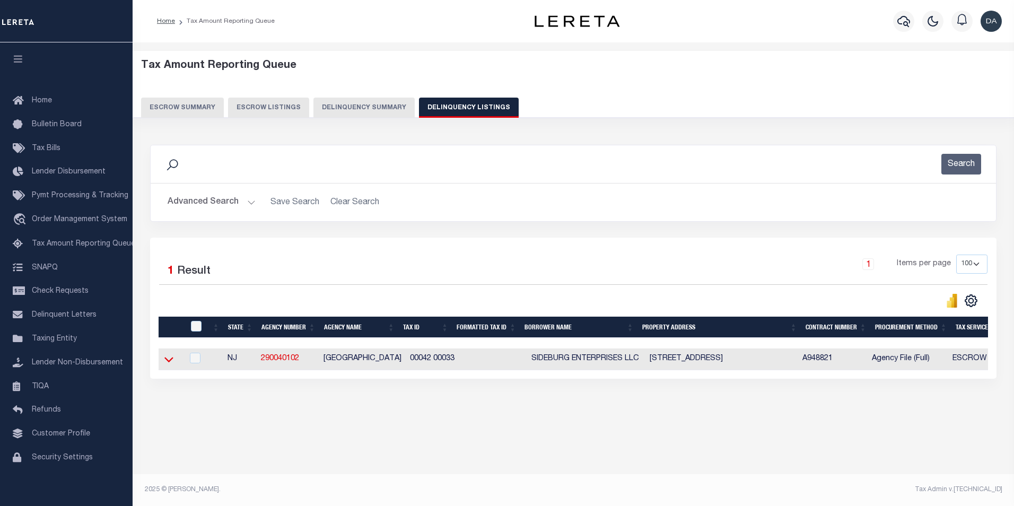
click at [165, 364] on icon at bounding box center [168, 359] width 9 height 11
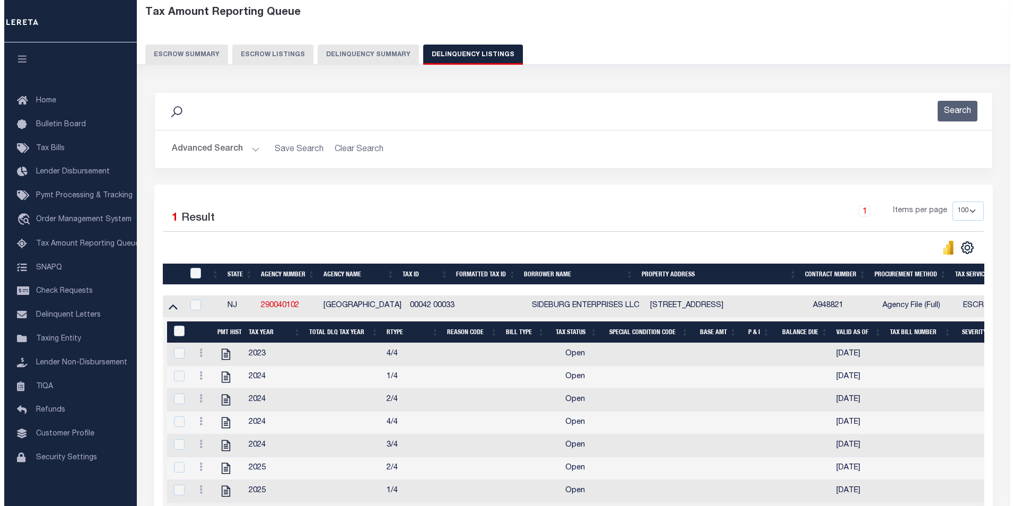
scroll to position [159, 0]
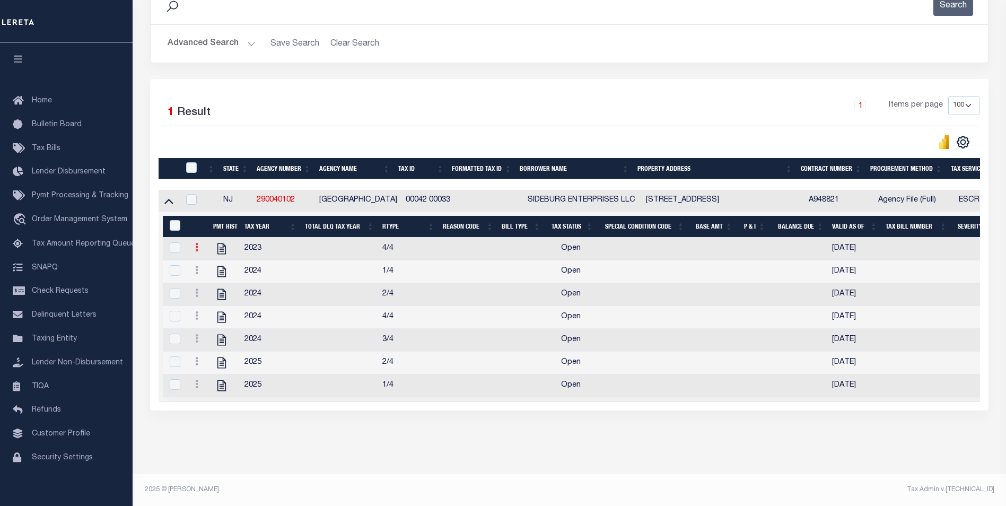
click at [196, 251] on icon at bounding box center [196, 247] width 3 height 8
click at [210, 284] on img "" at bounding box center [209, 282] width 11 height 11
select select "OP2"
select select
type input "[DATE]"
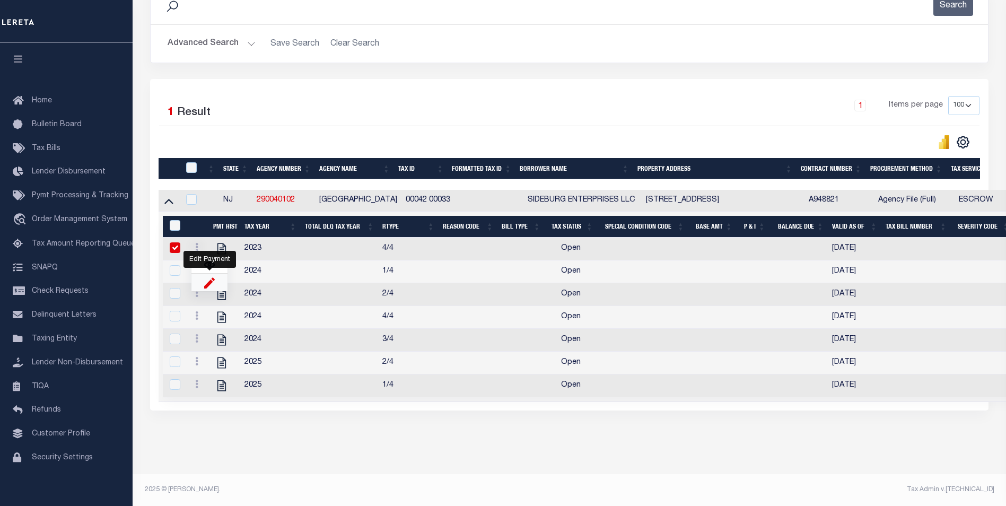
checkbox input "true"
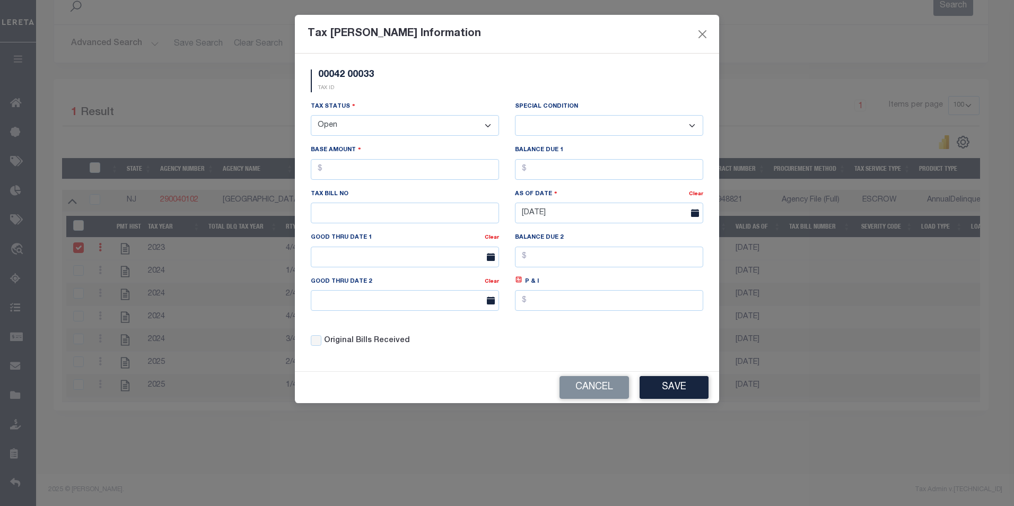
click at [340, 126] on select "- Select Status - Open Due/Unpaid Paid Incomplete No Tax Due Internal Refund Pr…" at bounding box center [405, 125] width 188 height 21
select select "PYD"
click at [311, 116] on select "- Select Status - Open Due/Unpaid Paid Incomplete No Tax Due Internal Refund Pr…" at bounding box center [405, 125] width 188 height 21
select select "0"
click at [686, 390] on button "Save" at bounding box center [673, 387] width 69 height 23
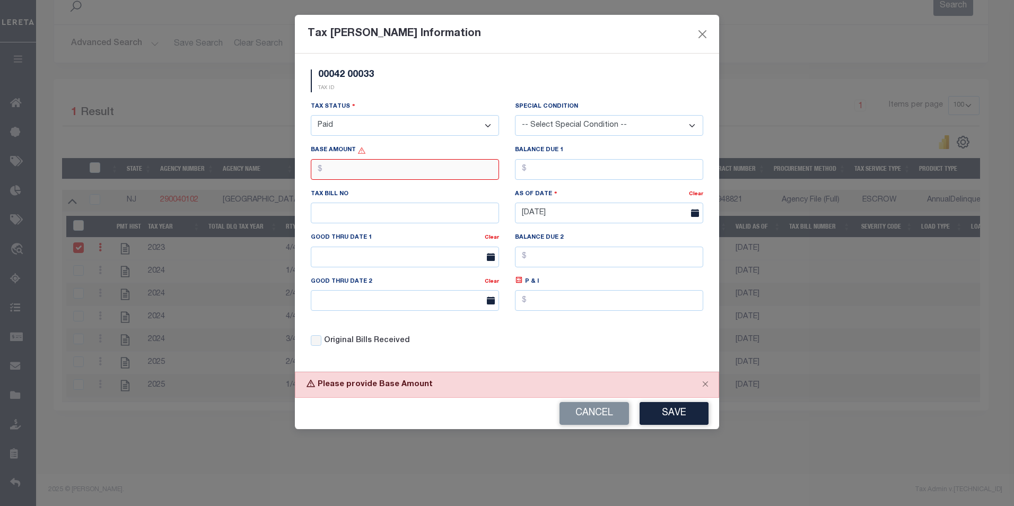
click at [454, 177] on input "text" at bounding box center [405, 169] width 188 height 21
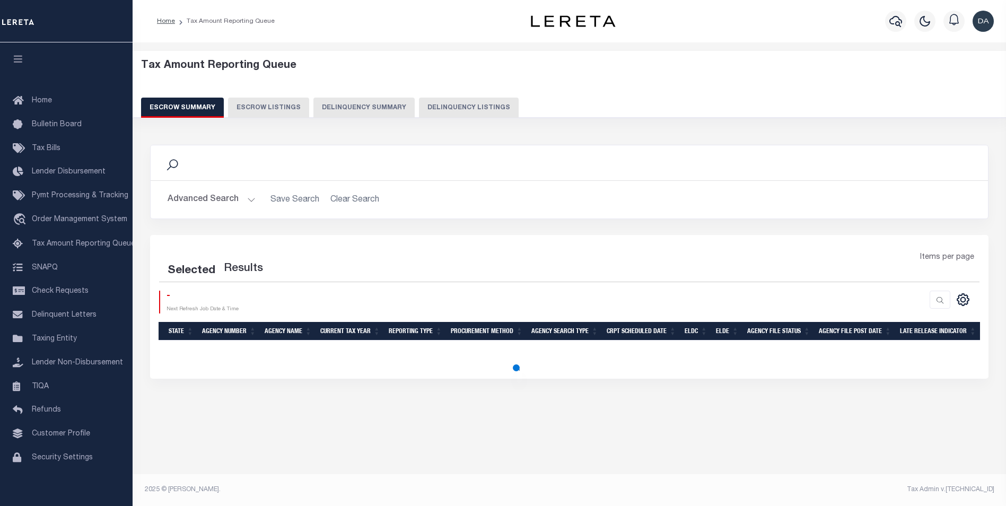
select select "100"
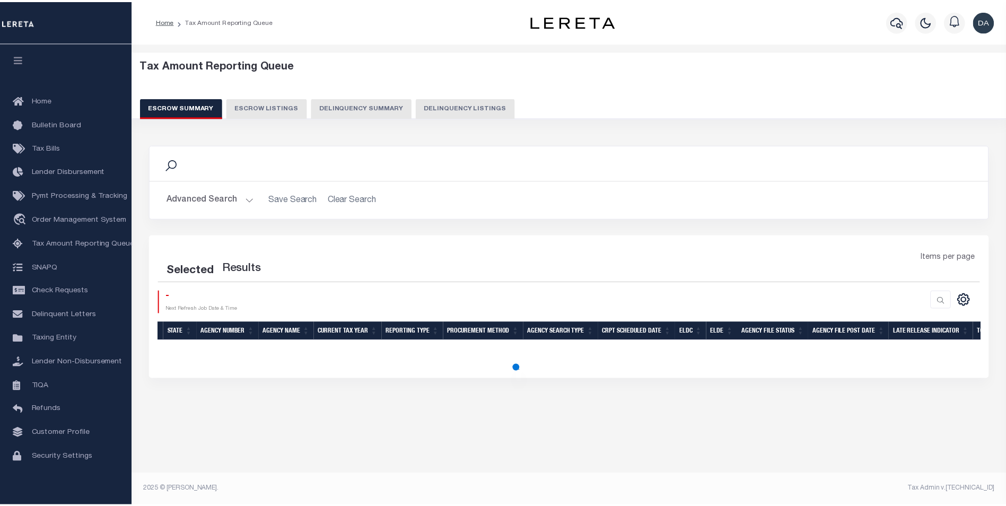
select select "100"
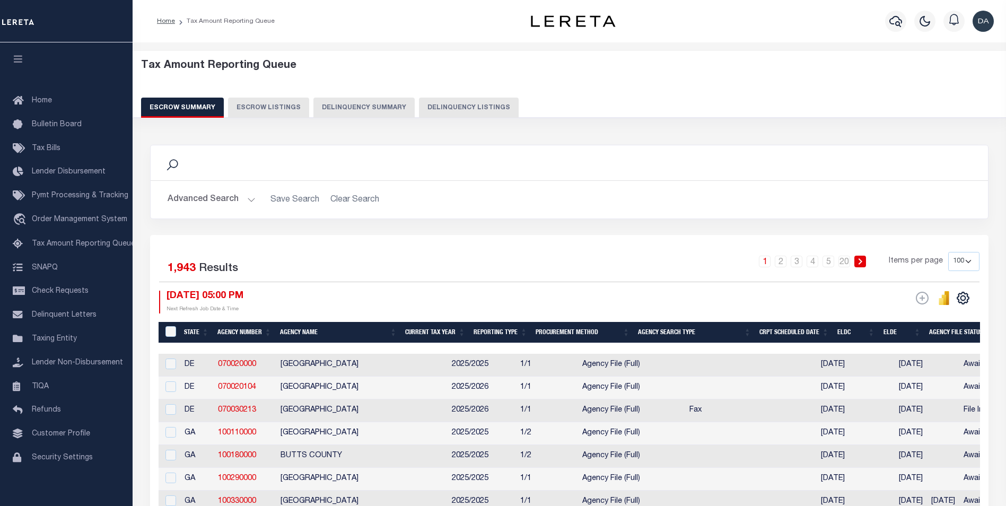
click at [339, 116] on button "Delinquency Summary" at bounding box center [363, 108] width 101 height 20
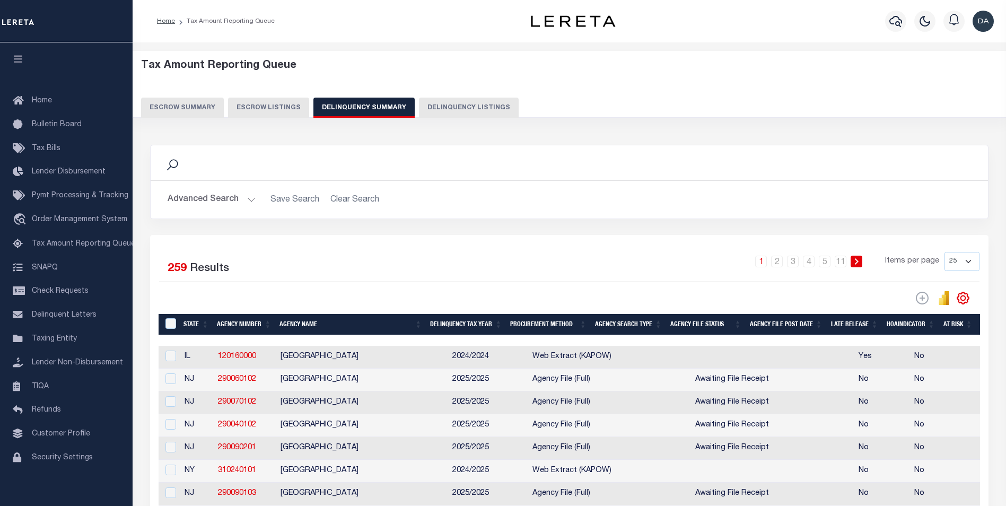
click at [209, 204] on button "Advanced Search" at bounding box center [212, 199] width 88 height 21
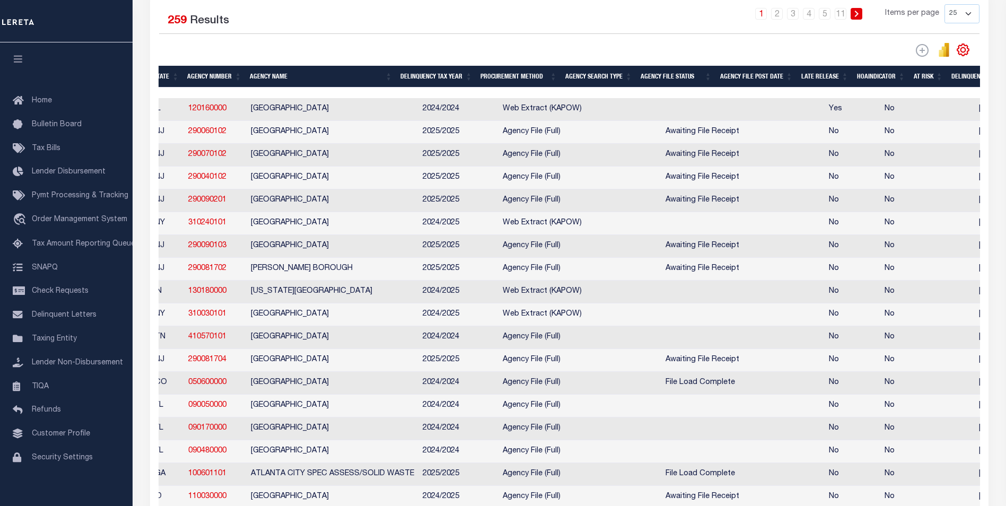
scroll to position [0, 196]
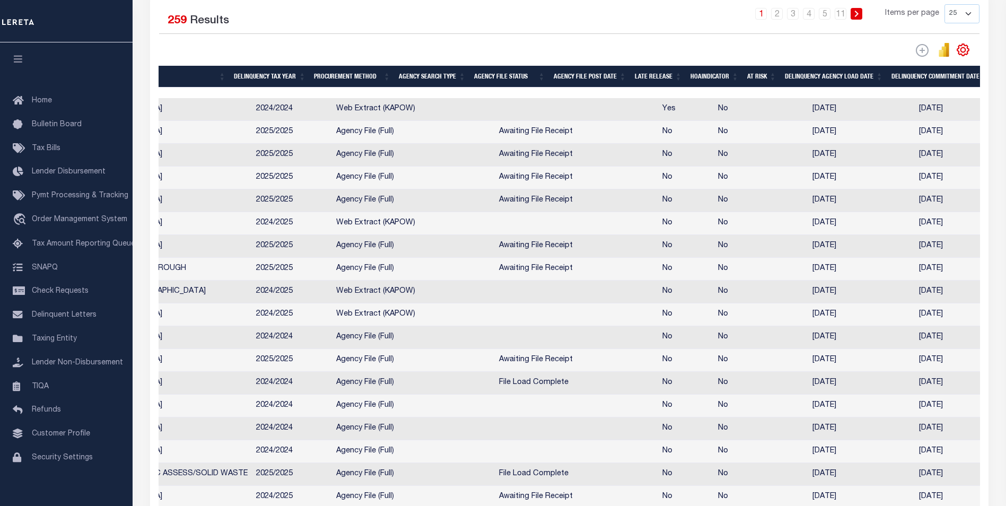
drag, startPoint x: 489, startPoint y: 250, endPoint x: 604, endPoint y: 248, distance: 115.1
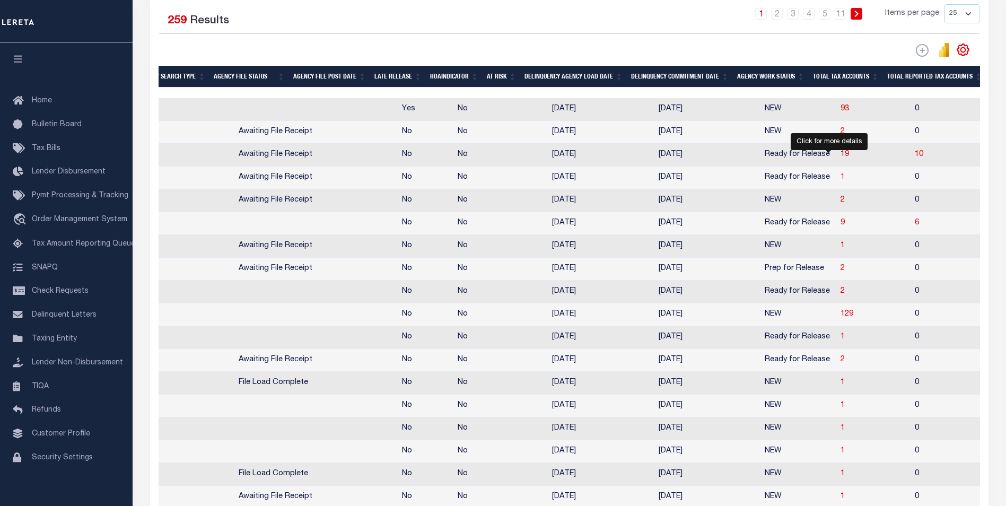
click at [840, 181] on span "1" at bounding box center [842, 176] width 4 height 7
select select "100"
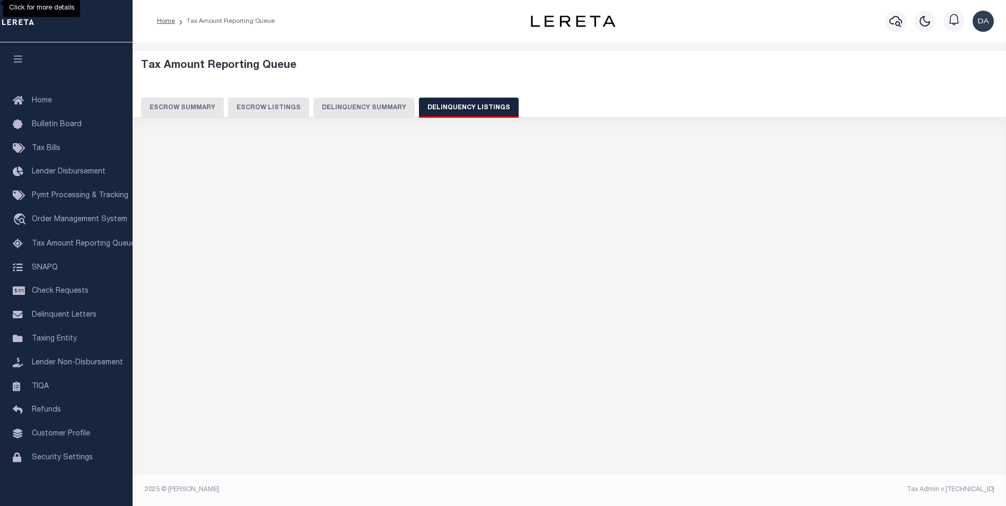
scroll to position [0, 0]
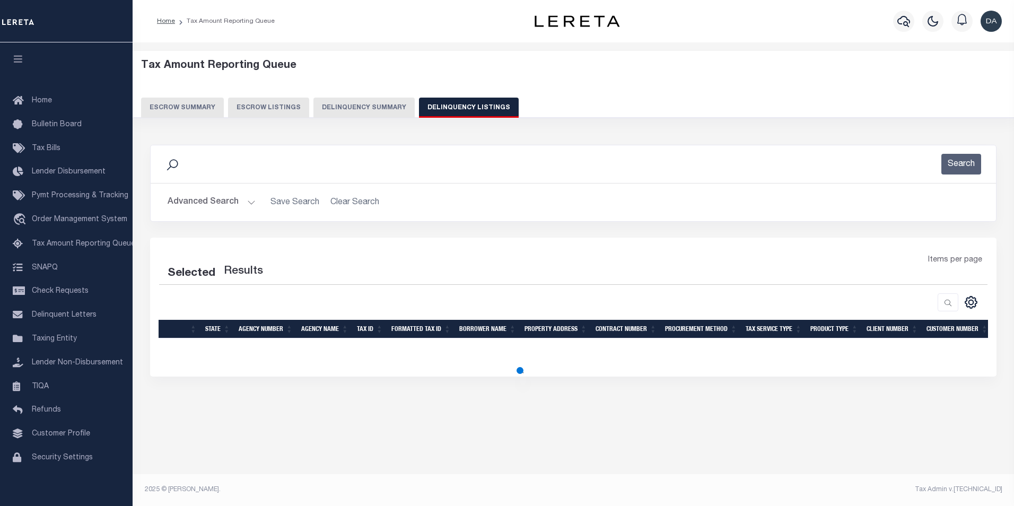
select select "100"
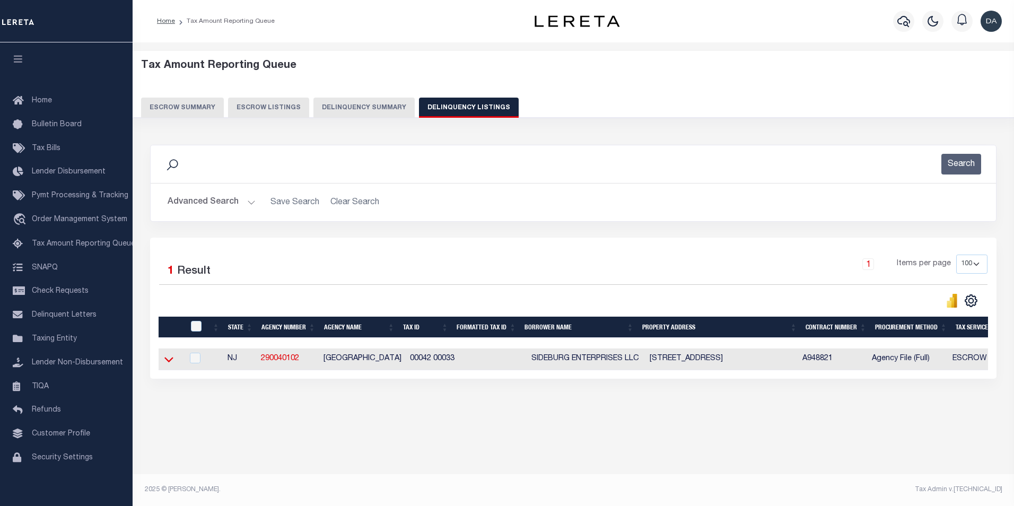
click at [172, 360] on icon at bounding box center [168, 359] width 9 height 11
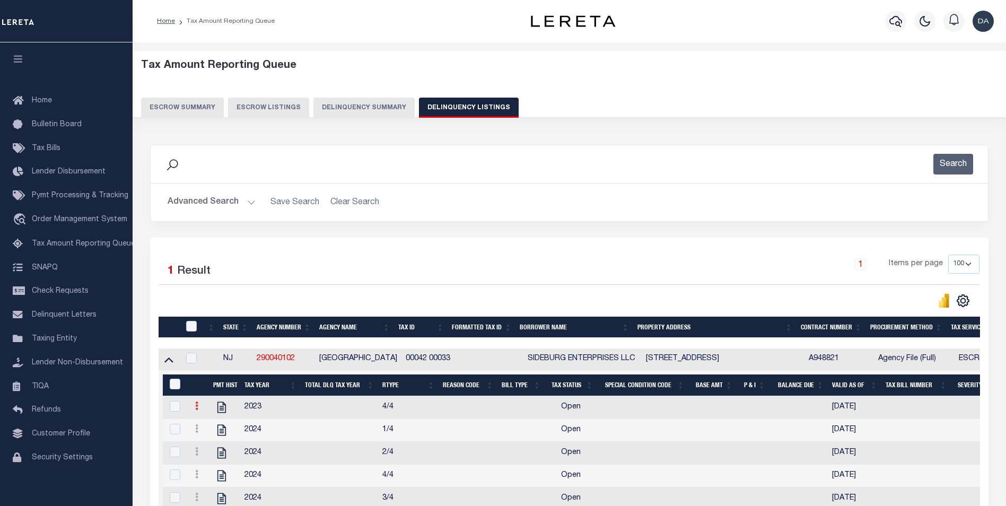
click at [194, 411] on link at bounding box center [197, 407] width 12 height 8
click at [209, 442] on img "" at bounding box center [209, 440] width 11 height 11
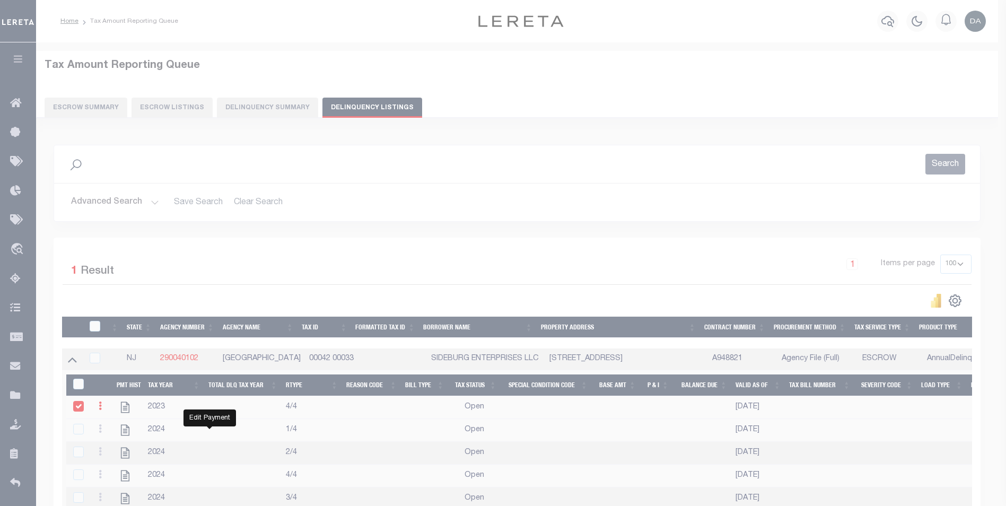
select select "OP2"
select select
type input "[DATE]"
checkbox input "true"
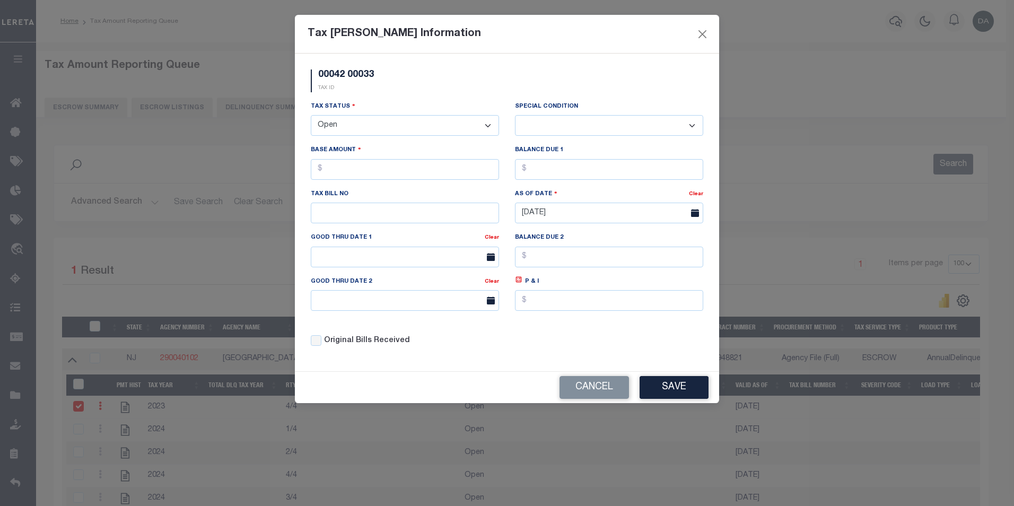
click at [363, 135] on select "- Select Status - Open Due/Unpaid Paid Incomplete No Tax Due Internal Refund Pr…" at bounding box center [405, 125] width 188 height 21
click at [311, 116] on select "- Select Status - Open Due/Unpaid Paid Incomplete No Tax Due Internal Refund Pr…" at bounding box center [405, 125] width 188 height 21
click at [668, 388] on button "Save" at bounding box center [673, 387] width 69 height 23
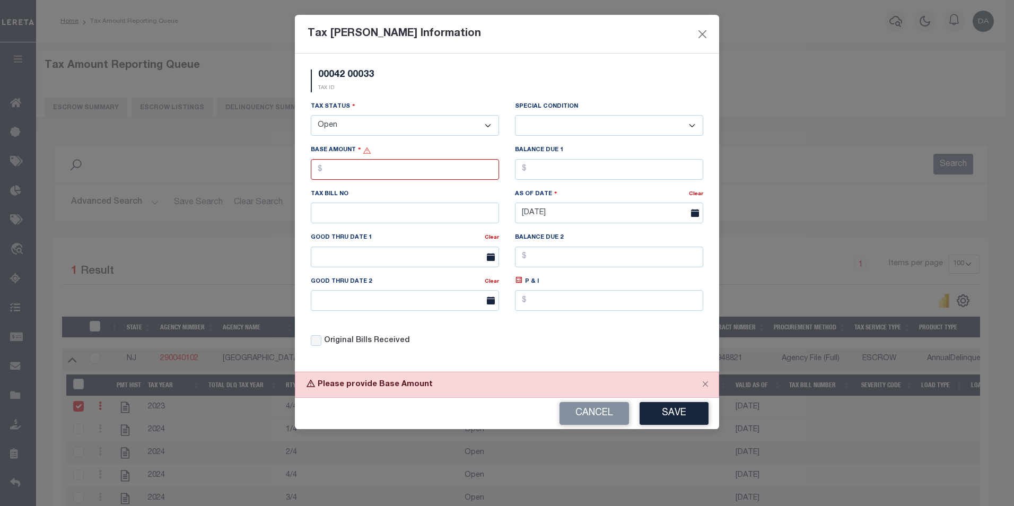
click at [358, 135] on select "- Select Status - Open Due/Unpaid Paid Incomplete No Tax Due Internal Refund Pr…" at bounding box center [405, 125] width 188 height 21
select select "PYD"
click at [311, 116] on select "- Select Status - Open Due/Unpaid Paid Incomplete No Tax Due Internal Refund Pr…" at bounding box center [405, 125] width 188 height 21
select select "0"
click at [687, 413] on button "Save" at bounding box center [673, 413] width 69 height 23
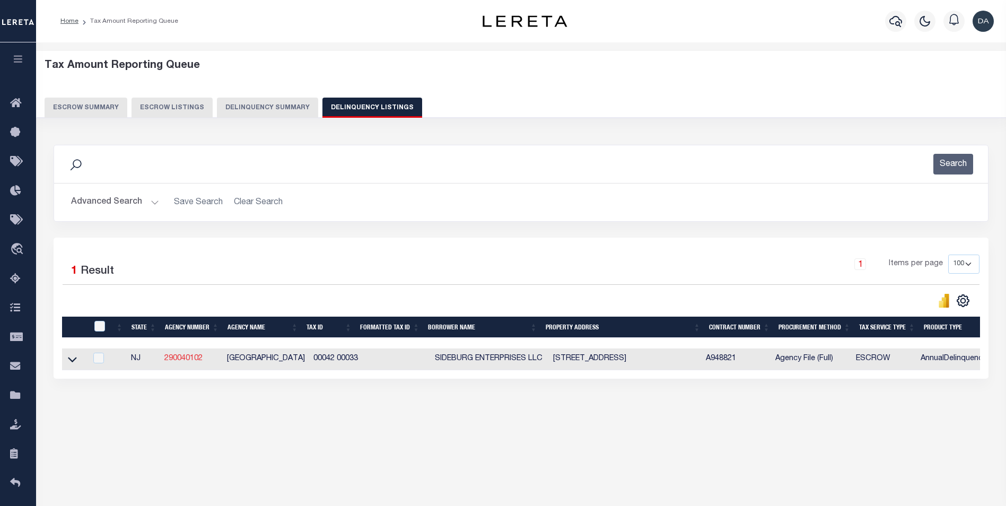
drag, startPoint x: 75, startPoint y: 363, endPoint x: 192, endPoint y: 361, distance: 117.2
click at [75, 363] on icon at bounding box center [72, 359] width 9 height 11
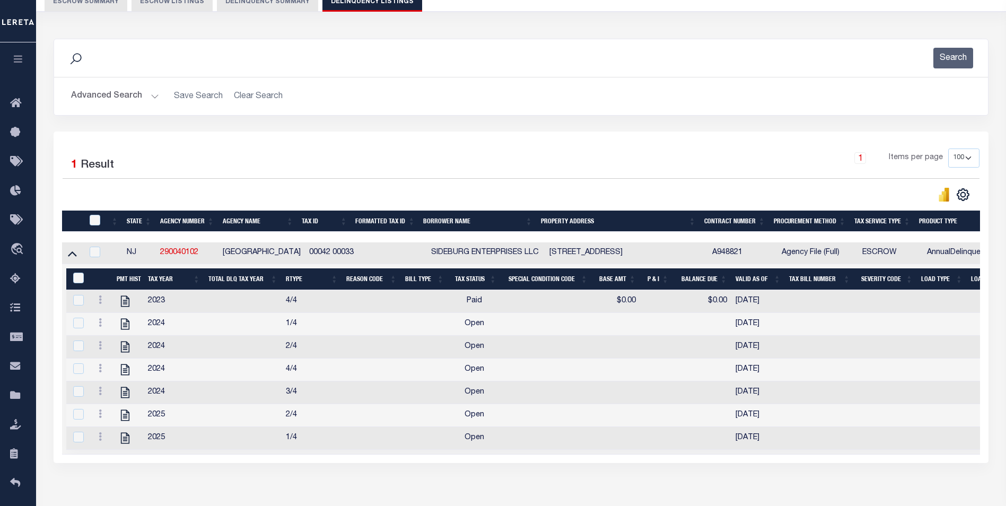
scroll to position [159, 0]
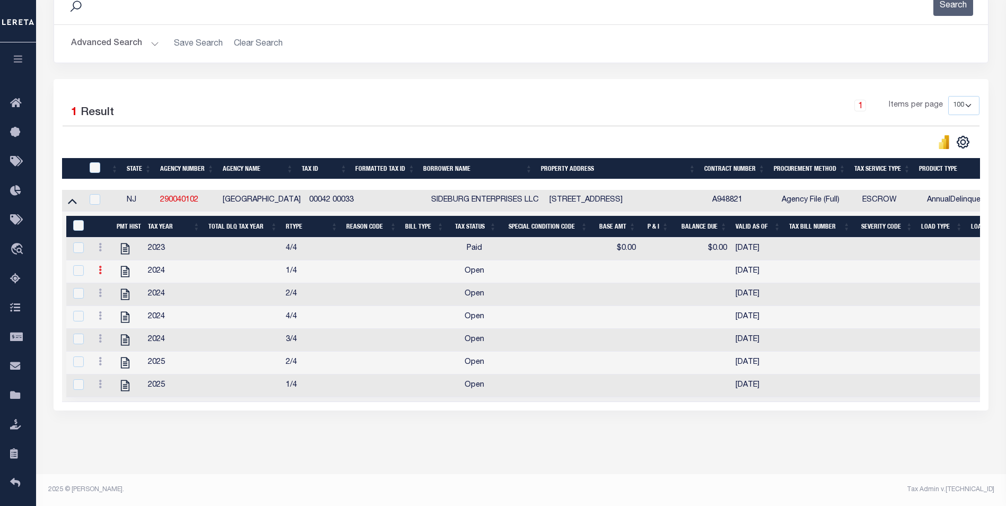
click at [100, 274] on icon at bounding box center [100, 270] width 3 height 8
click at [101, 310] on link "" at bounding box center [113, 304] width 36 height 17
select select
checkbox input "true"
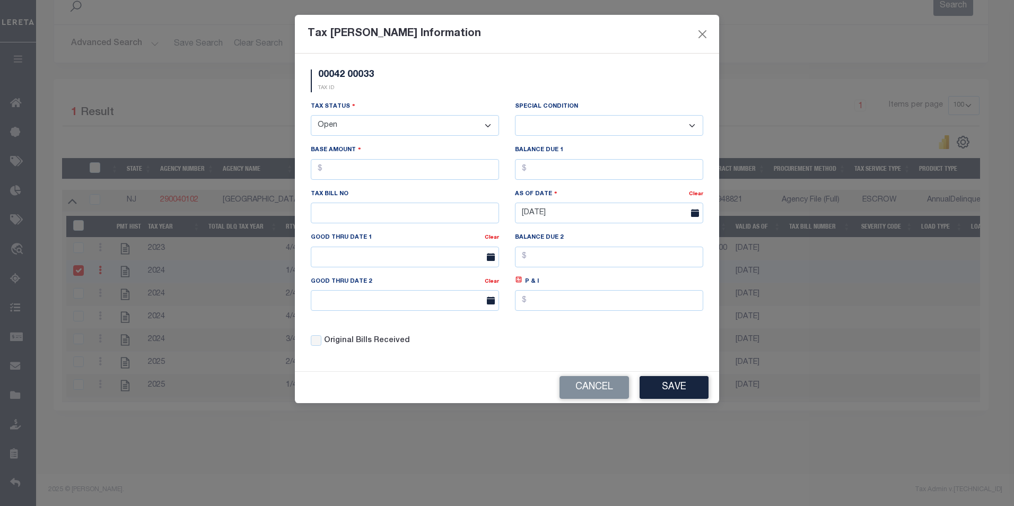
click at [108, 310] on div "Tax [PERSON_NAME] Information 00042 00033 TAX ID Installment: TaxID: 00042 00033" at bounding box center [507, 253] width 1014 height 506
click at [363, 122] on select "- Select Status - Open Due/Unpaid Paid Incomplete No Tax Due Internal Refund Pr…" at bounding box center [405, 125] width 188 height 21
select select "PYD"
click at [311, 116] on select "- Select Status - Open Due/Unpaid Paid Incomplete No Tax Due Internal Refund Pr…" at bounding box center [405, 125] width 188 height 21
select select "0"
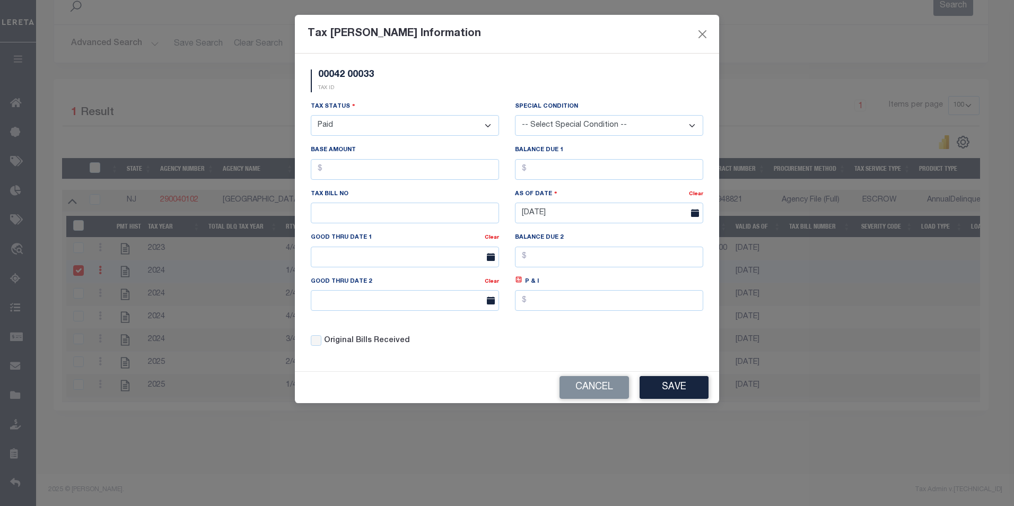
click at [379, 127] on select "- Select Status - Open Due/Unpaid Paid Incomplete No Tax Due Internal Refund Pr…" at bounding box center [405, 125] width 188 height 21
select select "NTX"
click at [311, 116] on select "- Select Status - Open Due/Unpaid Paid Incomplete No Tax Due Internal Refund Pr…" at bounding box center [405, 125] width 188 height 21
click at [690, 380] on button "Save" at bounding box center [673, 387] width 69 height 23
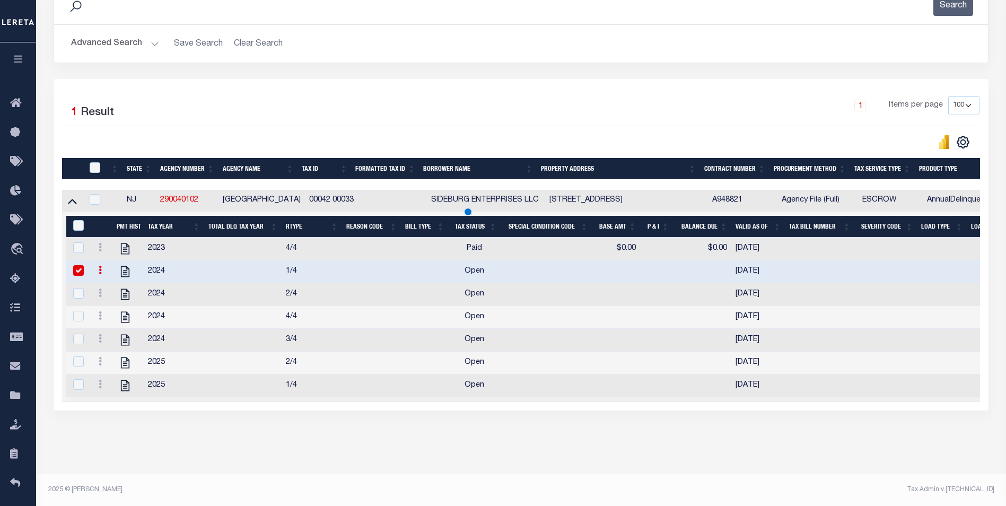
scroll to position [56, 0]
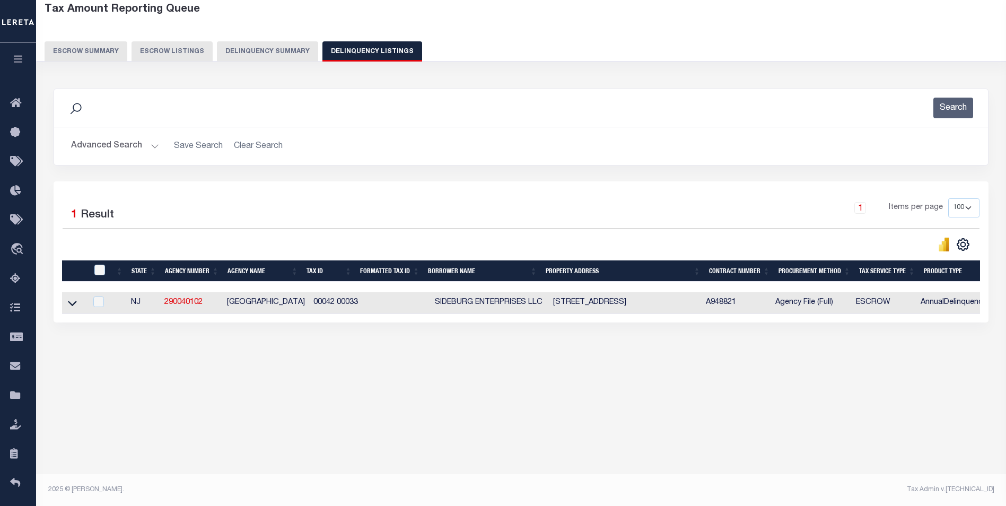
drag, startPoint x: 74, startPoint y: 304, endPoint x: 103, endPoint y: 305, distance: 28.6
click at [74, 304] on icon at bounding box center [72, 302] width 9 height 11
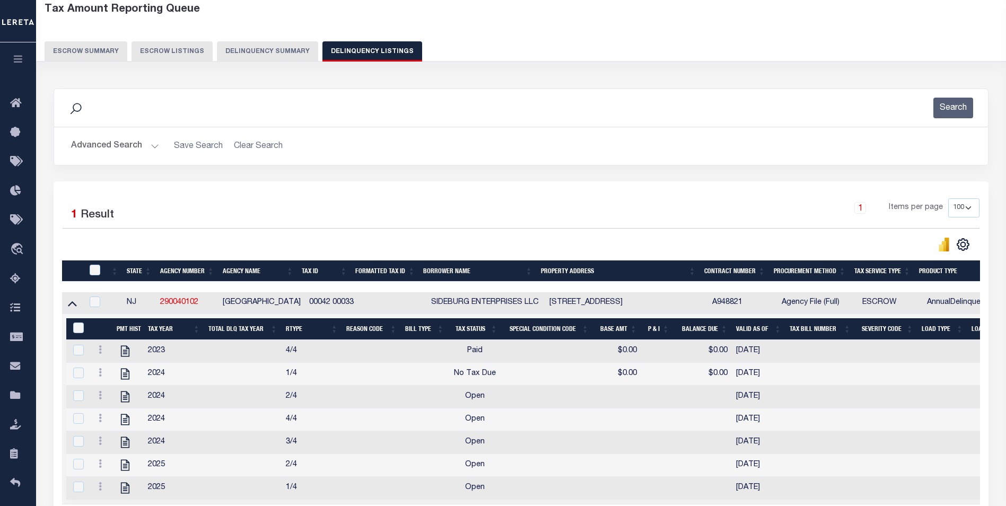
scroll to position [162, 0]
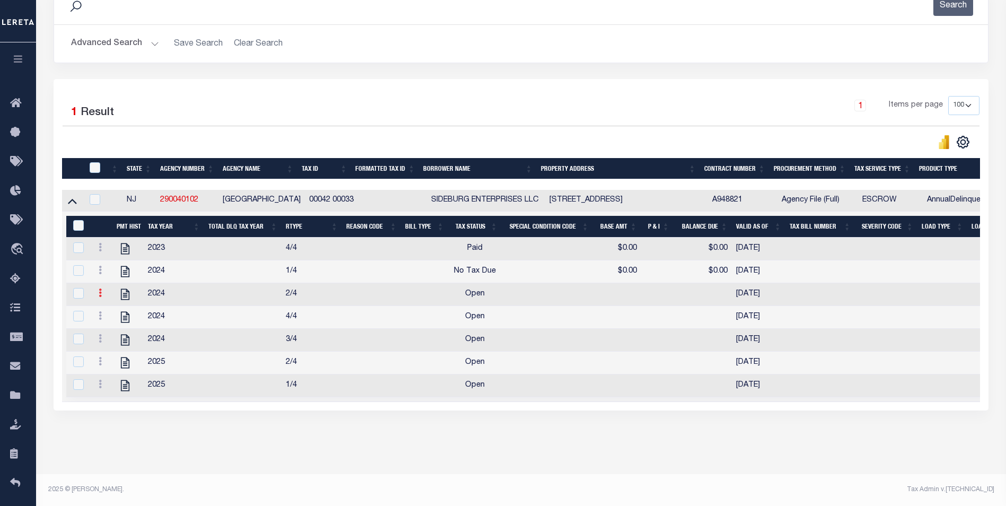
click at [96, 292] on link at bounding box center [100, 294] width 12 height 8
click at [115, 329] on img "" at bounding box center [113, 327] width 11 height 11
select select
checkbox input "true"
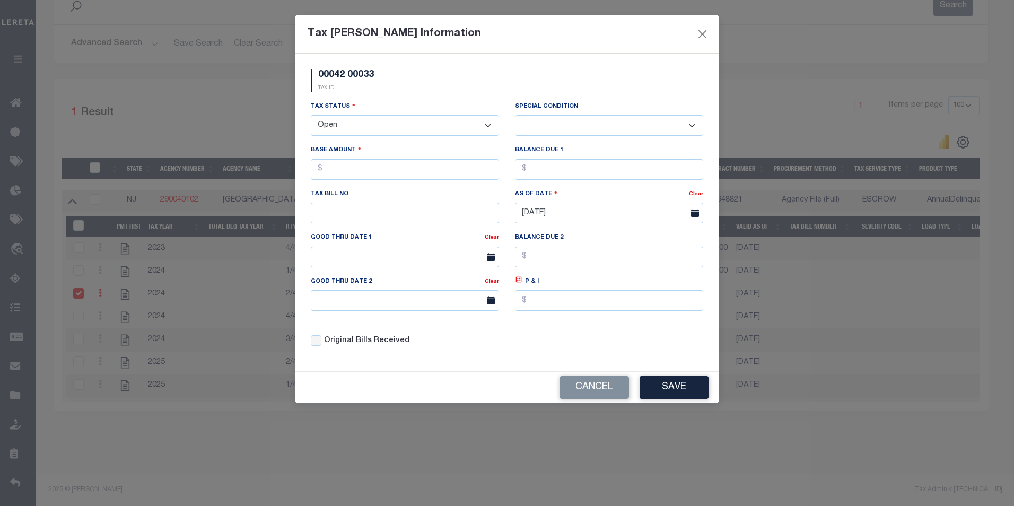
click at [355, 127] on select "- Select Status - Open Due/Unpaid Paid Incomplete No Tax Due Internal Refund Pr…" at bounding box center [405, 125] width 188 height 21
select select "DUE"
click at [311, 116] on select "- Select Status - Open Due/Unpaid Paid Incomplete No Tax Due Internal Refund Pr…" at bounding box center [405, 125] width 188 height 21
select select "0"
click at [444, 174] on input "text" at bounding box center [405, 169] width 188 height 21
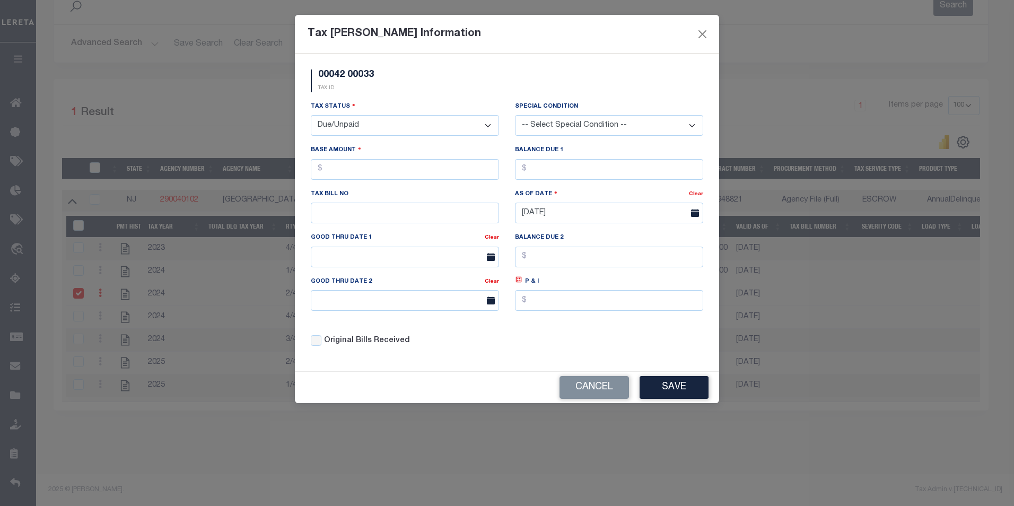
click at [442, 185] on div "Base Amount" at bounding box center [405, 165] width 204 height 43
click at [448, 174] on input "text" at bounding box center [405, 169] width 188 height 21
type input "$12.00"
click at [651, 386] on button "Save" at bounding box center [673, 387] width 69 height 23
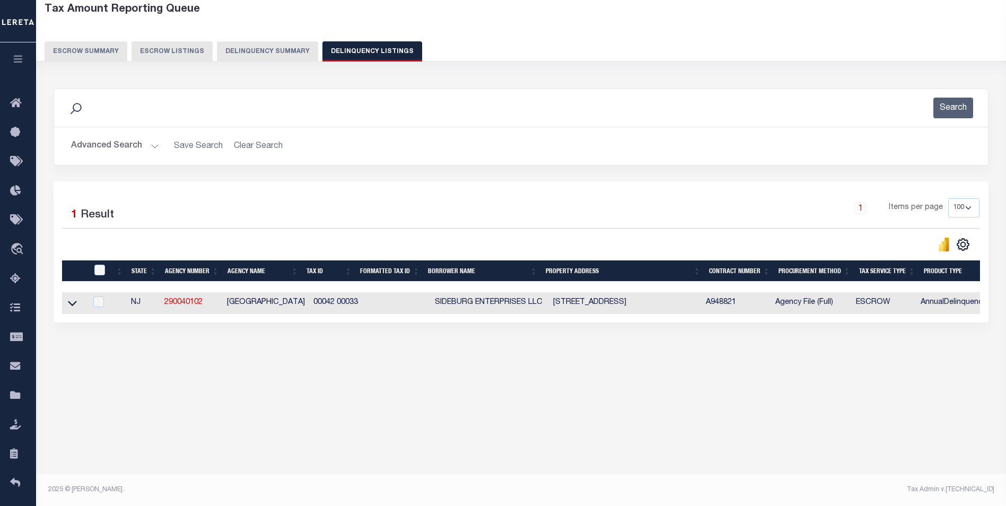
scroll to position [56, 0]
click at [265, 50] on button "Delinquency Summary" at bounding box center [267, 51] width 101 height 20
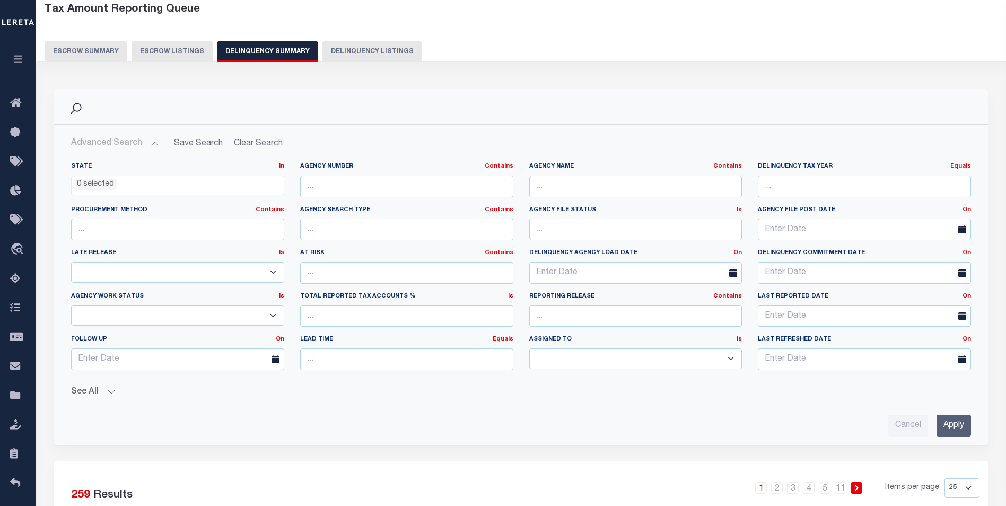
click at [99, 389] on button "See All" at bounding box center [521, 392] width 900 height 10
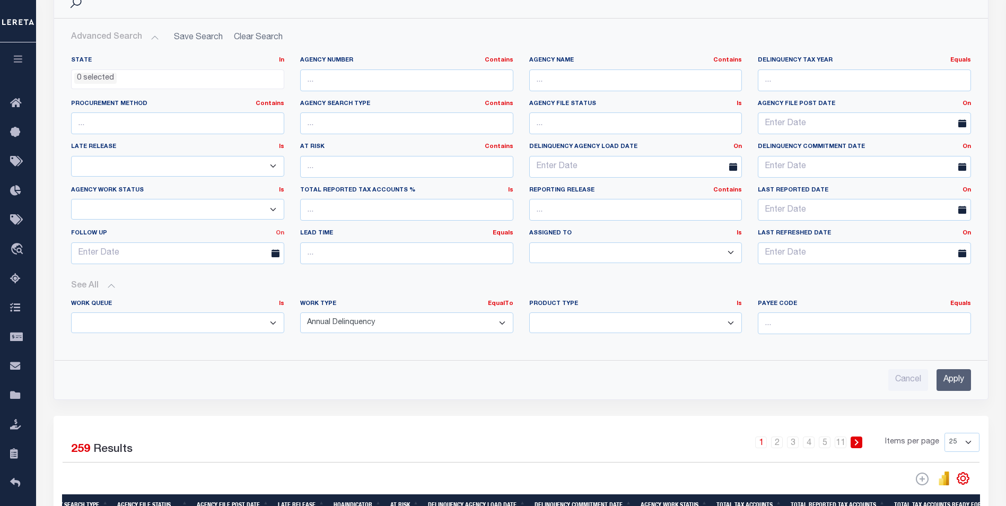
scroll to position [268, 0]
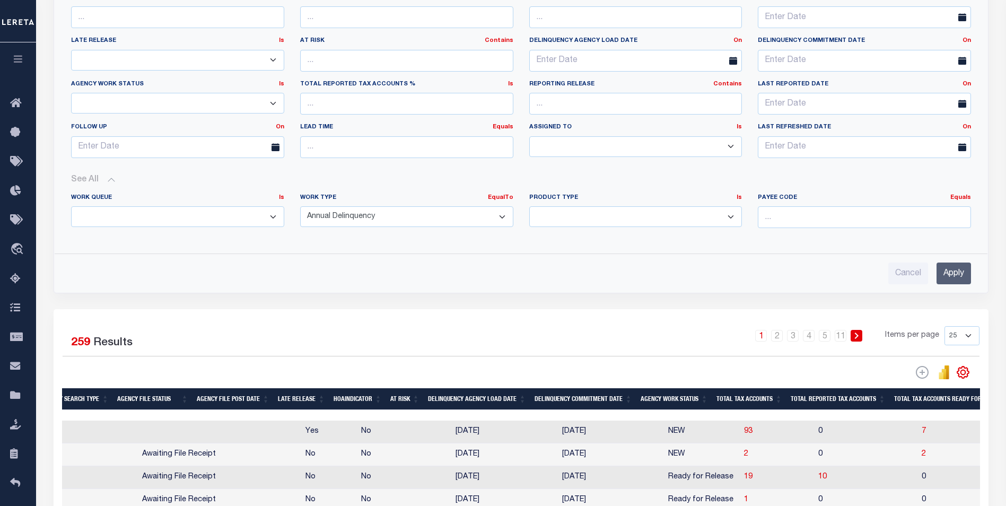
drag, startPoint x: 323, startPoint y: 221, endPoint x: 337, endPoint y: 223, distance: 13.4
click at [323, 221] on select "Annual Delinquency Back Search Payment Status Check DTRACK" at bounding box center [406, 216] width 213 height 21
select select "DTRACK"
click at [300, 206] on select "Annual Delinquency Back Search Payment Status Check DTRACK" at bounding box center [406, 216] width 213 height 21
click at [945, 273] on input "Apply" at bounding box center [953, 273] width 34 height 22
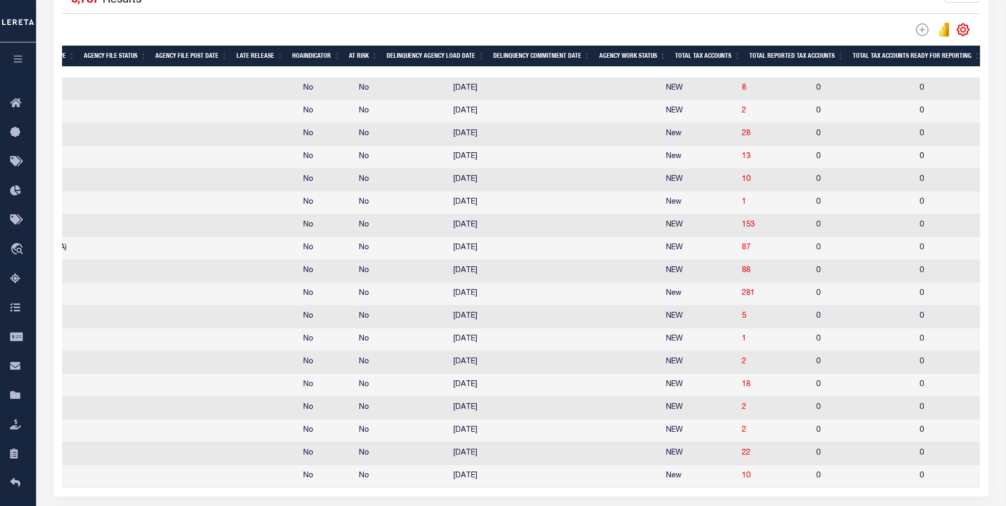
click at [738, 349] on td "1" at bounding box center [775, 339] width 74 height 23
checkbox input "true"
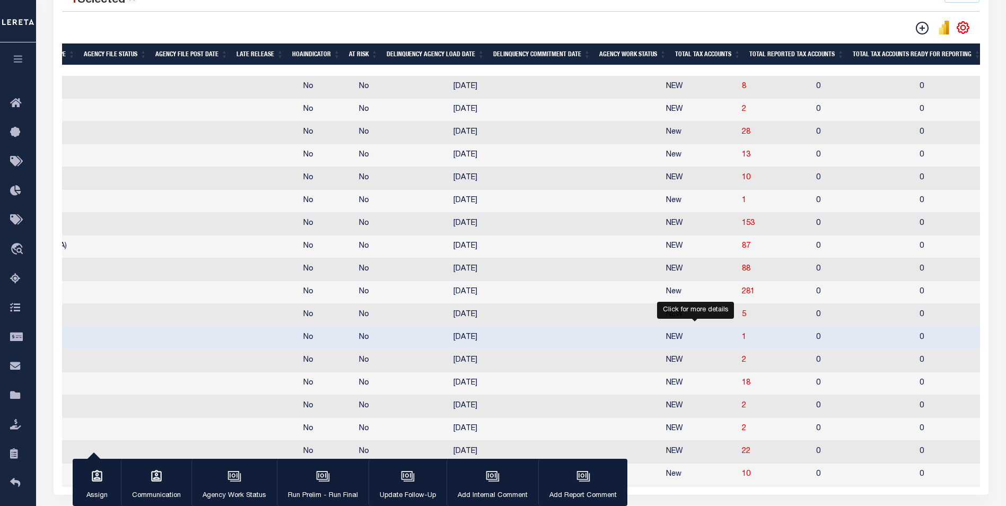
click at [742, 341] on span "1" at bounding box center [744, 337] width 4 height 7
select select "100"
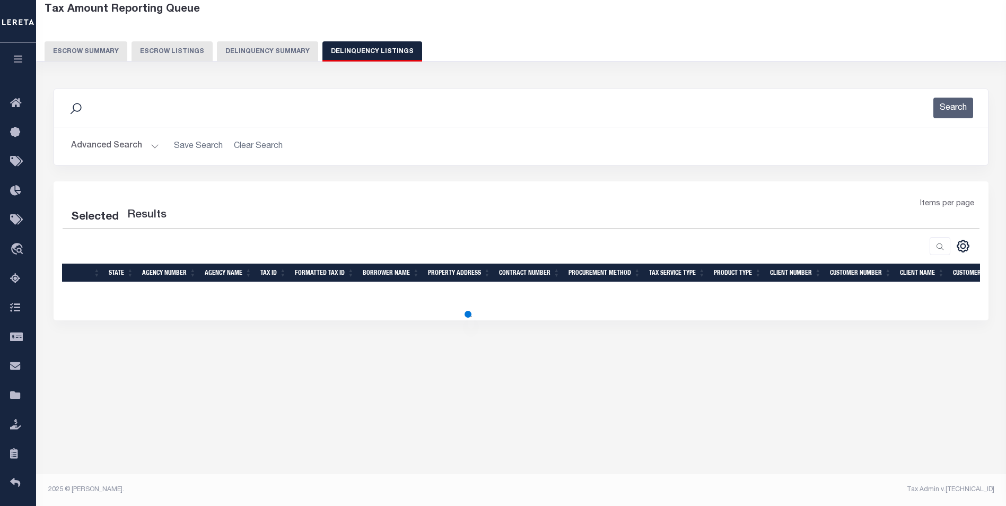
scroll to position [56, 0]
select select "100"
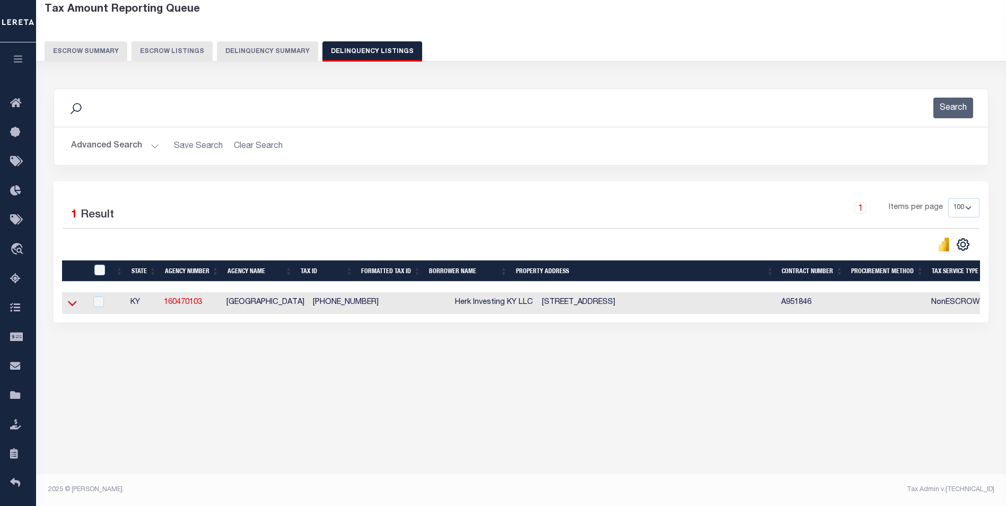
click at [72, 306] on icon at bounding box center [72, 303] width 9 height 5
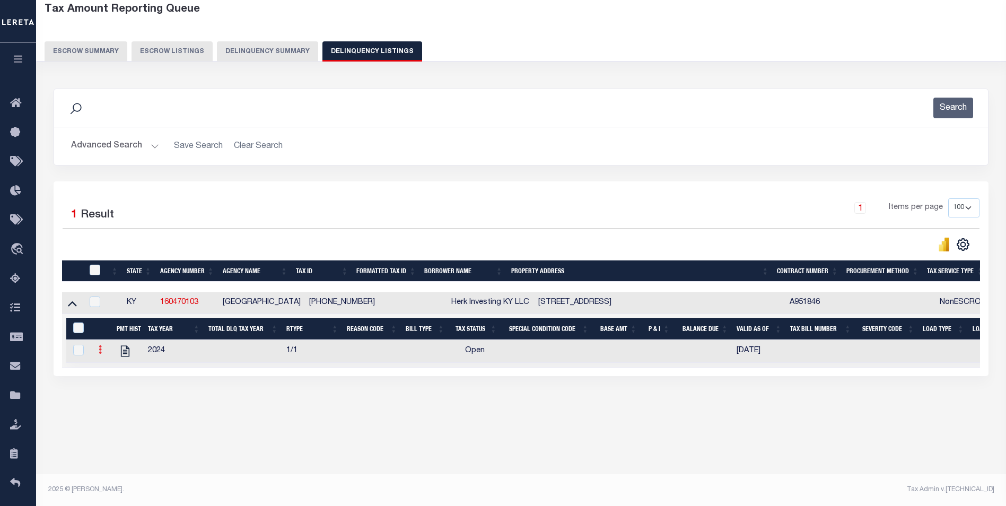
click at [98, 355] on link at bounding box center [100, 351] width 12 height 8
click at [112, 390] on img "" at bounding box center [113, 384] width 11 height 11
select select
checkbox input "true"
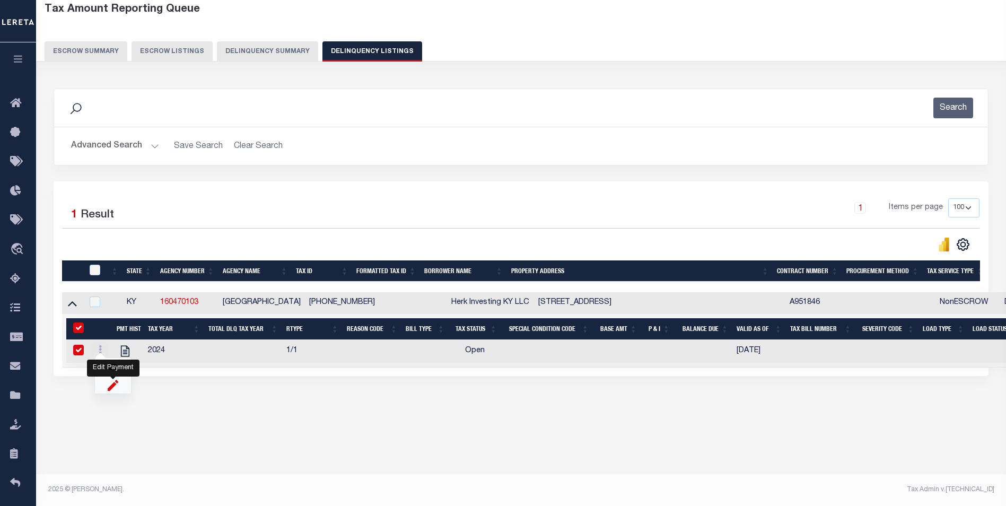
checkbox input "true"
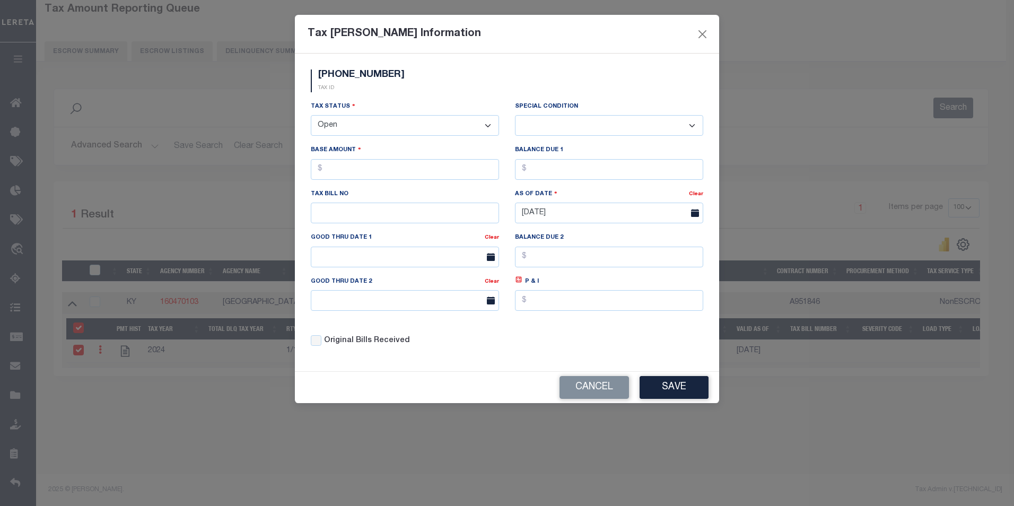
click at [363, 133] on select "- Select Status - Open Due/Unpaid Paid Incomplete No Tax Due Internal Refund Pr…" at bounding box center [405, 125] width 188 height 21
select select "DUE"
click at [311, 116] on select "- Select Status - Open Due/Unpaid Paid Incomplete No Tax Due Internal Refund Pr…" at bounding box center [405, 125] width 188 height 21
select select "0"
click at [384, 170] on input "text" at bounding box center [405, 169] width 188 height 21
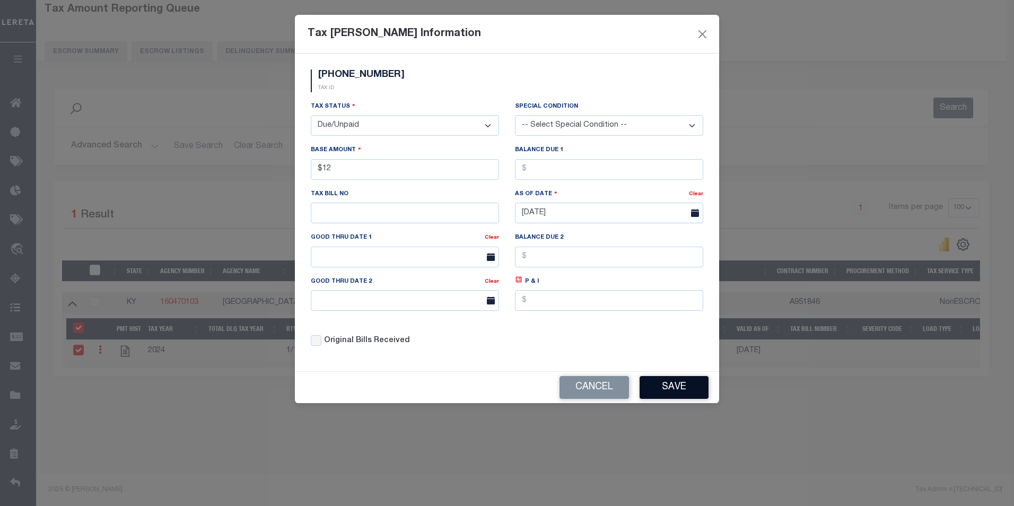
type input "$12.00"
click at [682, 394] on button "Save" at bounding box center [673, 387] width 69 height 23
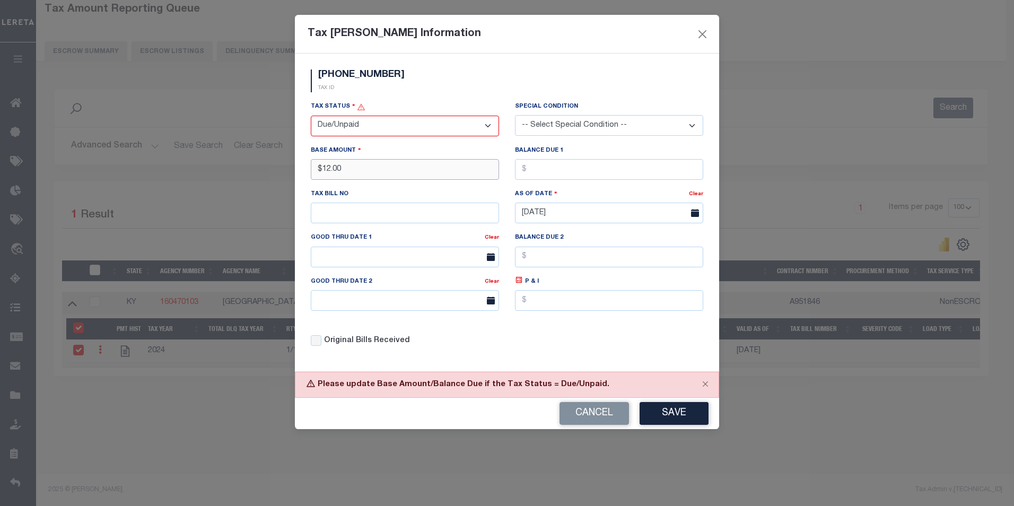
click at [398, 172] on input "$12.00" at bounding box center [405, 169] width 188 height 21
click at [672, 420] on button "Save" at bounding box center [673, 413] width 69 height 23
click at [396, 172] on input "text" at bounding box center [405, 169] width 188 height 21
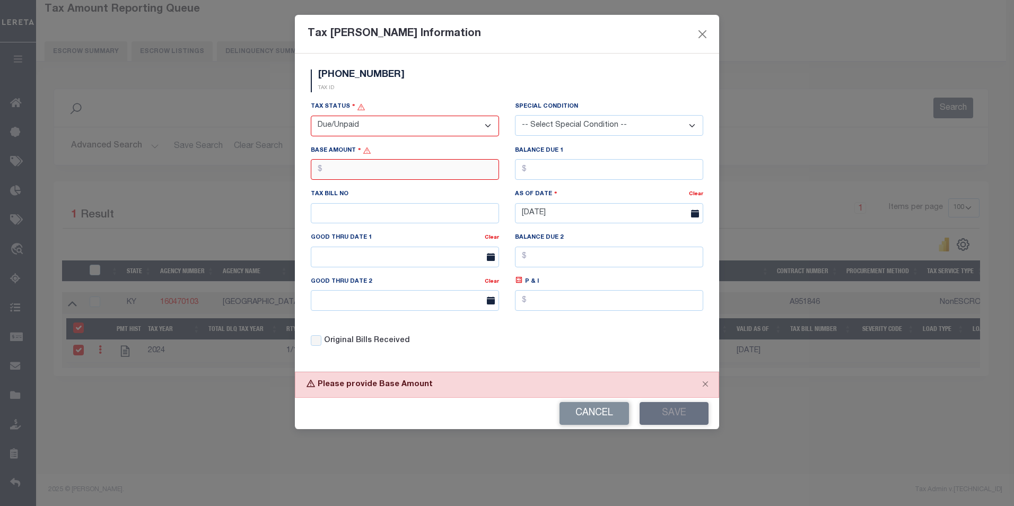
click at [396, 172] on input "text" at bounding box center [405, 169] width 188 height 21
type input "$12.00"
click at [654, 422] on button "Save" at bounding box center [673, 413] width 69 height 23
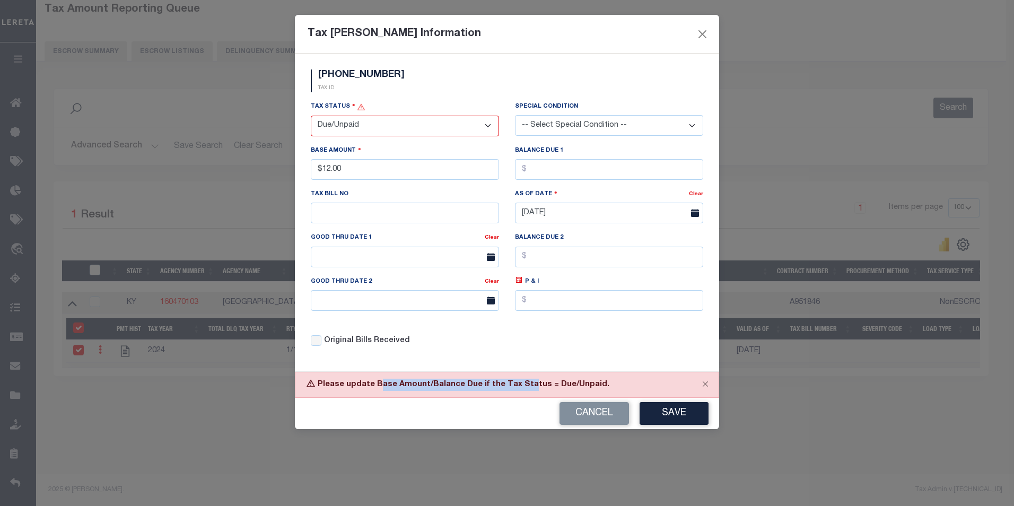
drag, startPoint x: 376, startPoint y: 387, endPoint x: 522, endPoint y: 388, distance: 145.3
click at [522, 388] on div "Please update Base Amount/Balance Due if the Tax Status = Due/Unpaid." at bounding box center [507, 385] width 424 height 26
drag, startPoint x: 522, startPoint y: 388, endPoint x: 554, endPoint y: 178, distance: 212.4
click at [554, 178] on input "text" at bounding box center [609, 169] width 188 height 21
click at [560, 172] on input "text" at bounding box center [609, 169] width 188 height 21
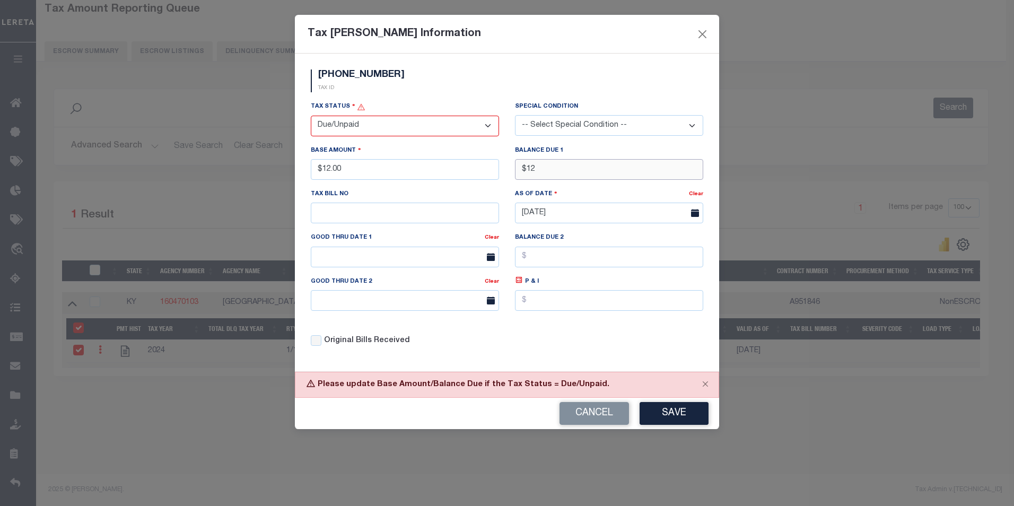
click at [545, 172] on input "$12" at bounding box center [609, 169] width 188 height 21
click at [677, 421] on button "Save" at bounding box center [673, 413] width 69 height 23
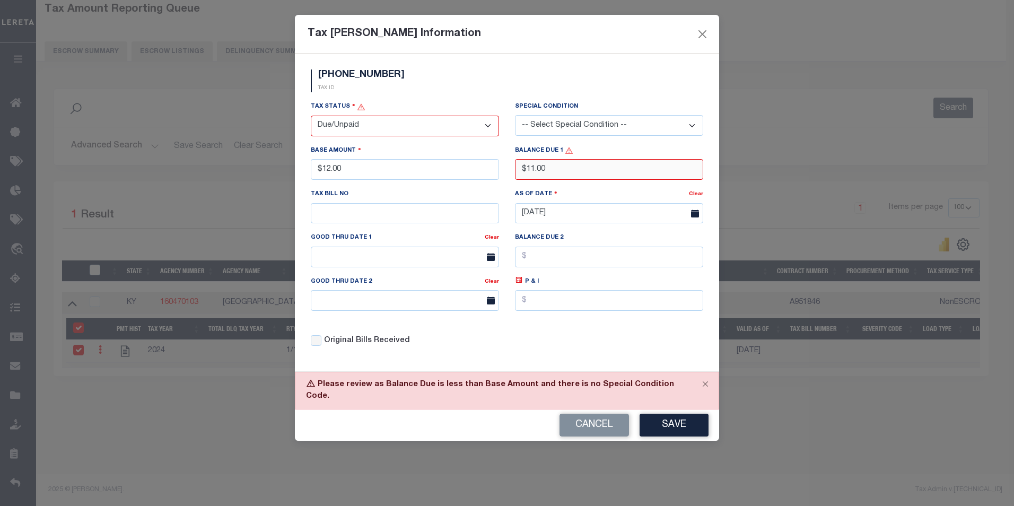
click at [566, 168] on input "$11.00" at bounding box center [609, 169] width 188 height 21
type input "$12.00"
click at [678, 414] on button "Save" at bounding box center [673, 425] width 69 height 23
